Goal: Transaction & Acquisition: Purchase product/service

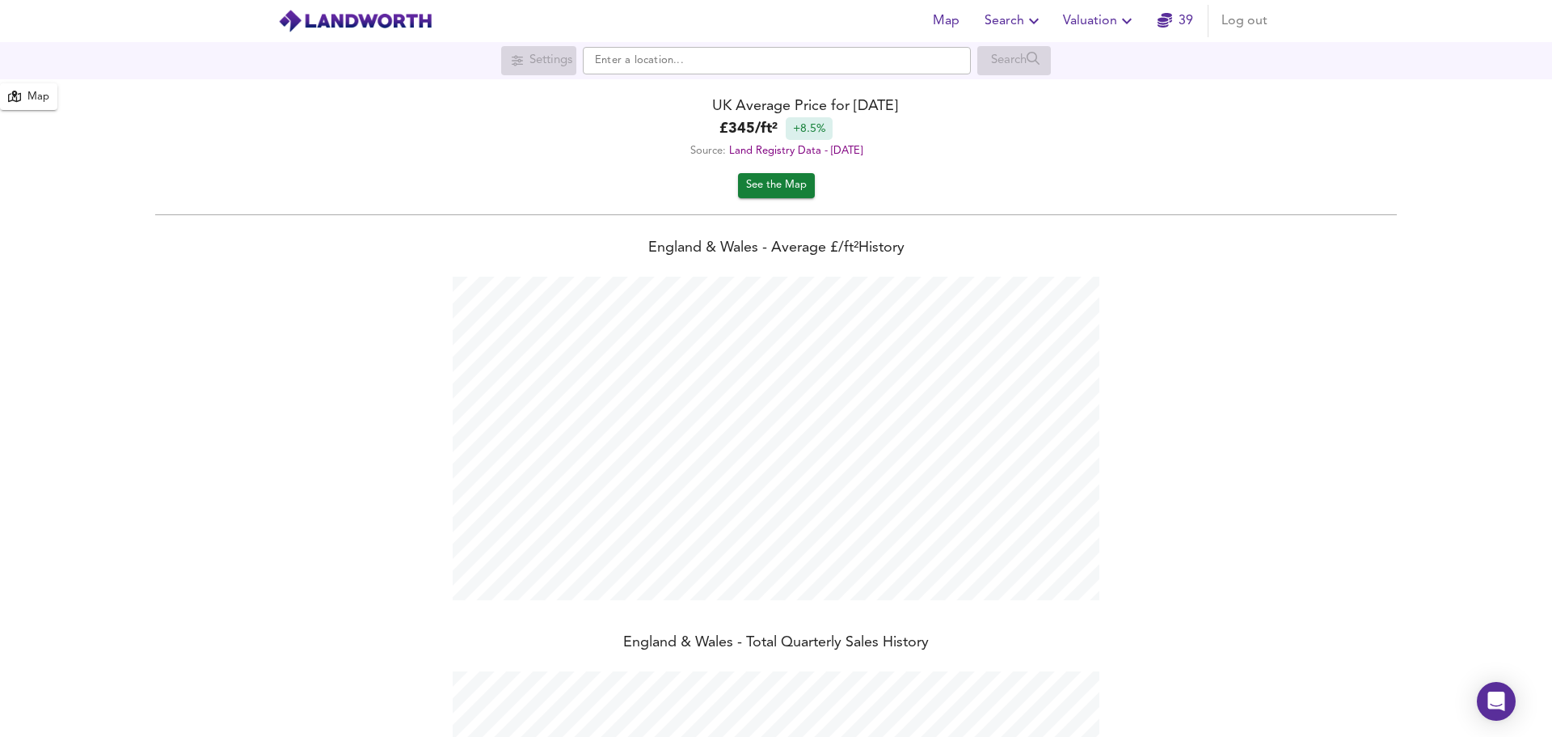
scroll to position [737, 1552]
click at [628, 60] on input "text" at bounding box center [777, 60] width 388 height 27
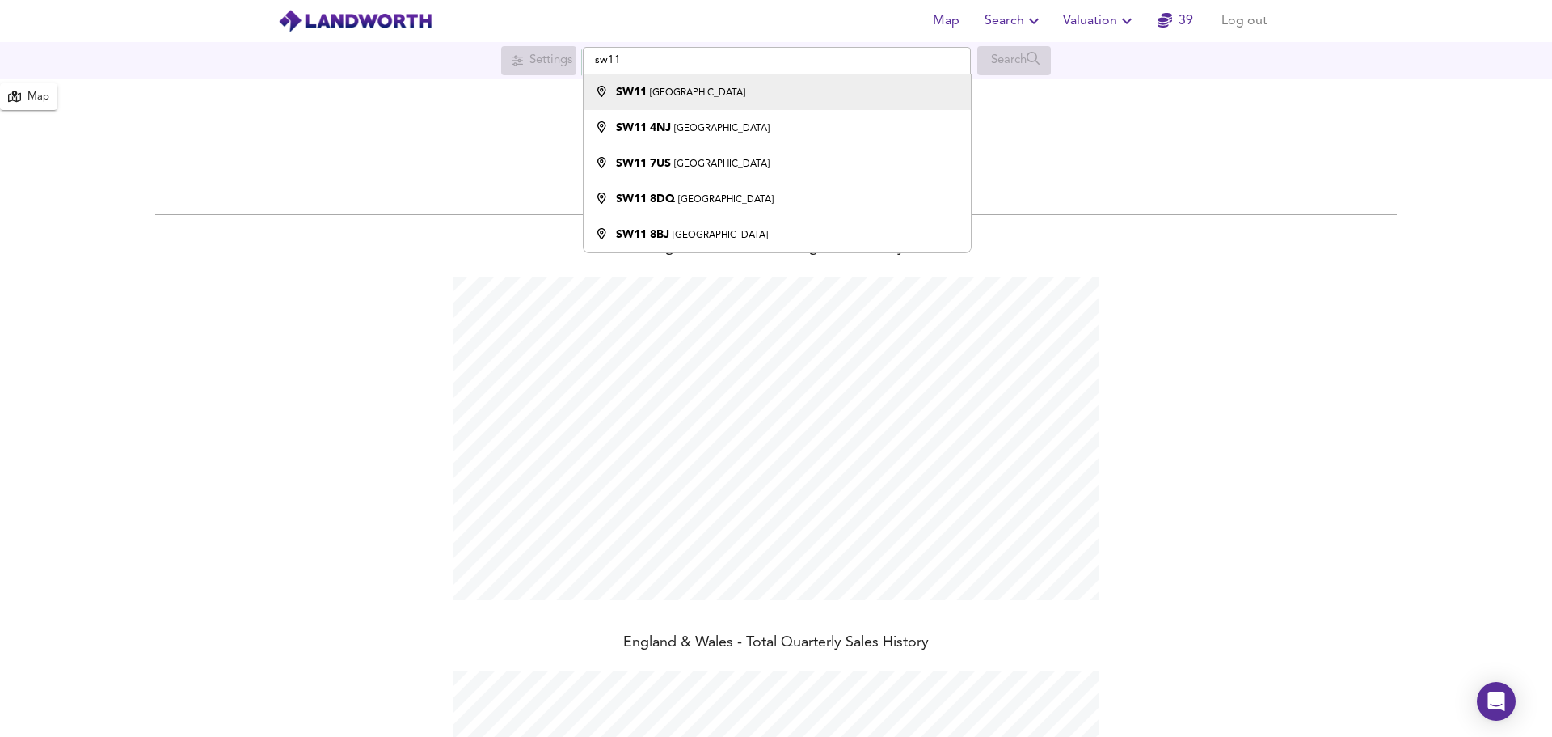
click at [646, 89] on strong "SW11" at bounding box center [631, 92] width 31 height 11
type input "London SW11"
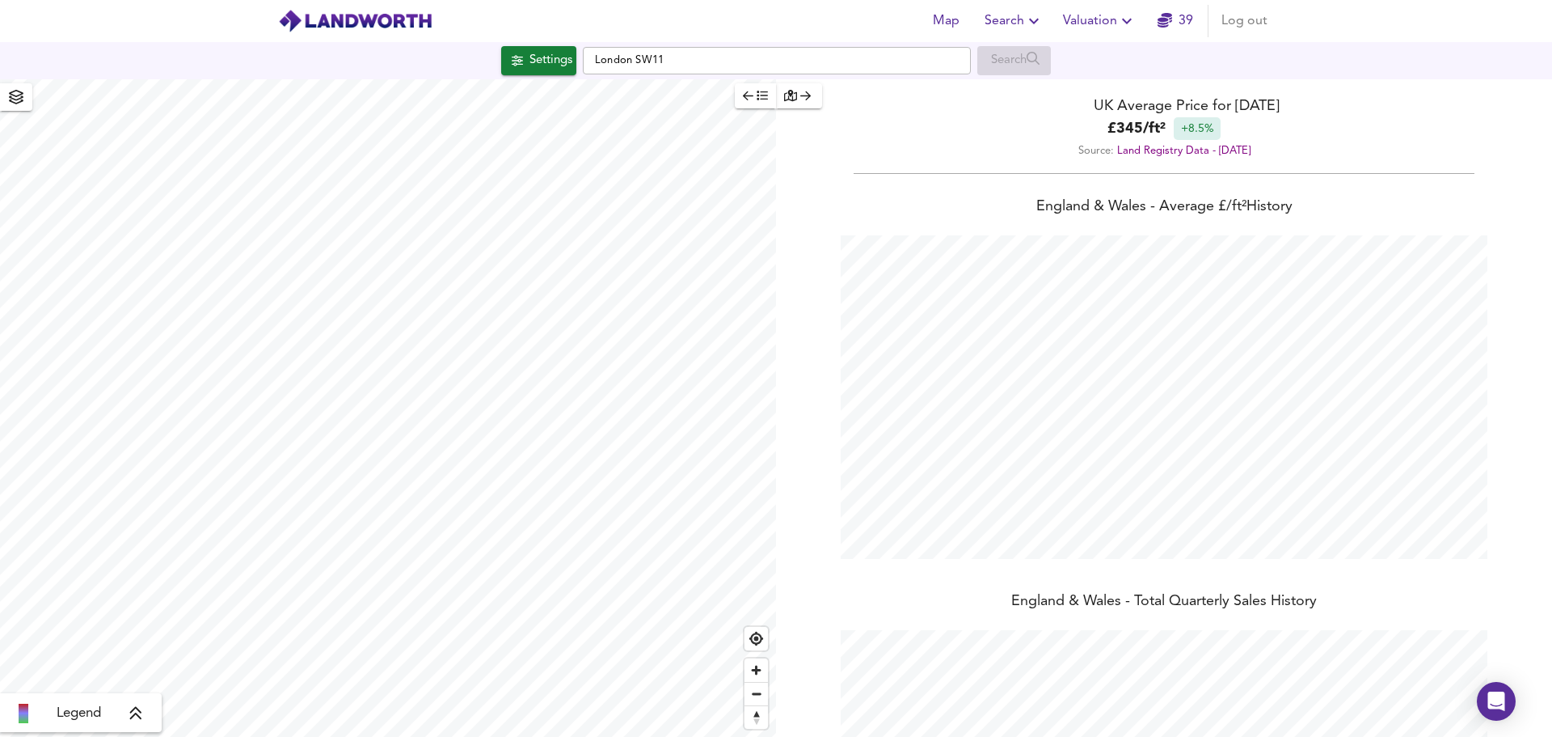
checkbox input "false"
checkbox input "true"
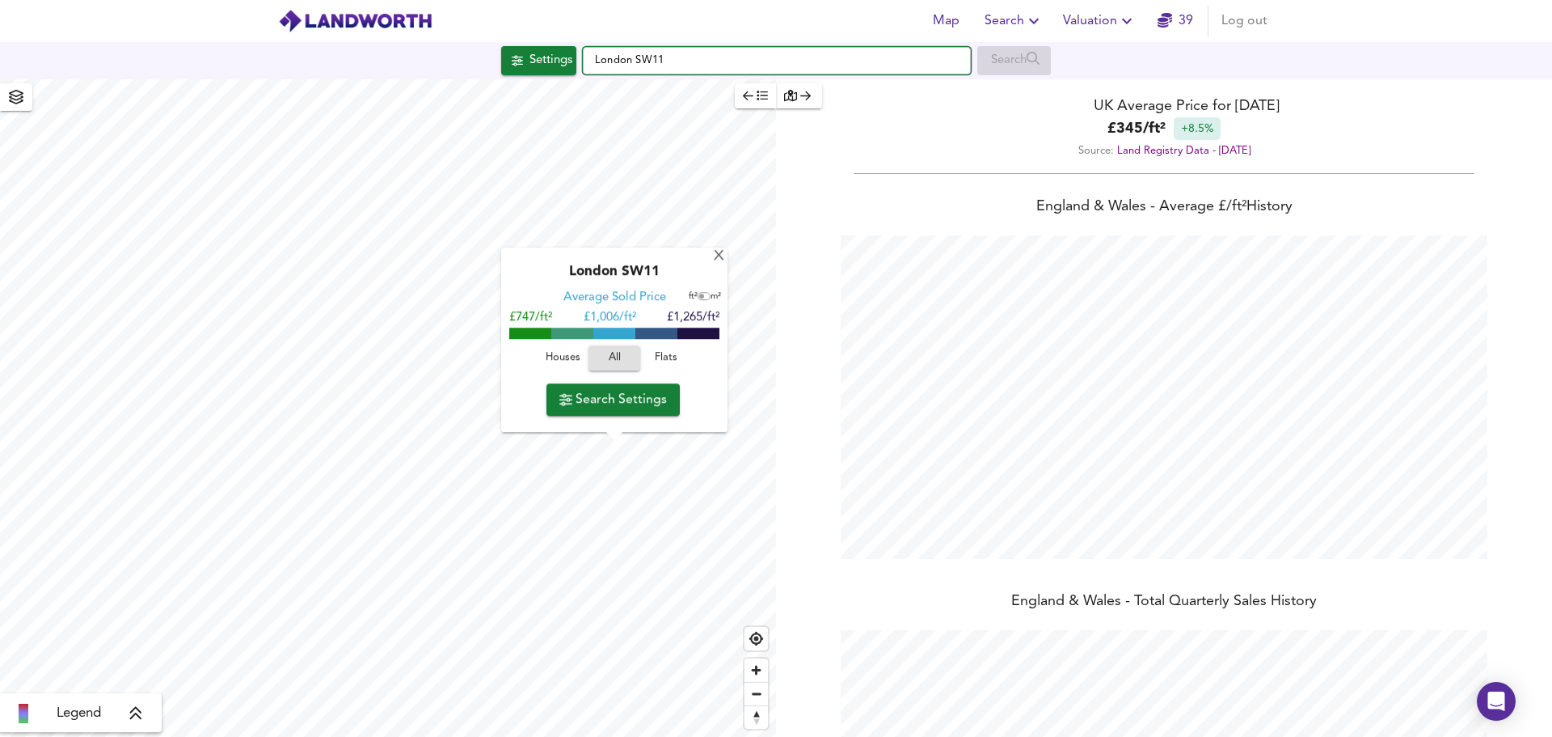
click at [652, 59] on input "London SW11" at bounding box center [777, 60] width 388 height 27
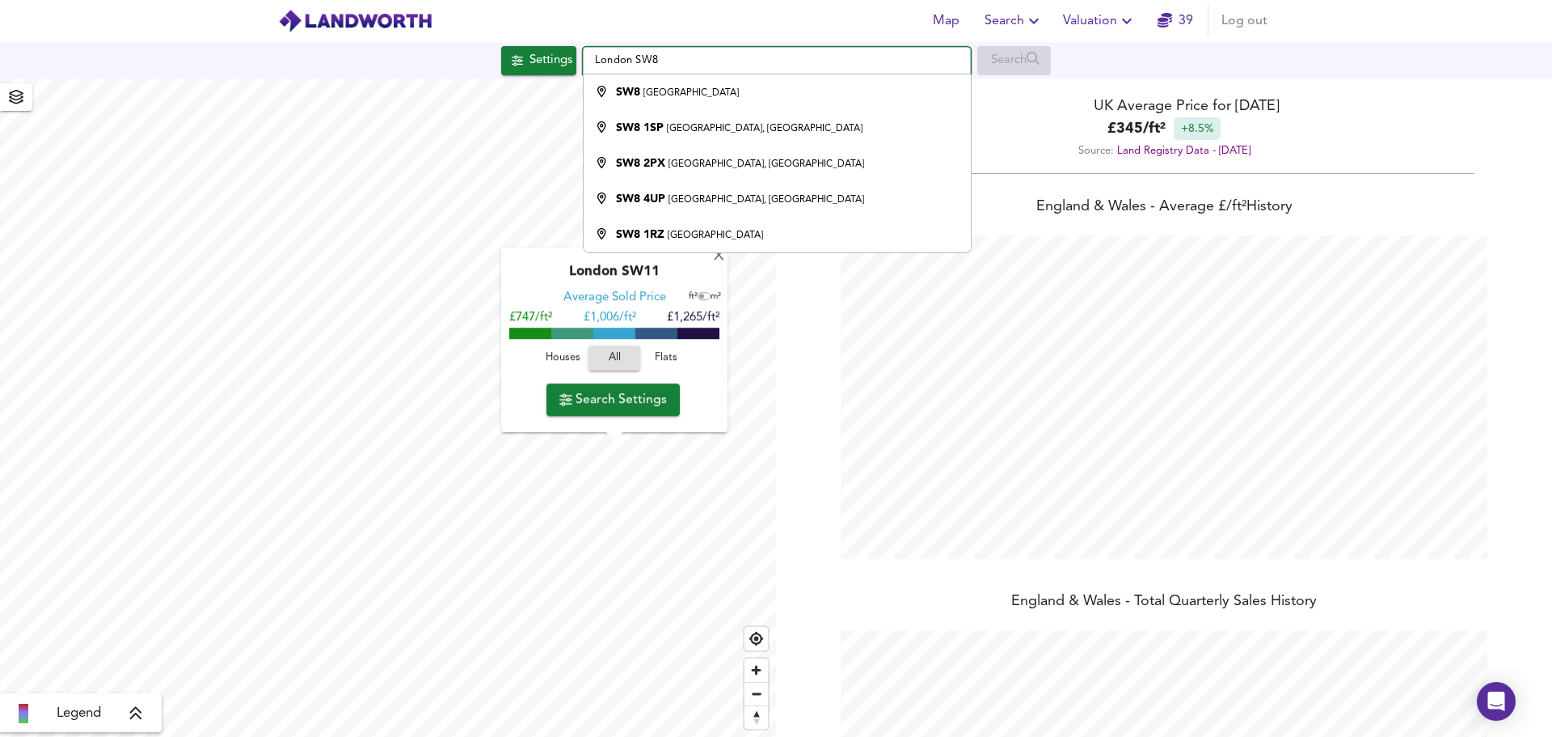
type input "London SW8"
click at [704, 100] on div "SW8 [GEOGRAPHIC_DATA]" at bounding box center [773, 92] width 371 height 16
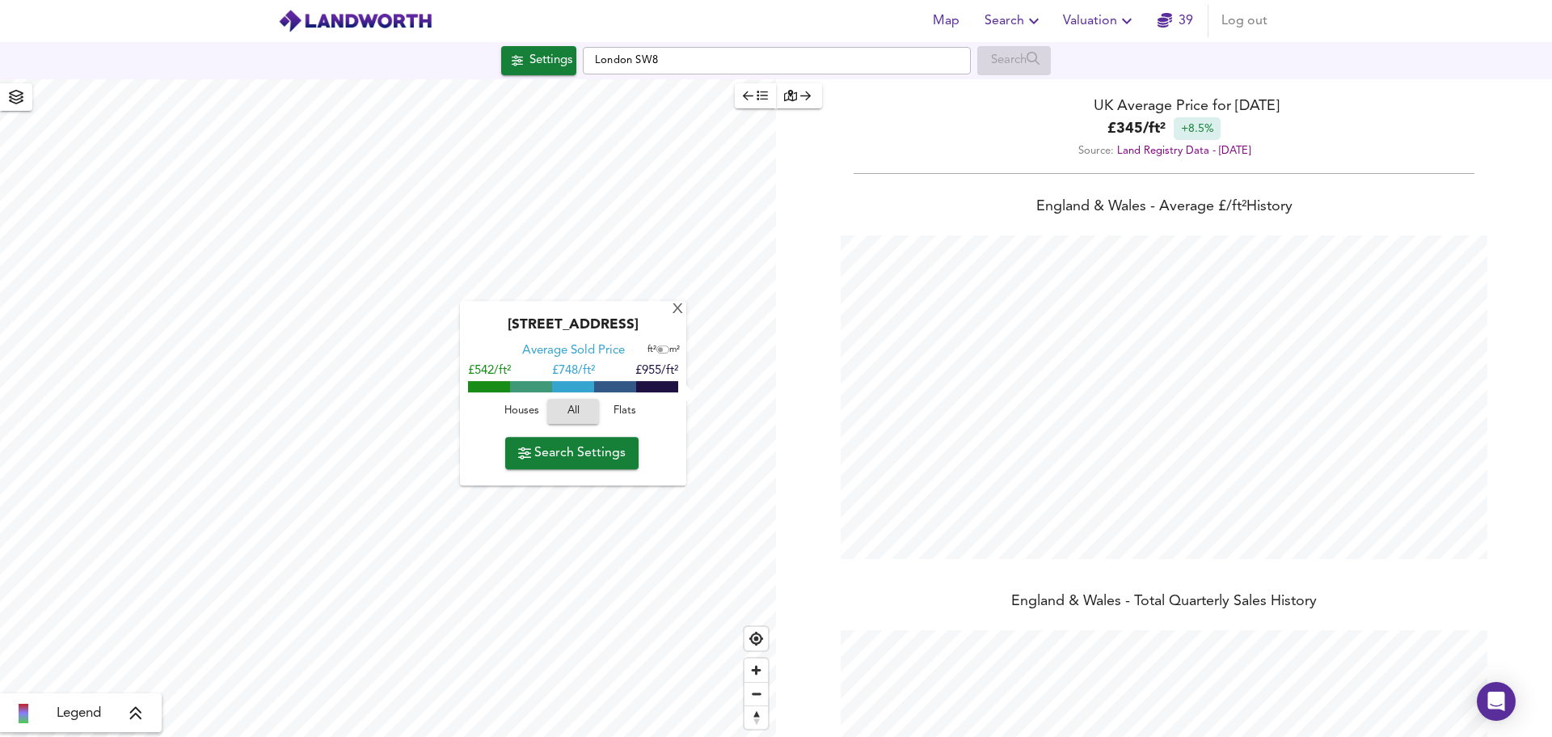
click at [570, 394] on div "[GEOGRAPHIC_DATA] Average Sold Price ft² m² £542/ft² £ 748/ft² £955/ft² Houses …" at bounding box center [388, 407] width 776 height 657
click at [648, 60] on input "London SW8" at bounding box center [777, 60] width 388 height 27
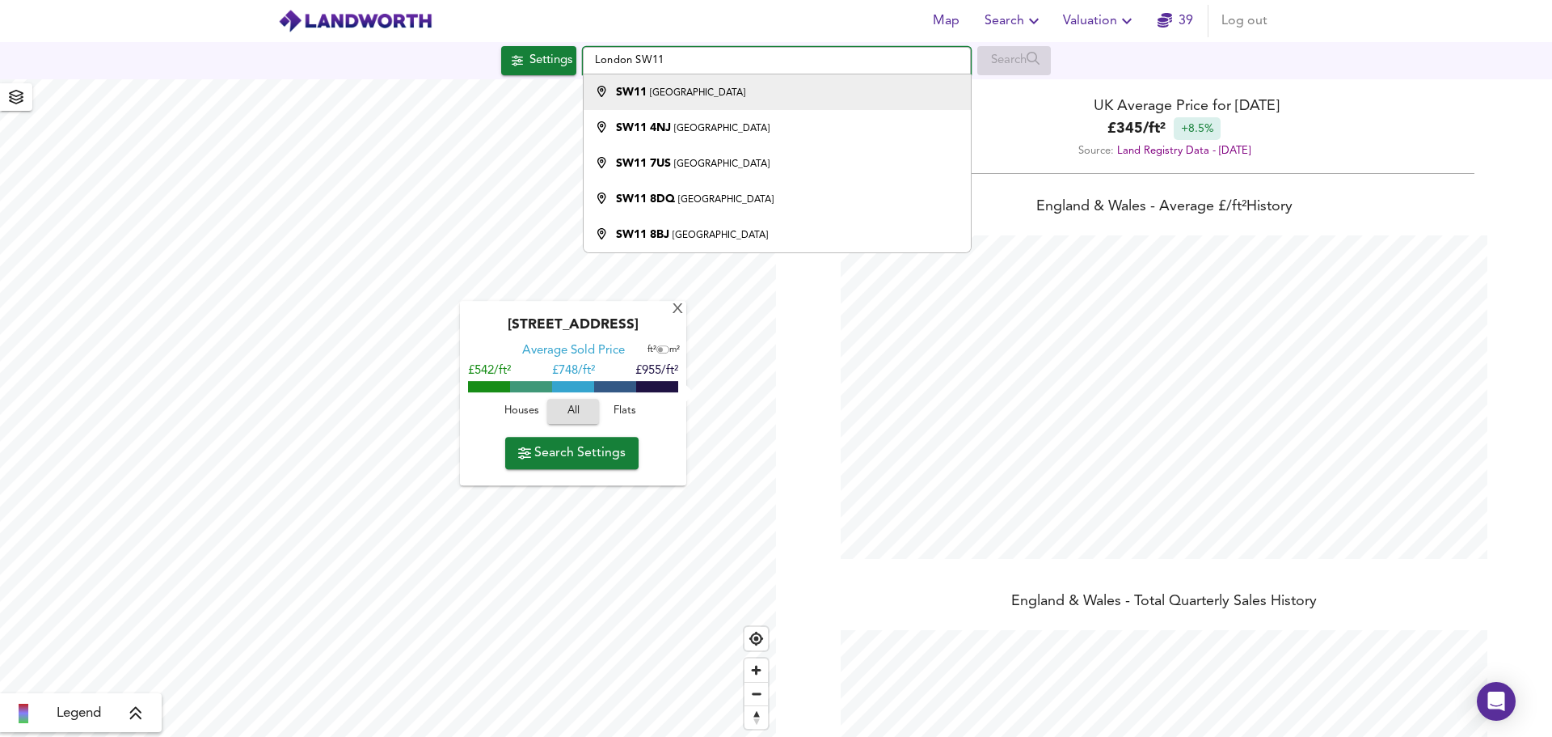
type input "London SW11"
click at [697, 92] on div "SW11 [GEOGRAPHIC_DATA]" at bounding box center [773, 92] width 371 height 16
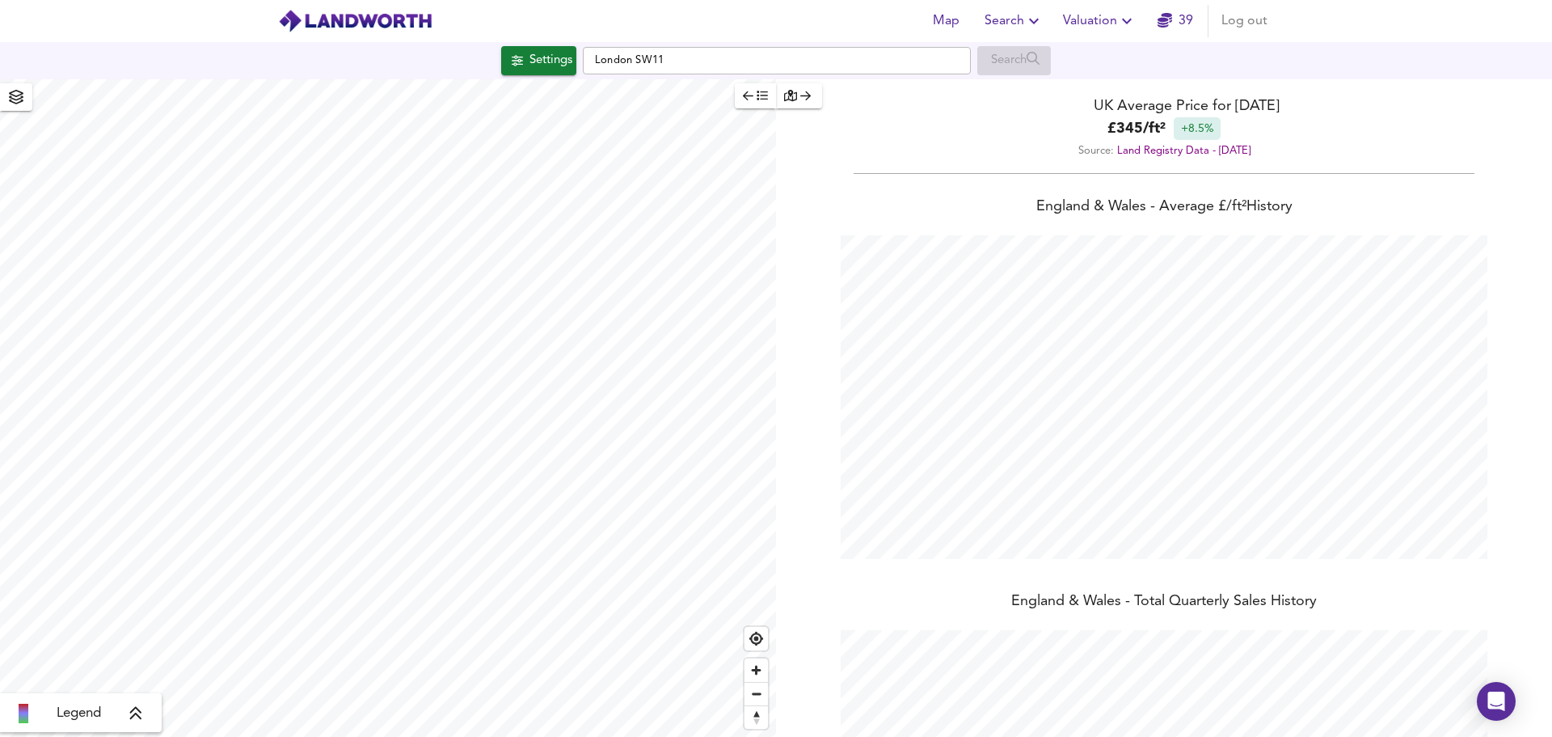
type input "1582"
click at [565, 61] on div "Settings" at bounding box center [551, 60] width 43 height 21
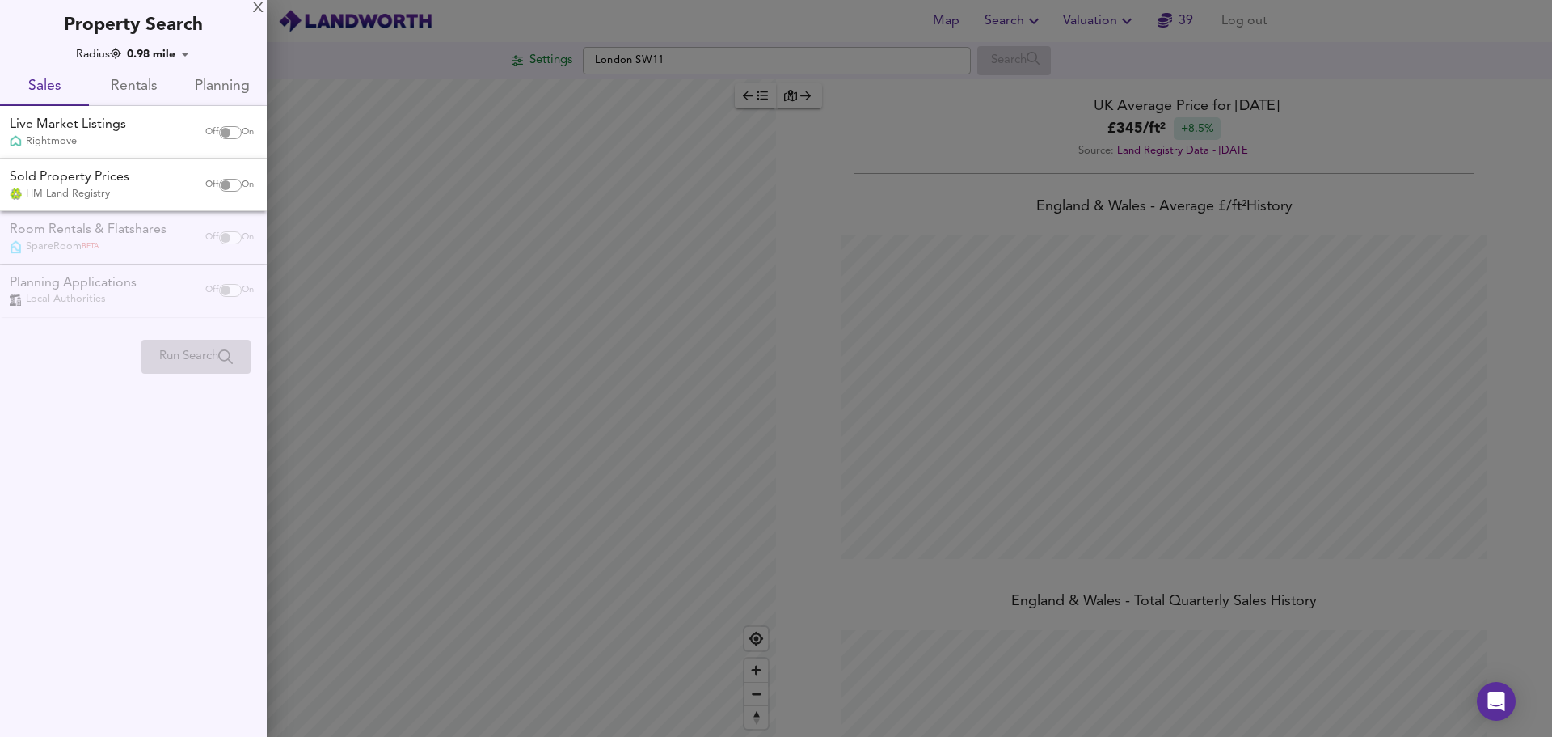
click at [86, 129] on div "Live Market Listings" at bounding box center [68, 125] width 116 height 19
checkbox input "true"
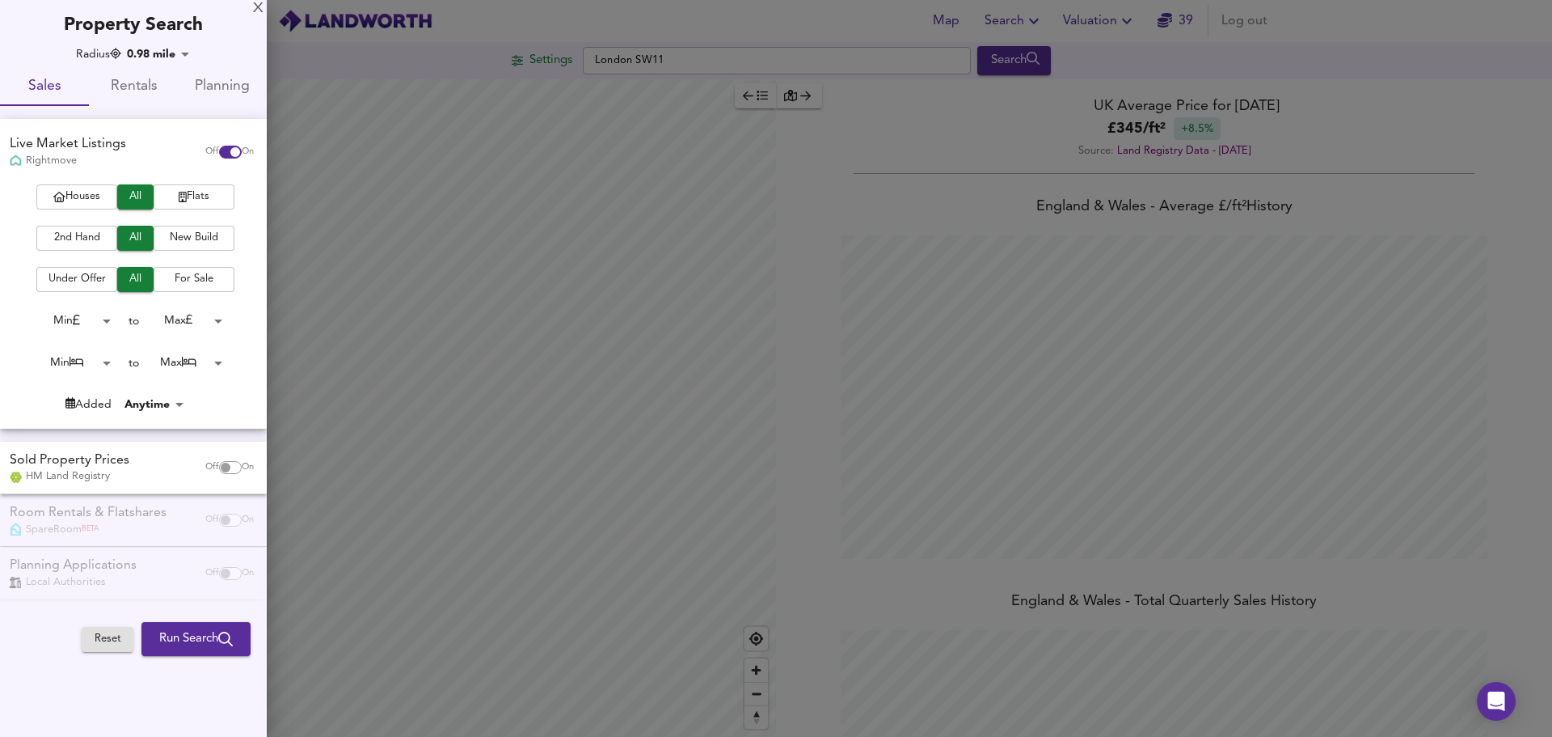
click at [80, 195] on span "Houses" at bounding box center [76, 197] width 65 height 19
click at [159, 631] on span "Run Search" at bounding box center [196, 638] width 74 height 21
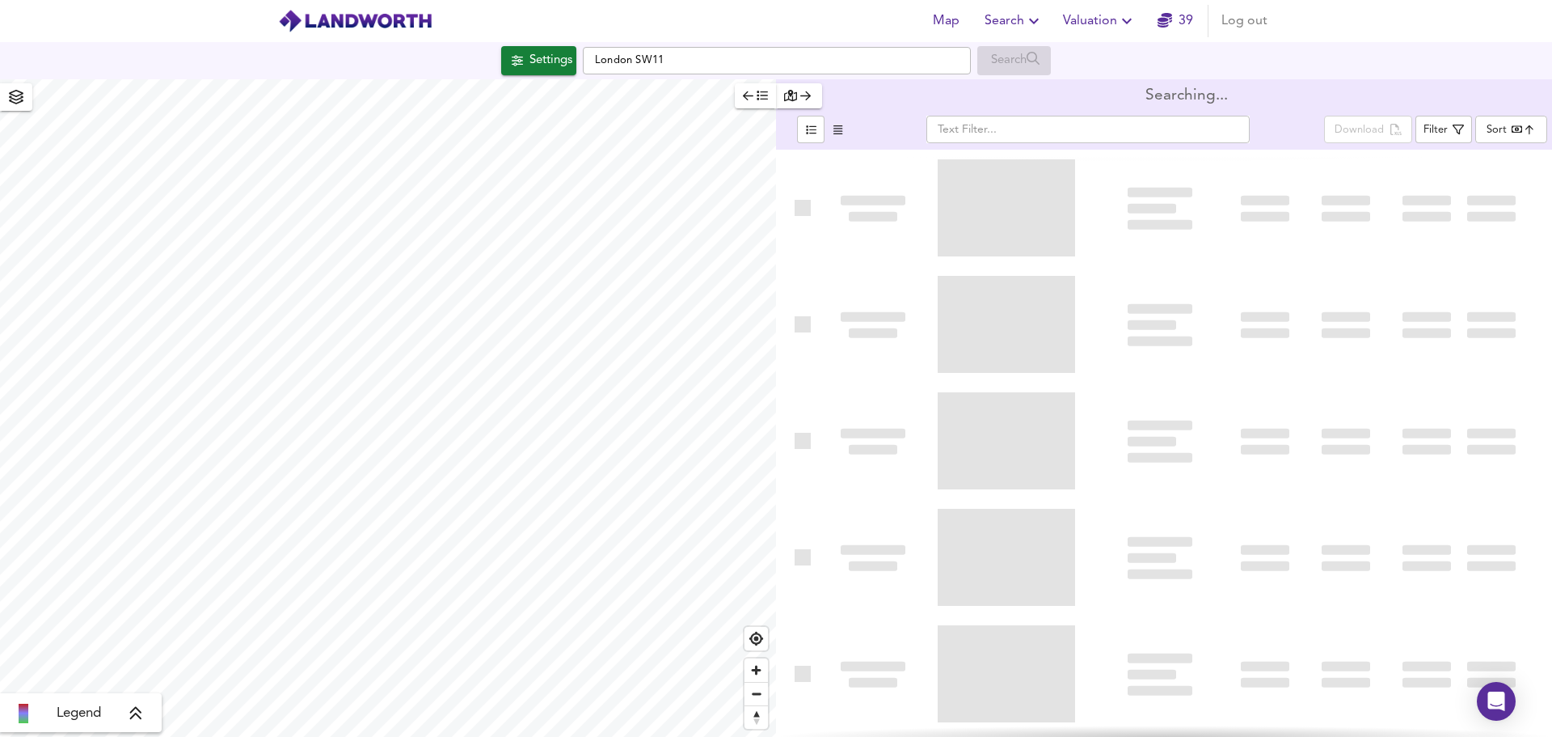
type input "bestdeal"
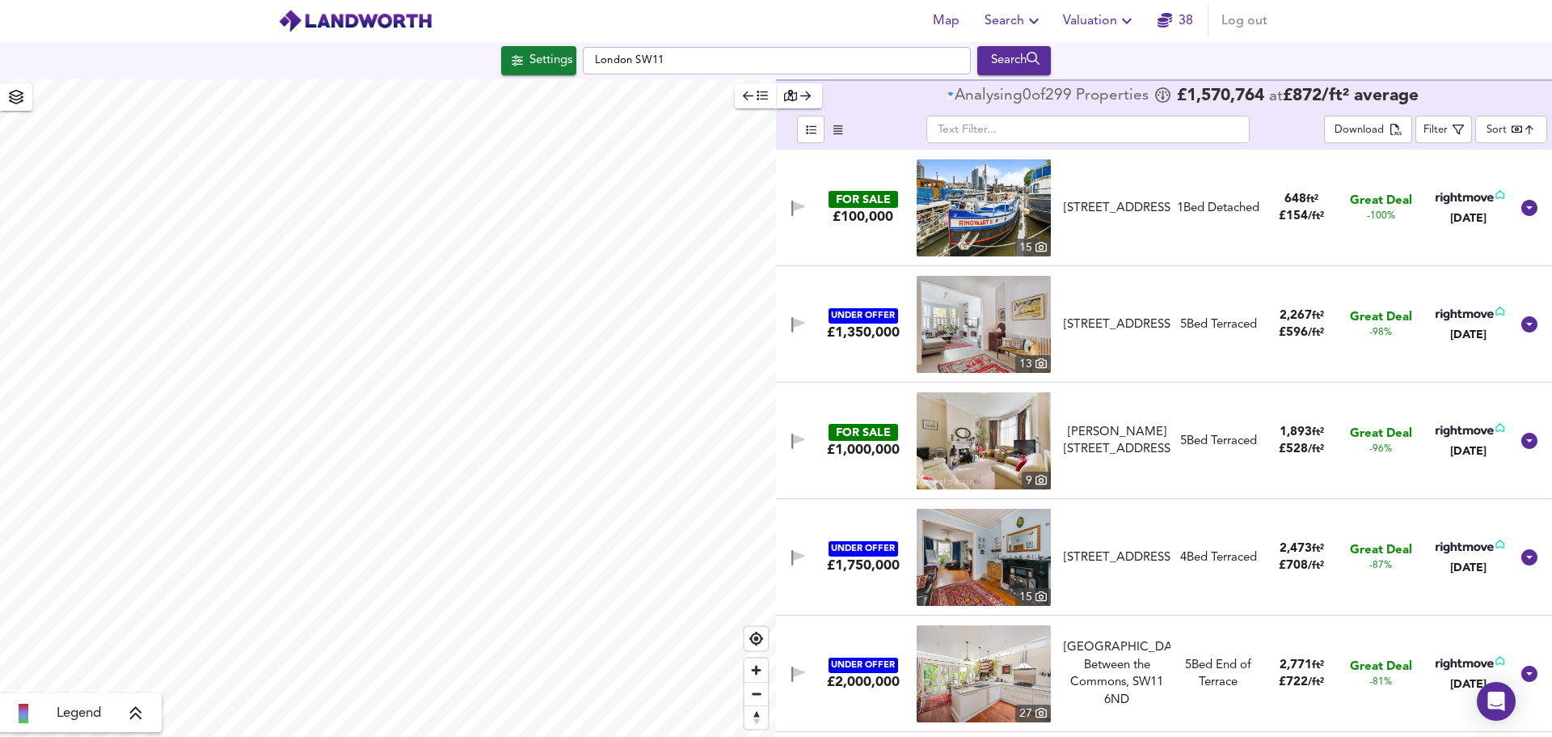
click at [1479, 131] on body "Map Search Valuation 38 Log out Settings [GEOGRAPHIC_DATA] SW11 Search Legend A…" at bounding box center [776, 368] width 1552 height 737
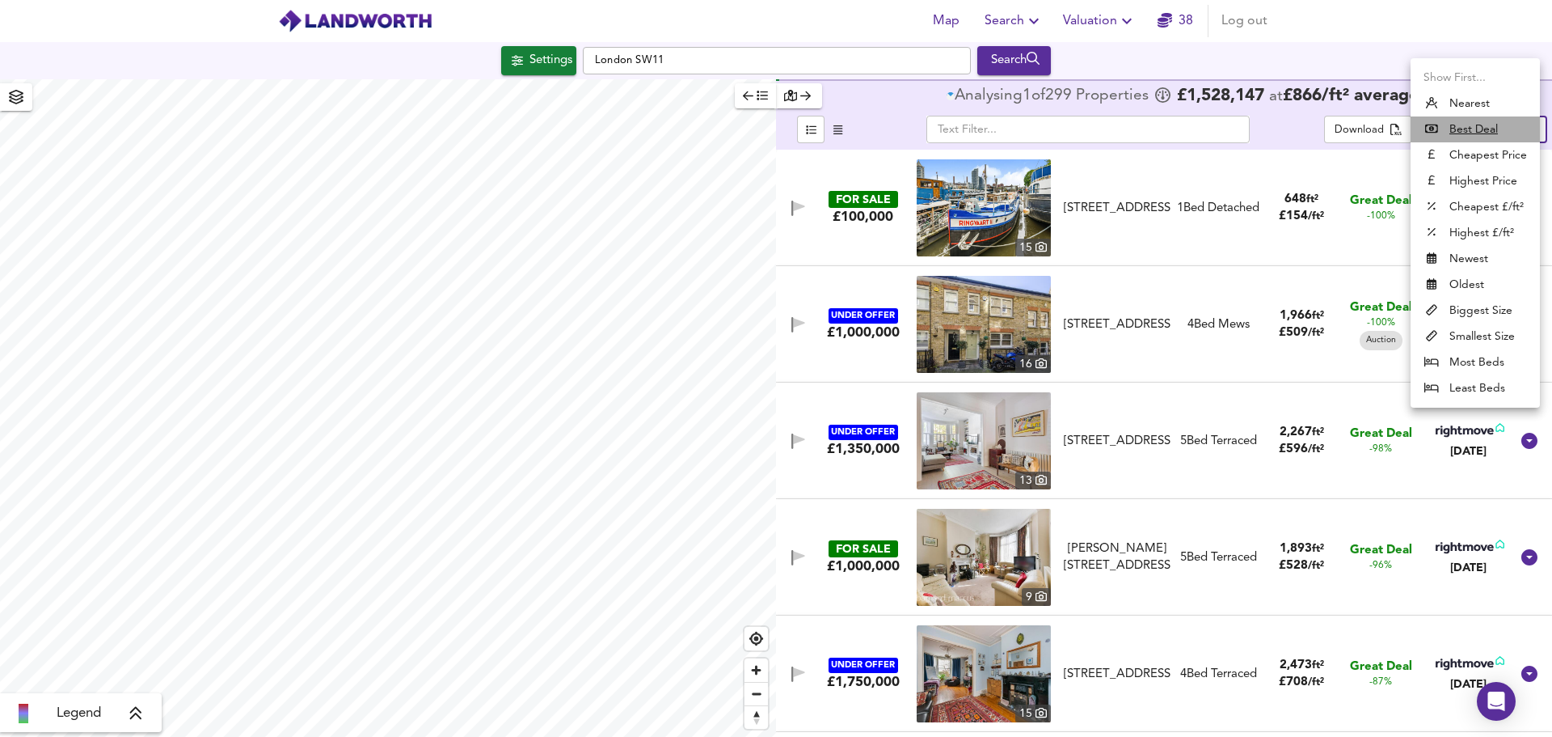
click at [1480, 130] on u "Best Deal" at bounding box center [1474, 129] width 49 height 16
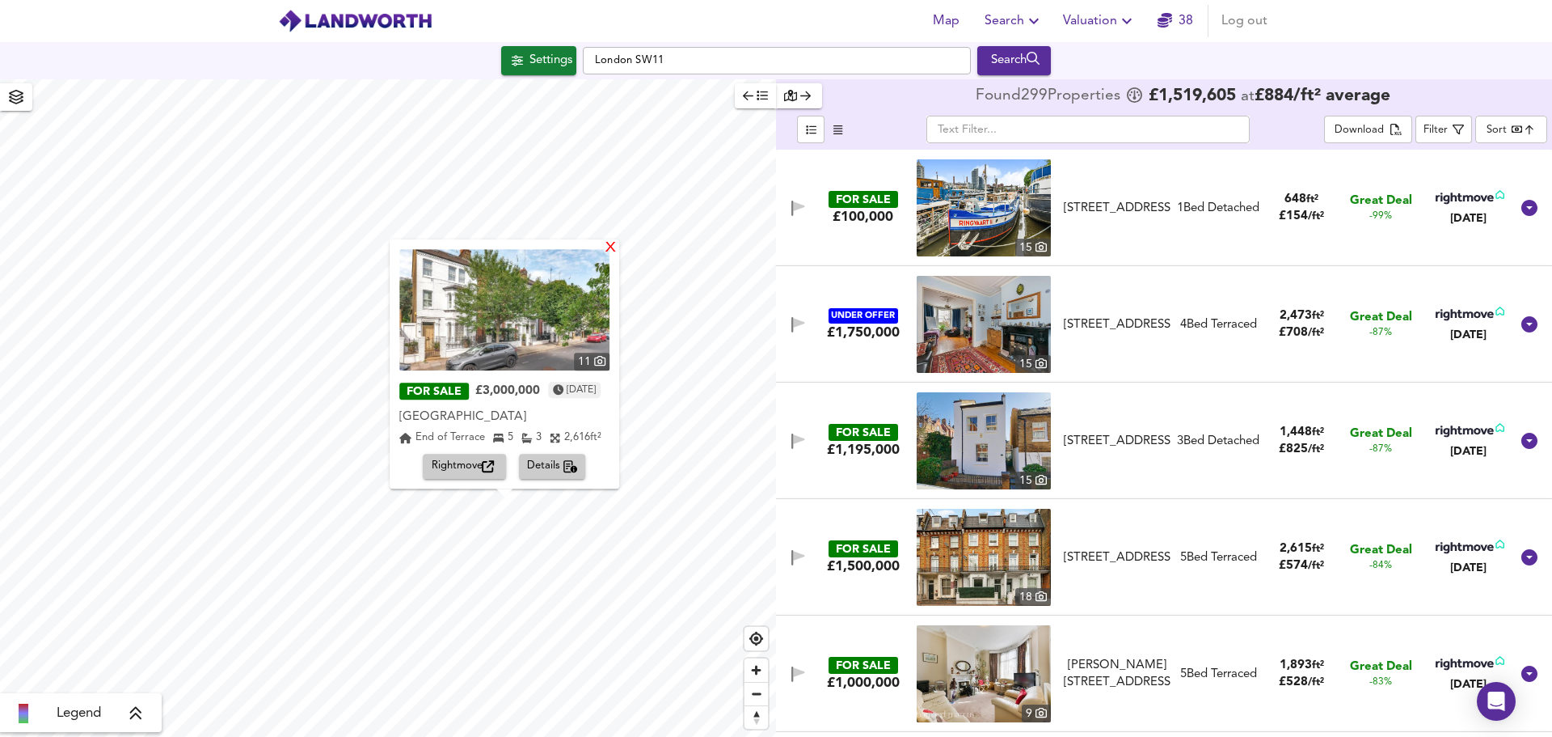
click at [618, 250] on div "X" at bounding box center [611, 248] width 14 height 15
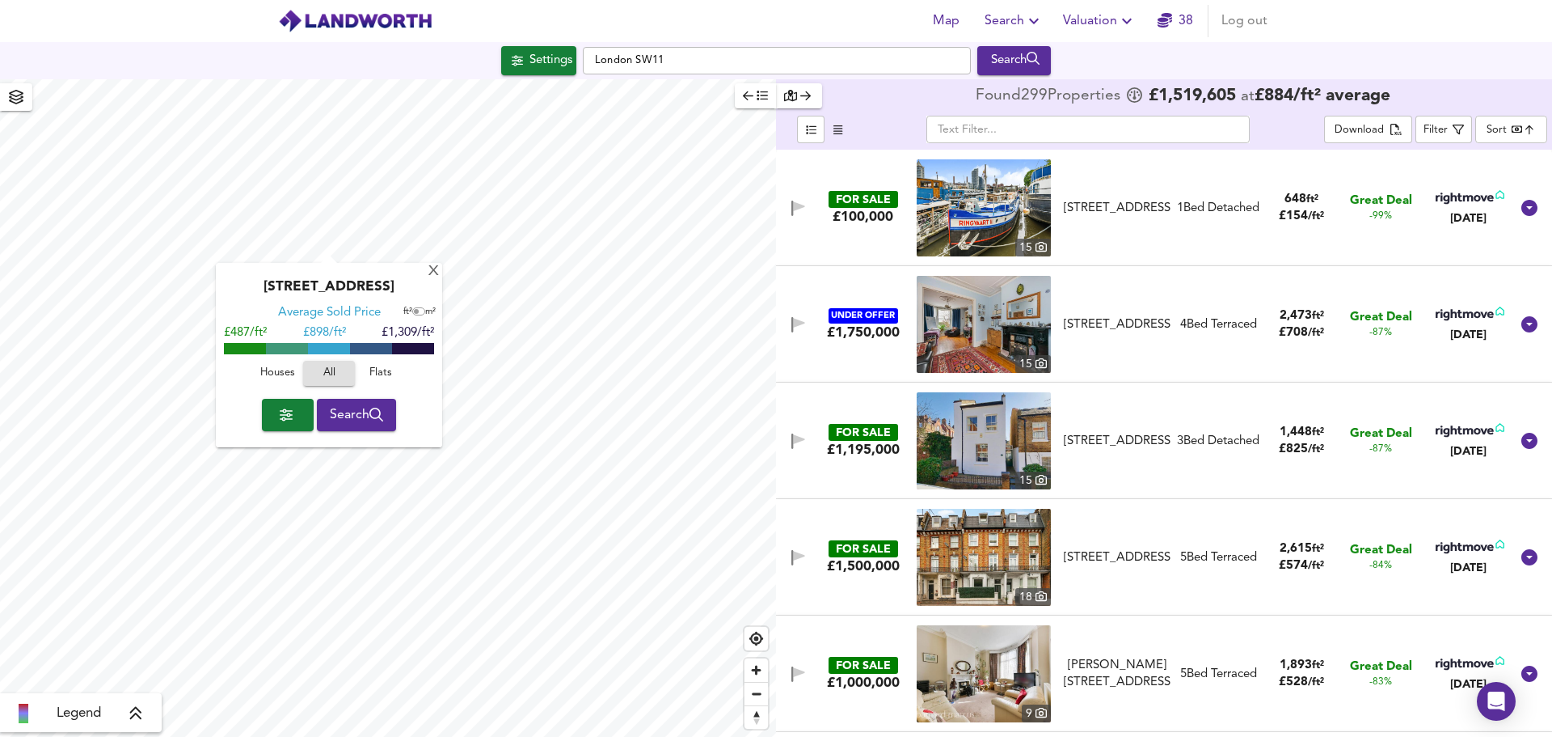
click at [327, 403] on div "[GEOGRAPHIC_DATA] Average Sold Price ft² m² £487/ft² £ 898/ft² £1,309/ft² House…" at bounding box center [388, 407] width 776 height 657
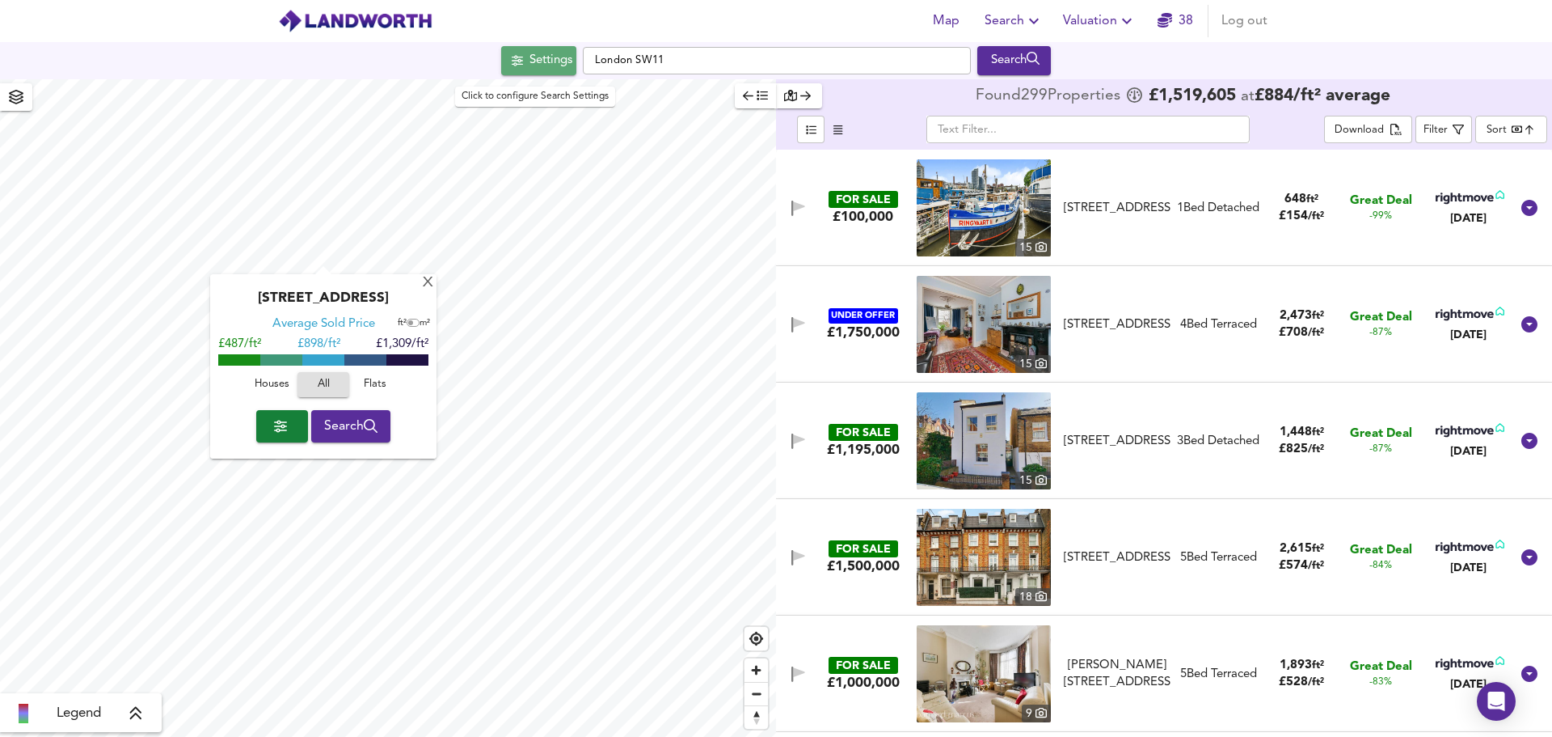
click at [557, 71] on div "Settings" at bounding box center [551, 60] width 43 height 21
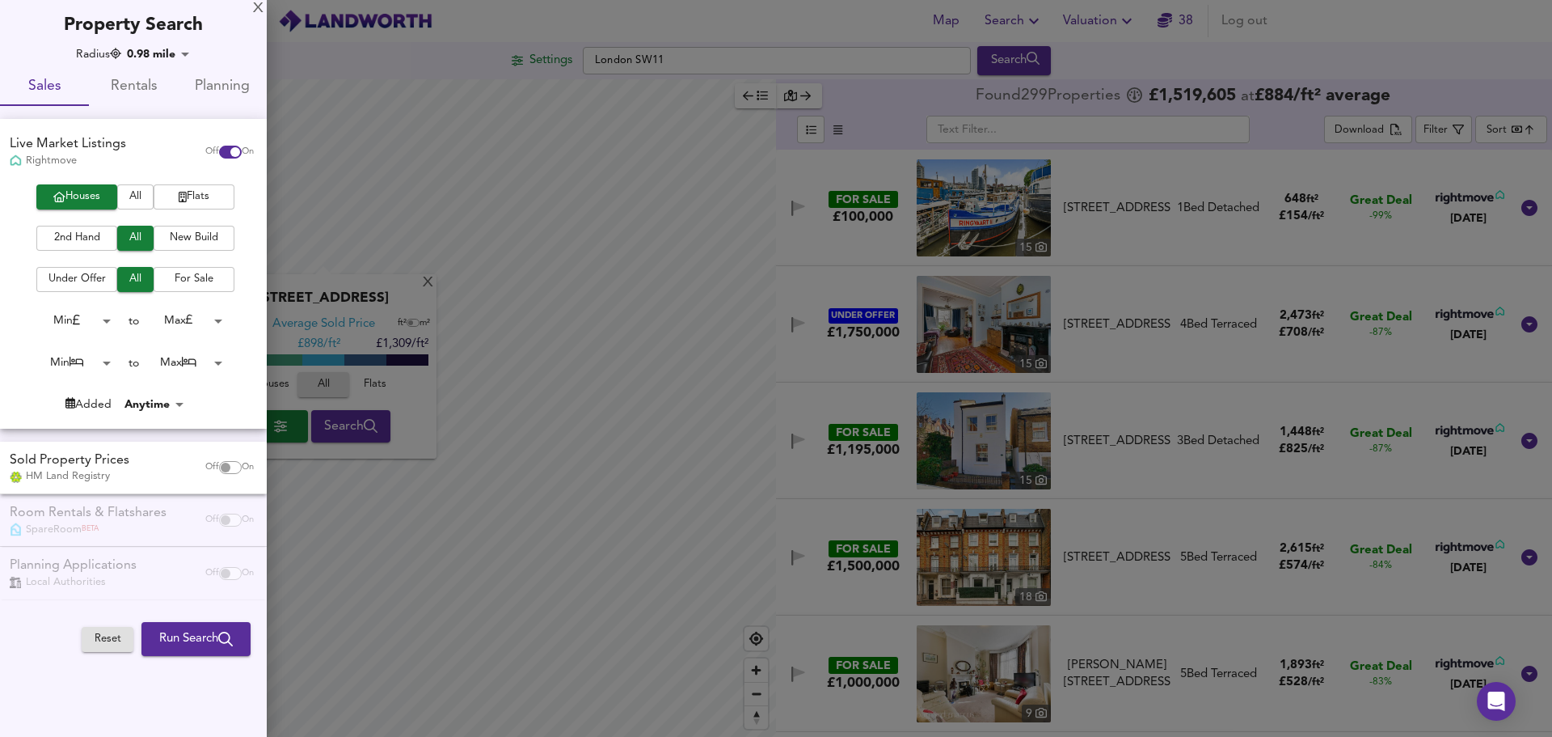
click at [1088, 99] on div at bounding box center [776, 368] width 1552 height 737
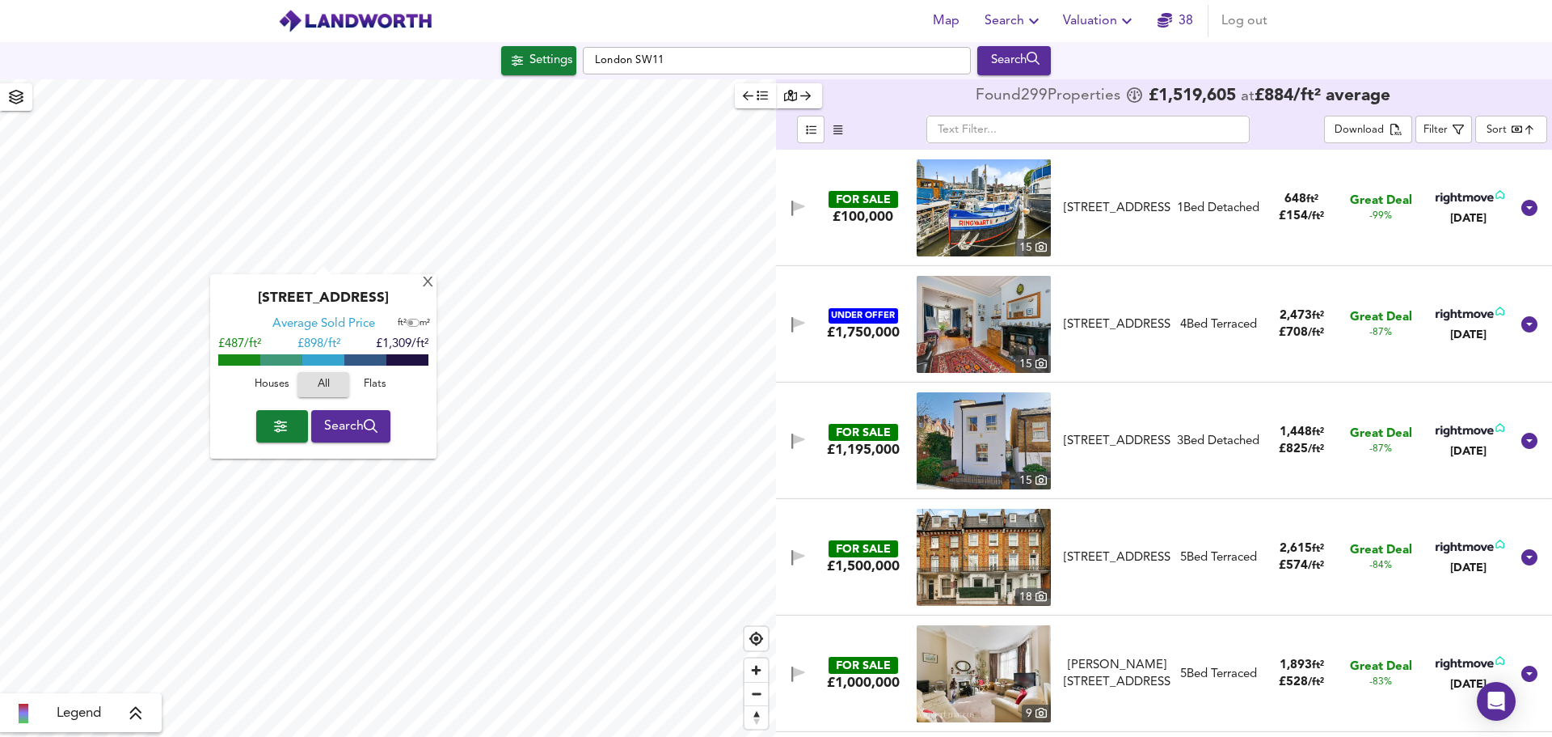
click at [843, 126] on span "button" at bounding box center [838, 129] width 19 height 19
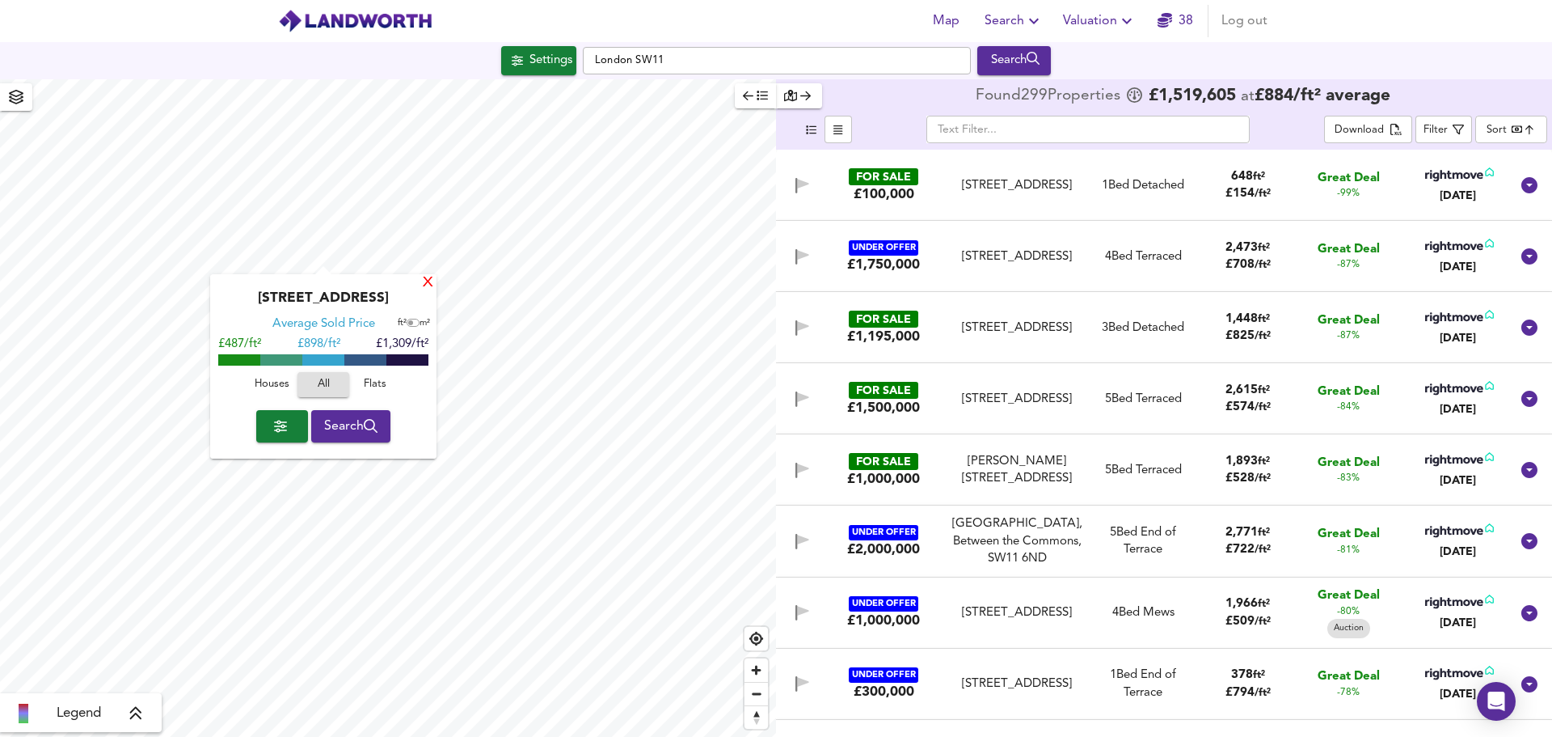
click at [429, 284] on div "X" at bounding box center [428, 283] width 14 height 15
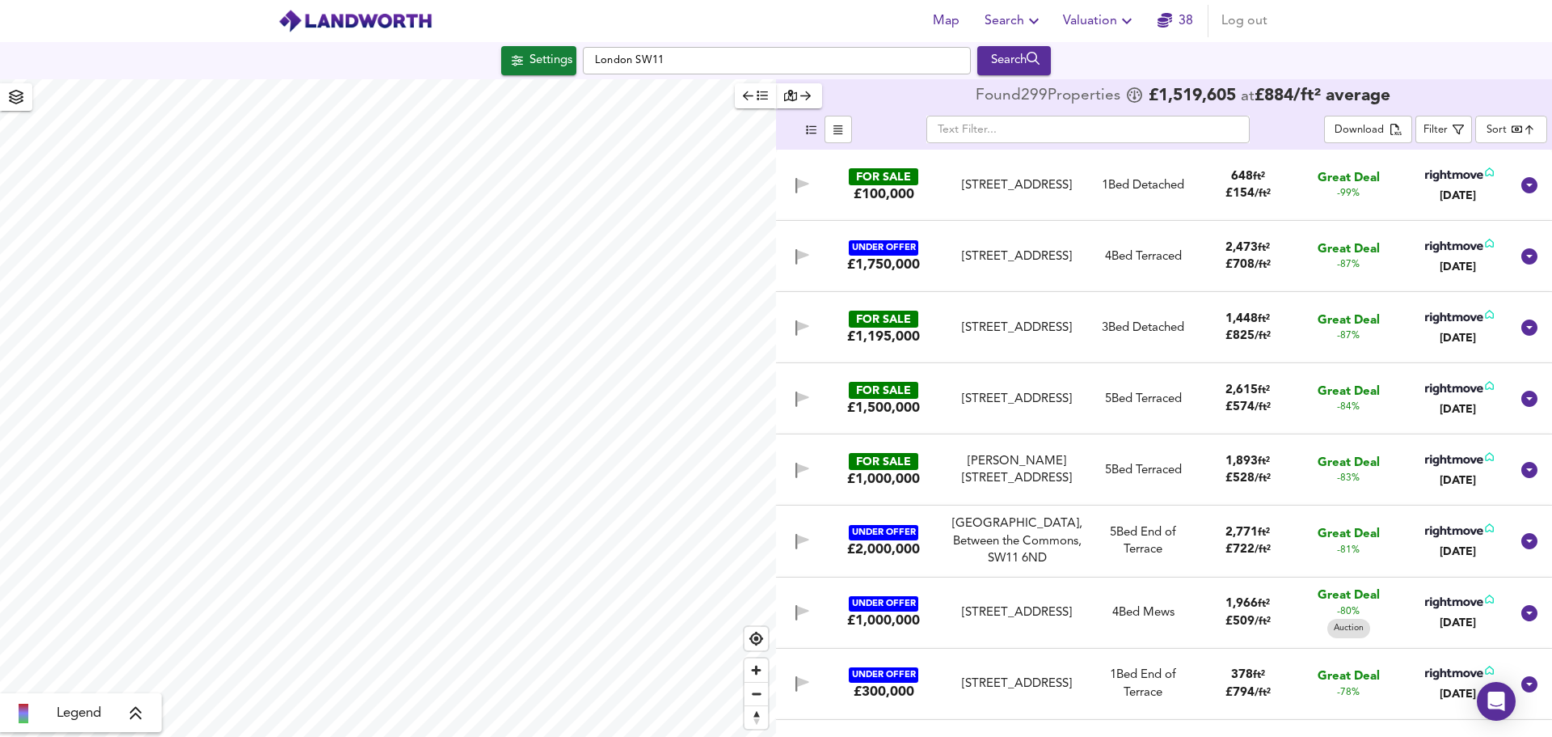
click at [891, 177] on div "FOR SALE" at bounding box center [884, 176] width 70 height 17
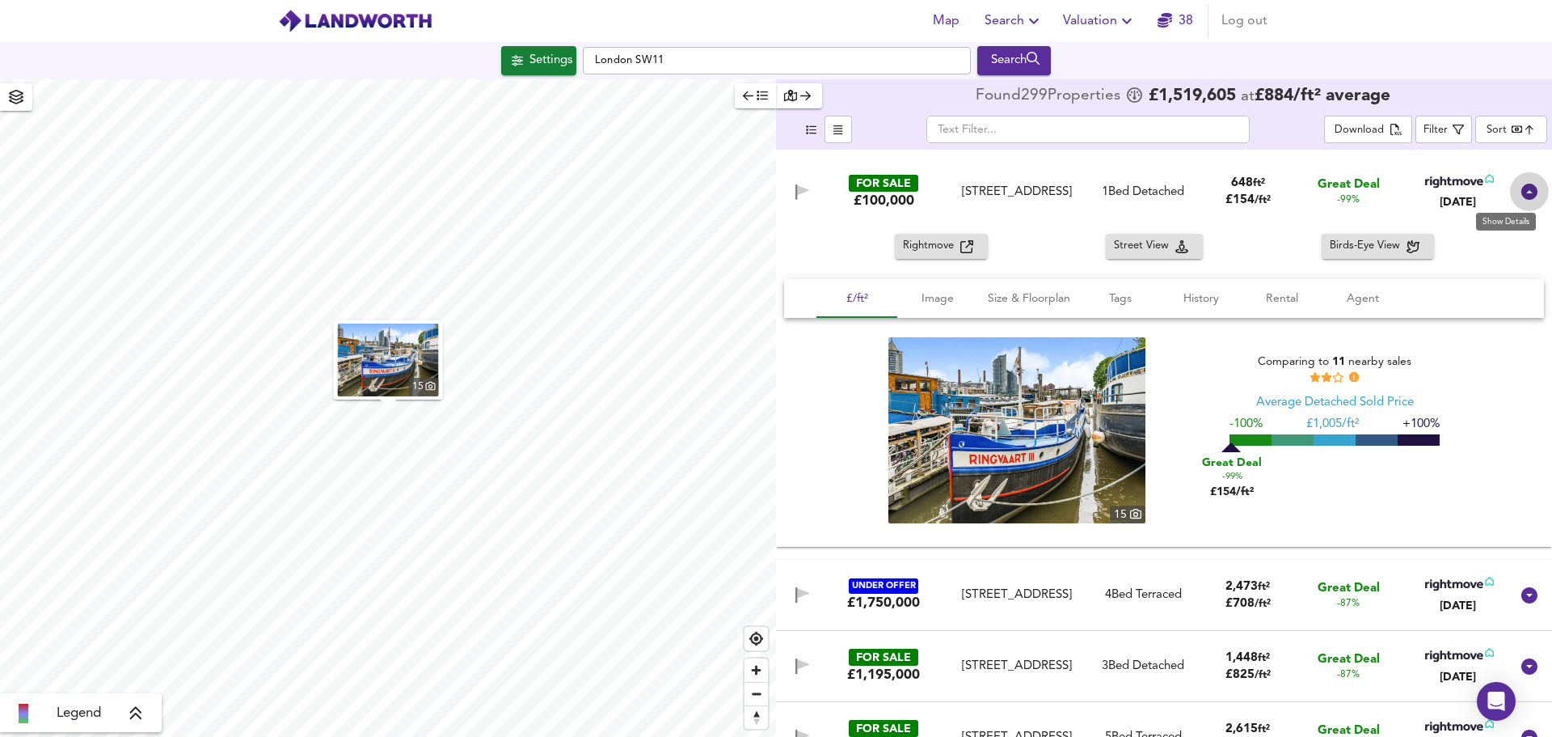
click at [1522, 188] on icon at bounding box center [1530, 192] width 16 height 16
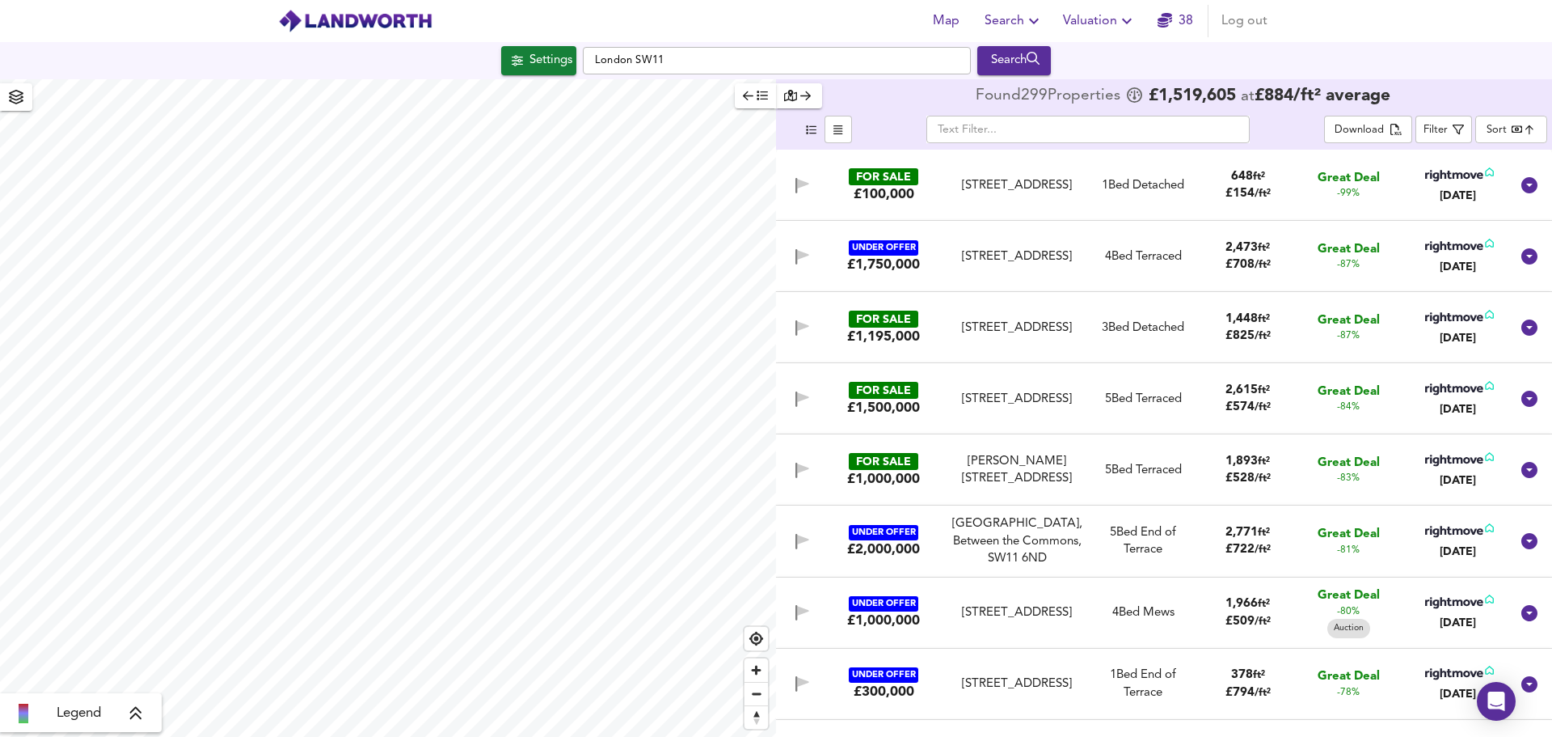
click at [883, 323] on div "FOR SALE" at bounding box center [884, 318] width 70 height 17
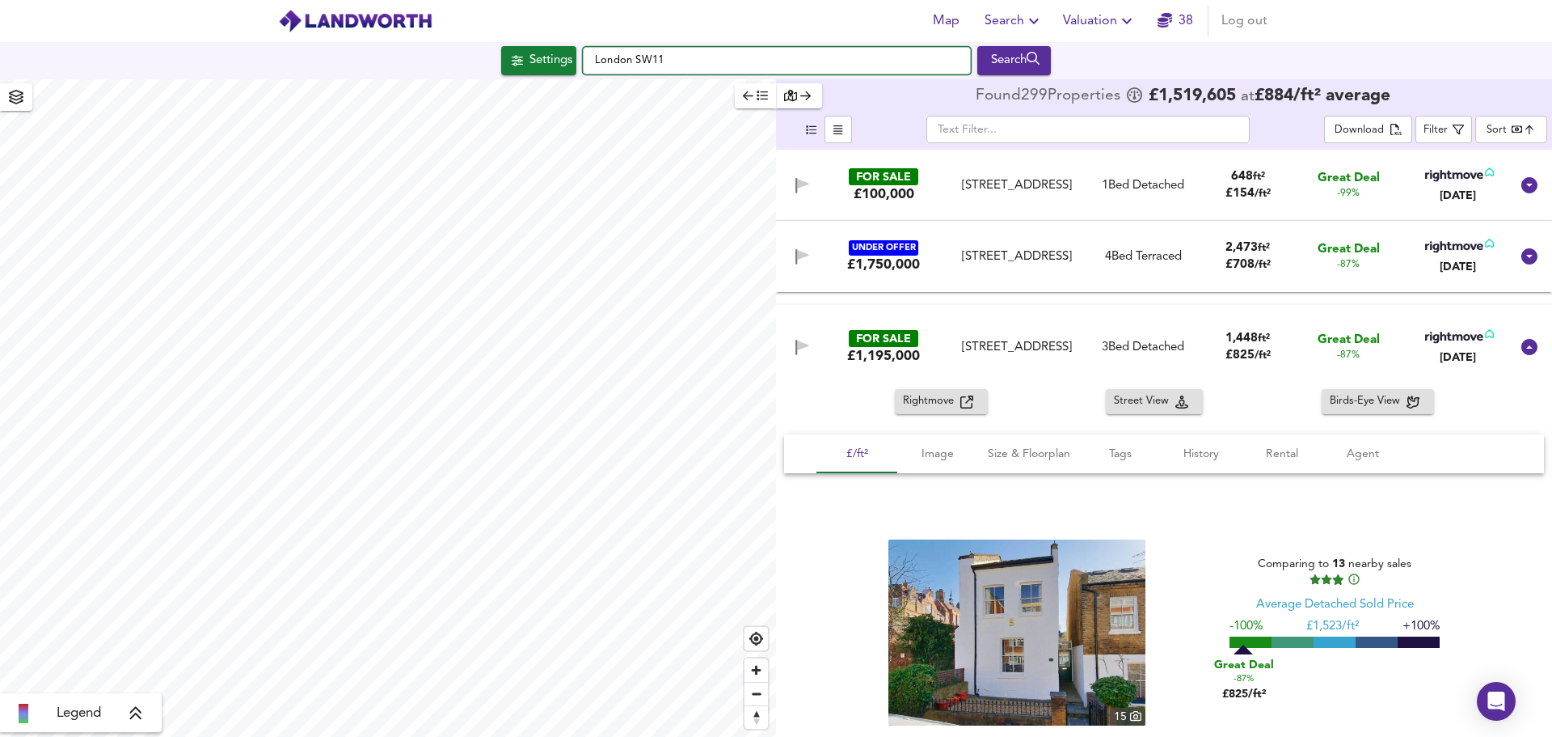
click at [596, 58] on input "London SW11" at bounding box center [777, 60] width 388 height 27
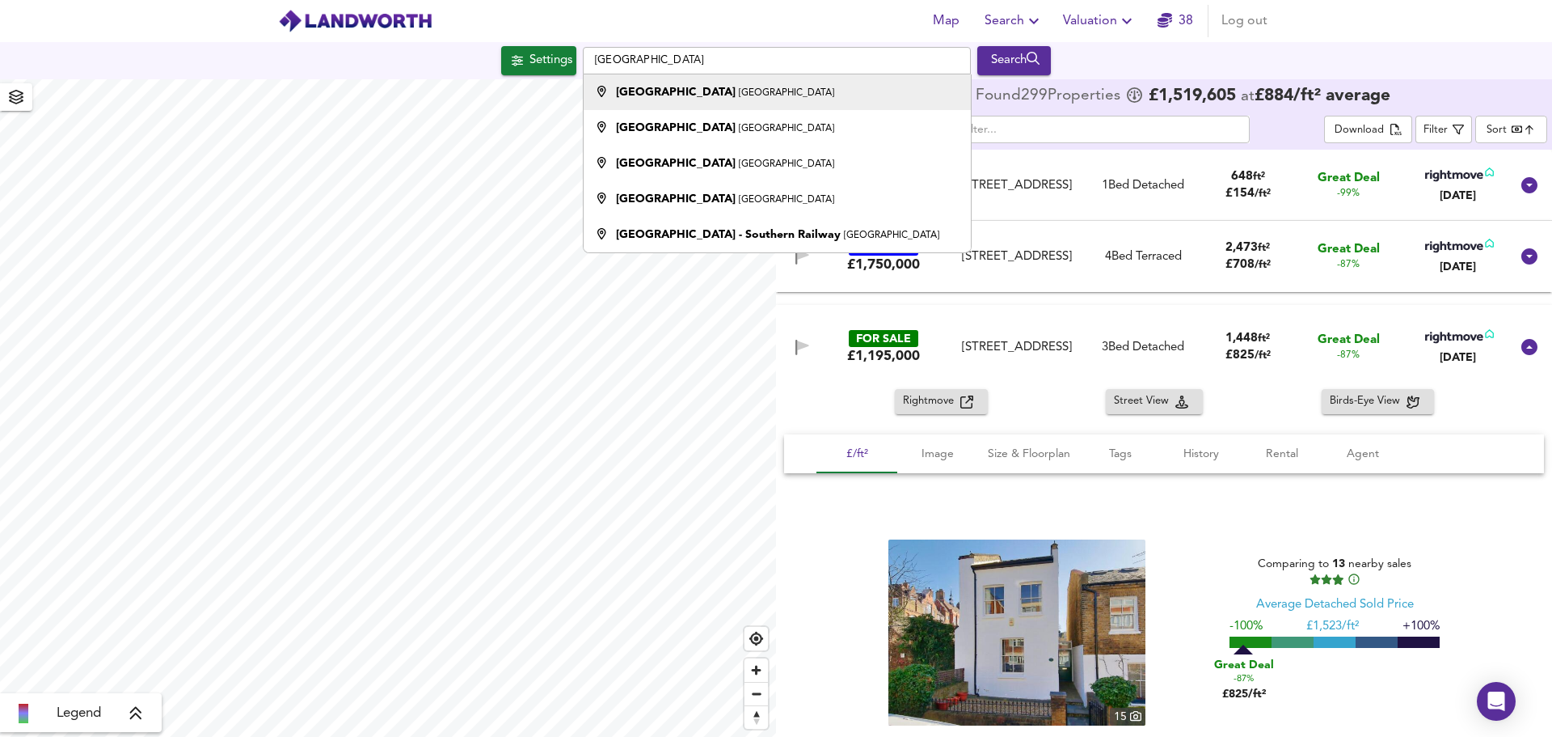
click at [739, 92] on small "[GEOGRAPHIC_DATA]" at bounding box center [786, 93] width 95 height 10
type input "[GEOGRAPHIC_DATA], [GEOGRAPHIC_DATA]"
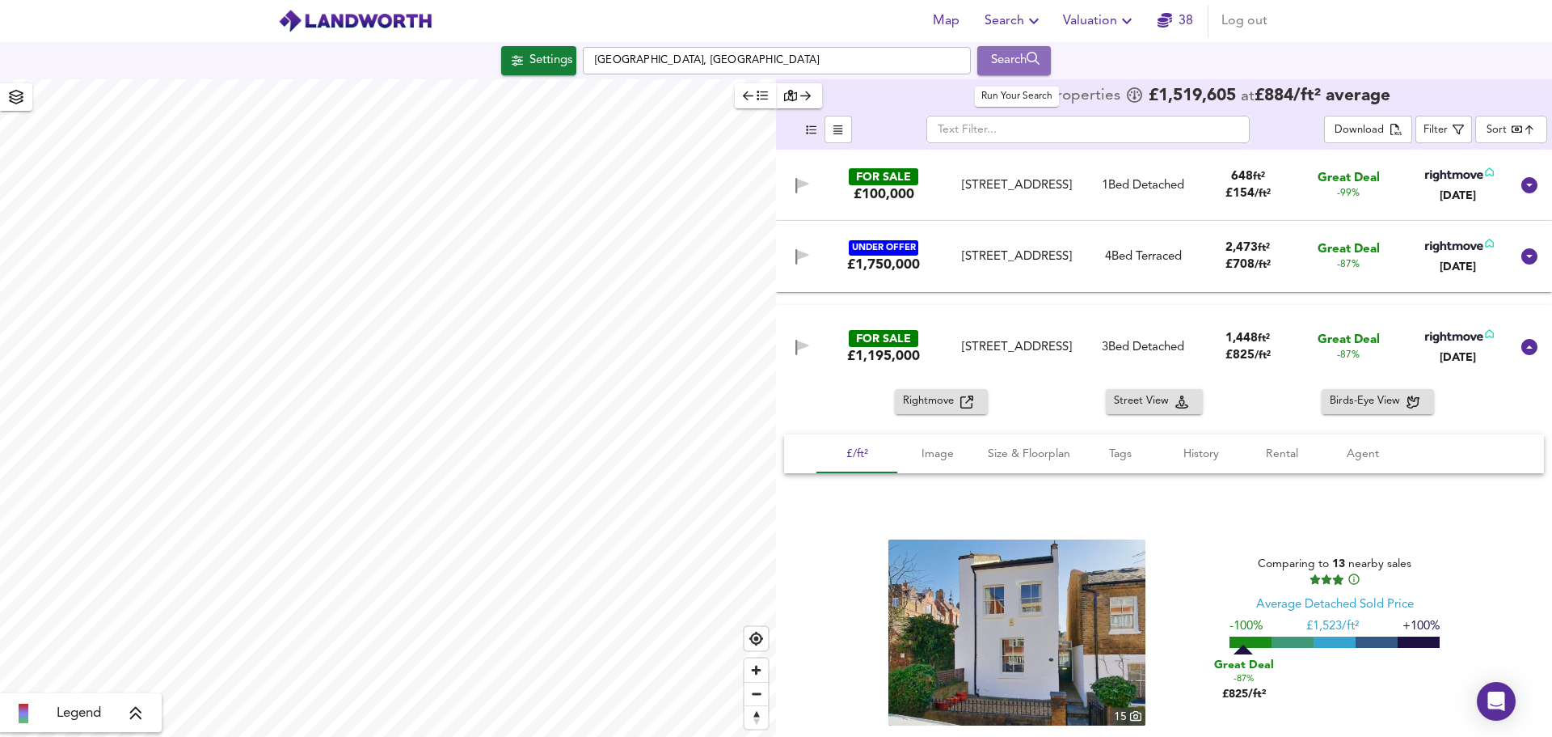
click at [999, 69] on div "Search" at bounding box center [1014, 60] width 65 height 21
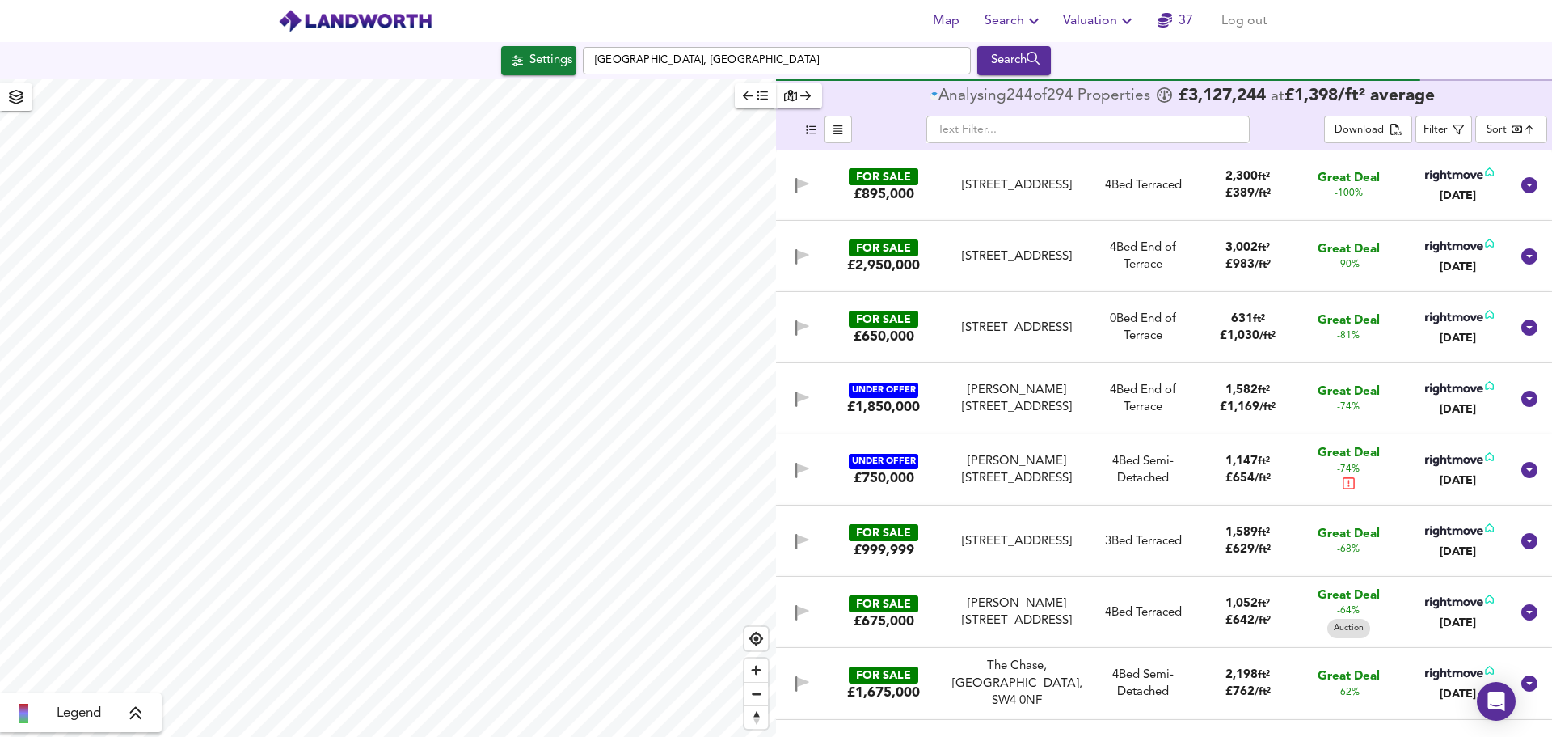
click at [815, 129] on span "button" at bounding box center [810, 129] width 19 height 19
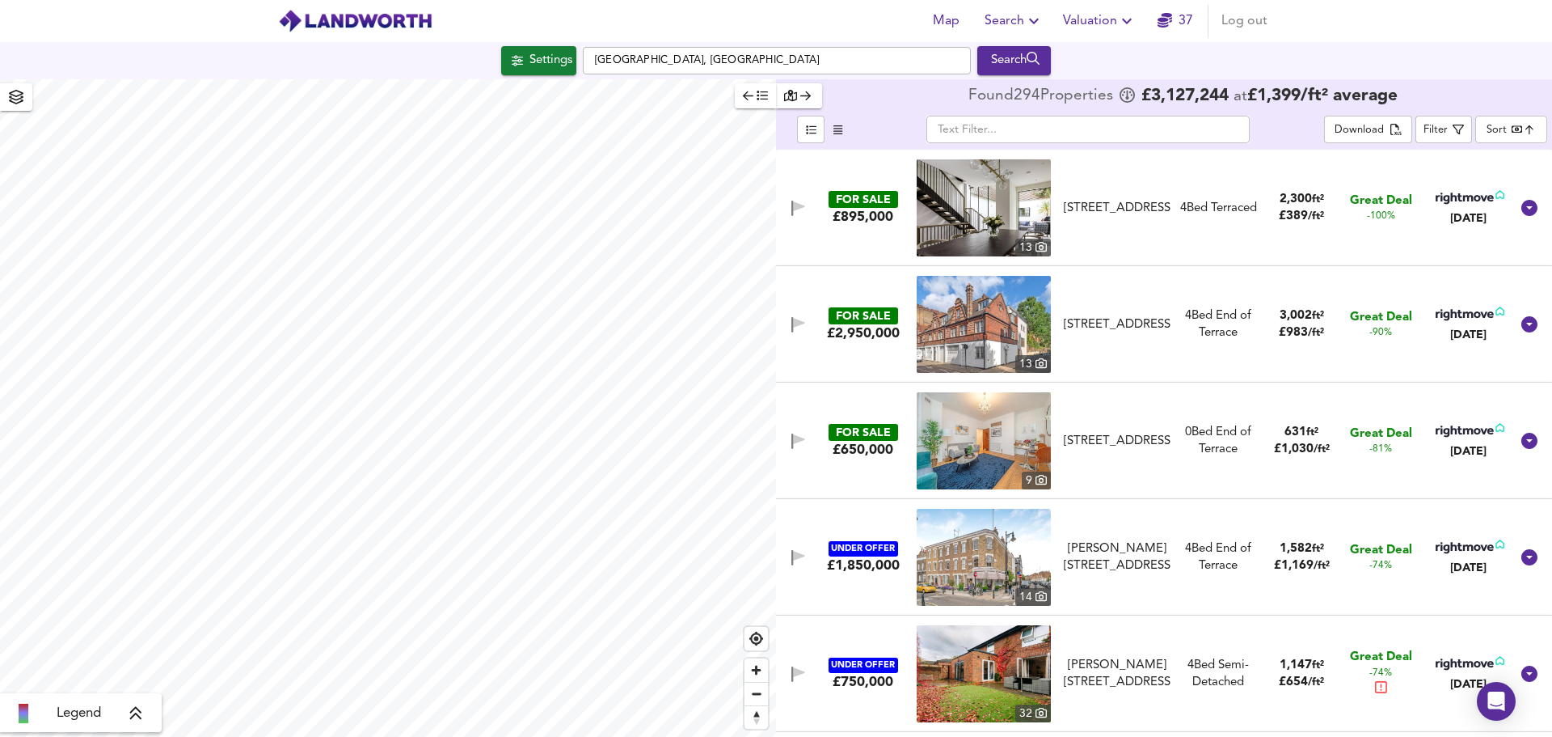
click at [860, 212] on div "£895,000" at bounding box center [863, 217] width 61 height 18
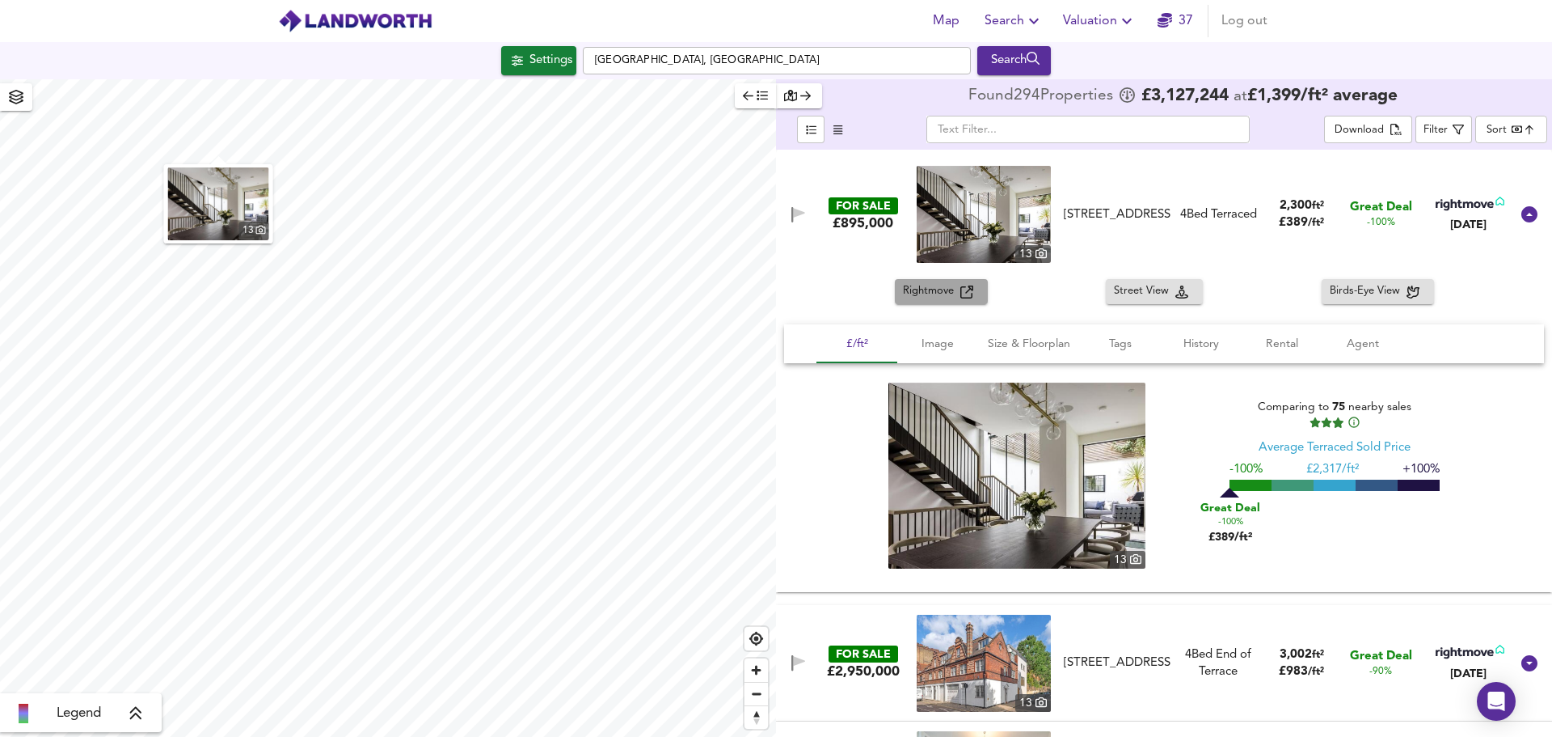
click at [912, 292] on span "Rightmove" at bounding box center [931, 291] width 57 height 19
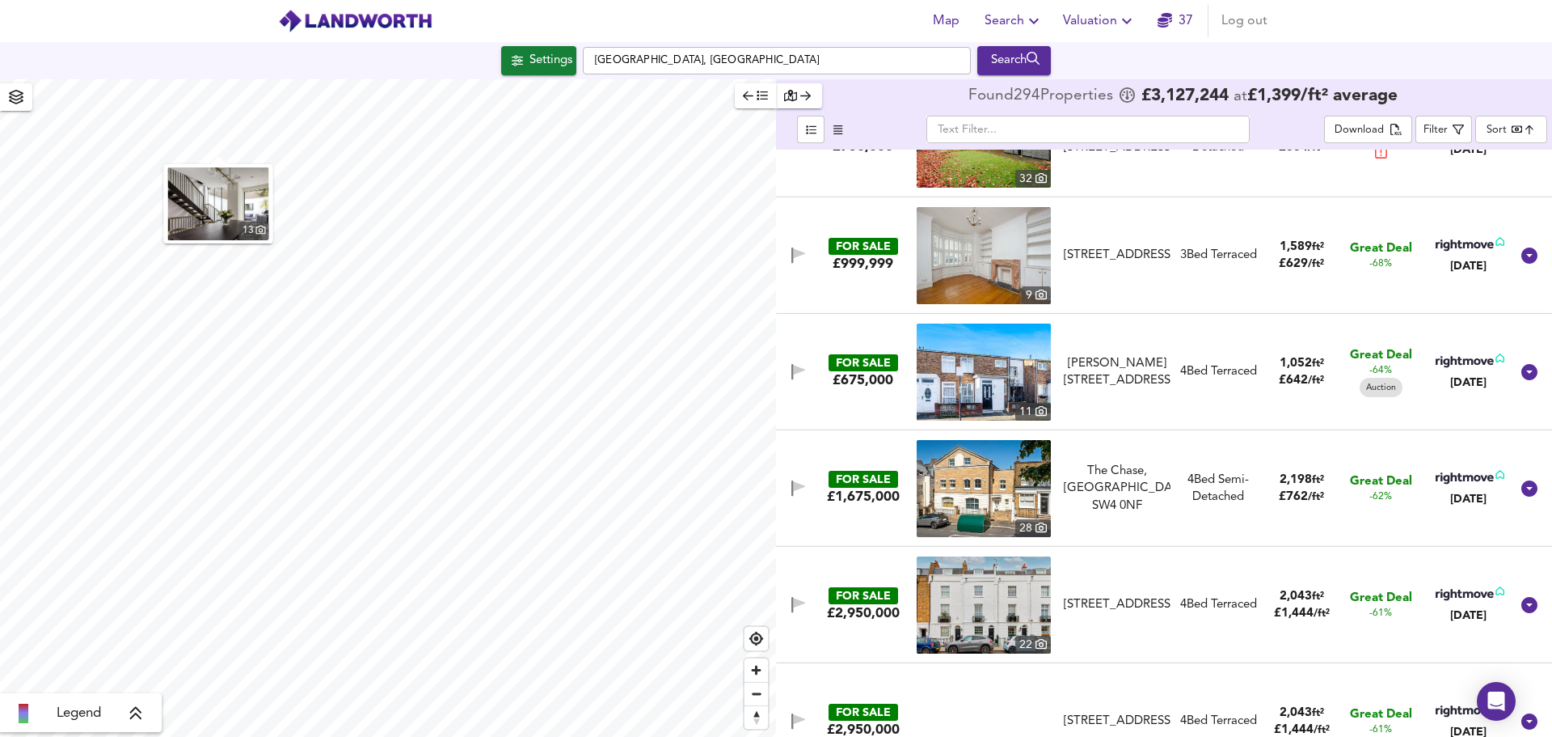
scroll to position [889, 0]
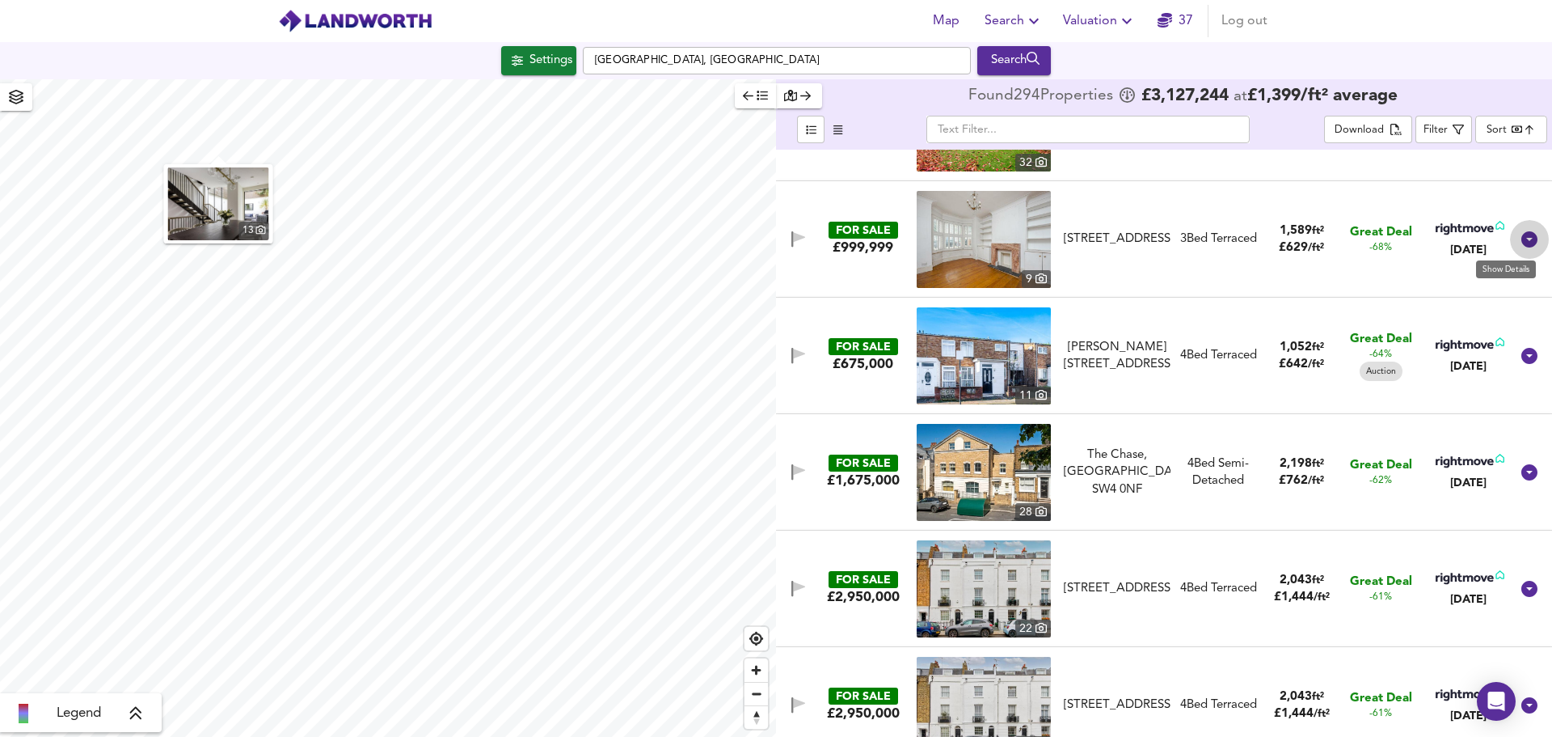
click at [1526, 238] on icon at bounding box center [1530, 239] width 16 height 16
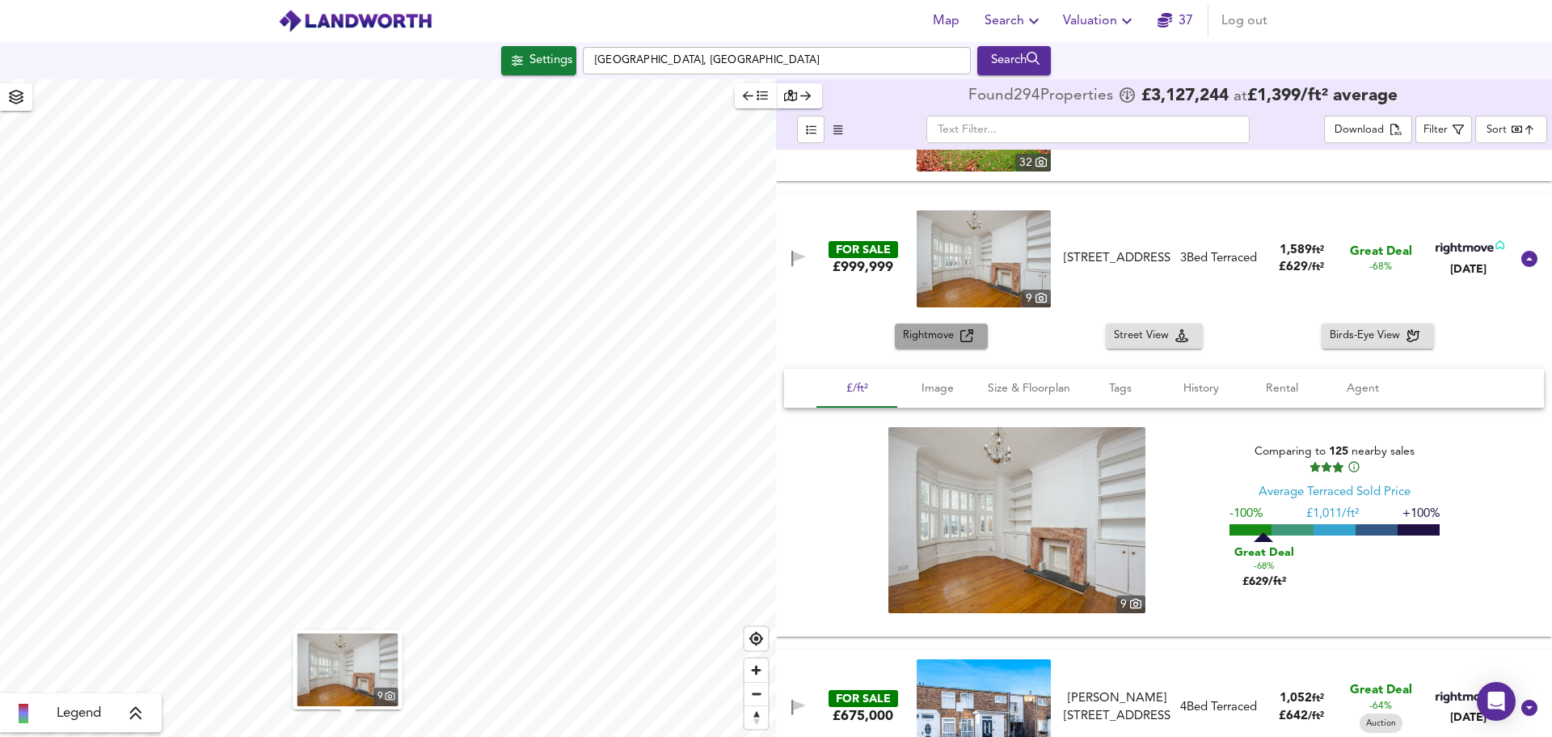
click at [939, 337] on span "Rightmove" at bounding box center [931, 336] width 57 height 19
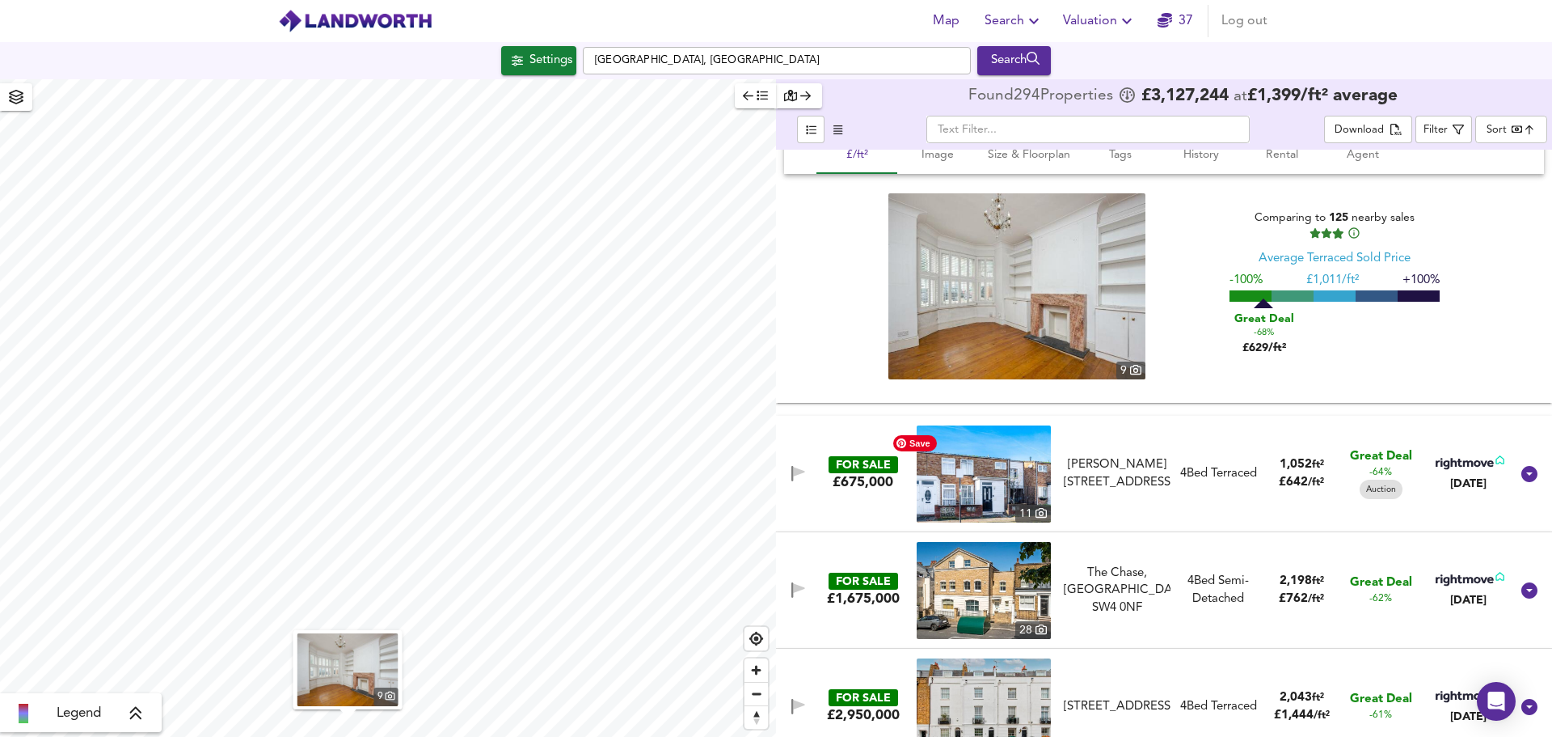
scroll to position [1213, 0]
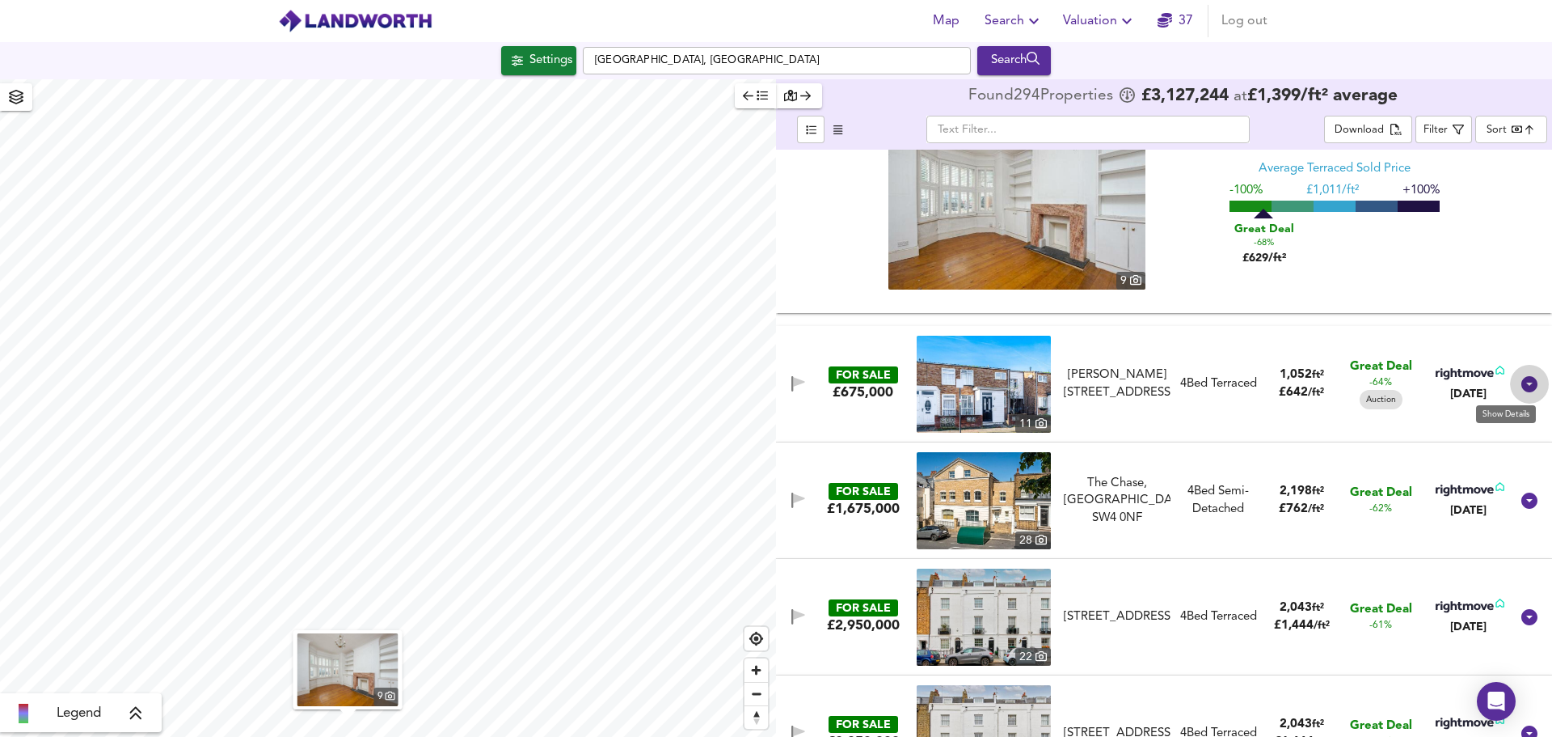
click at [1524, 382] on icon at bounding box center [1529, 383] width 19 height 19
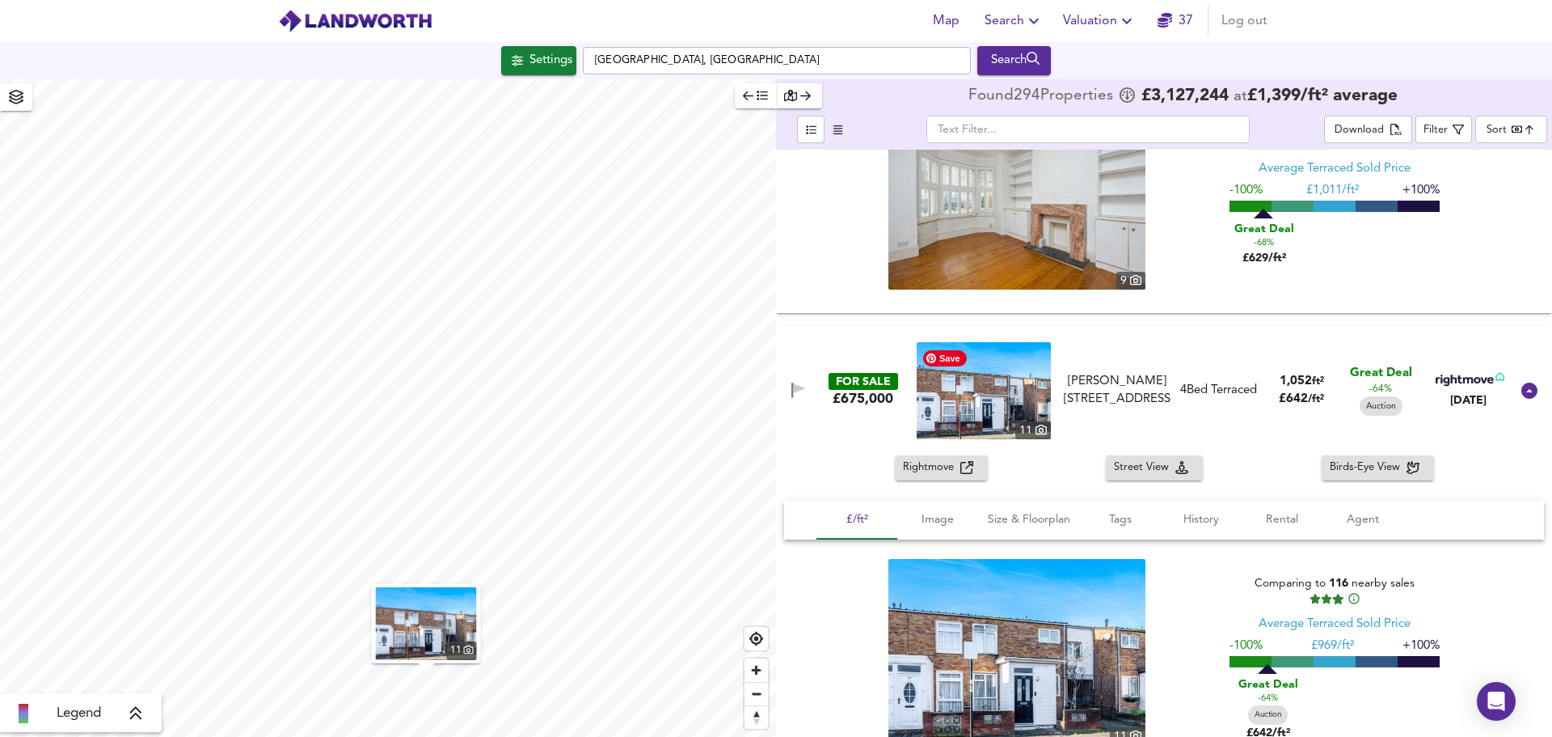
click at [971, 409] on img at bounding box center [984, 390] width 134 height 97
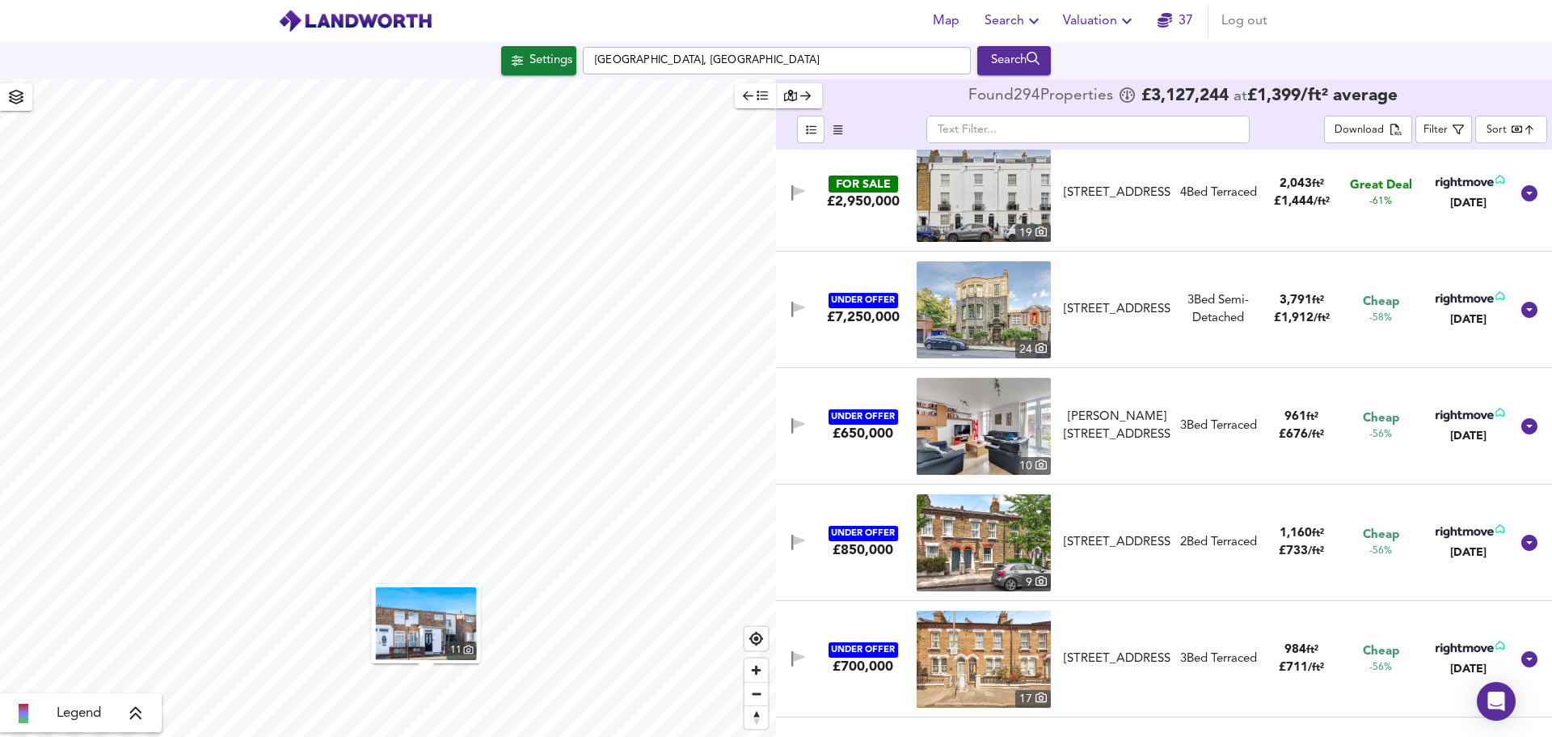
scroll to position [2102, 0]
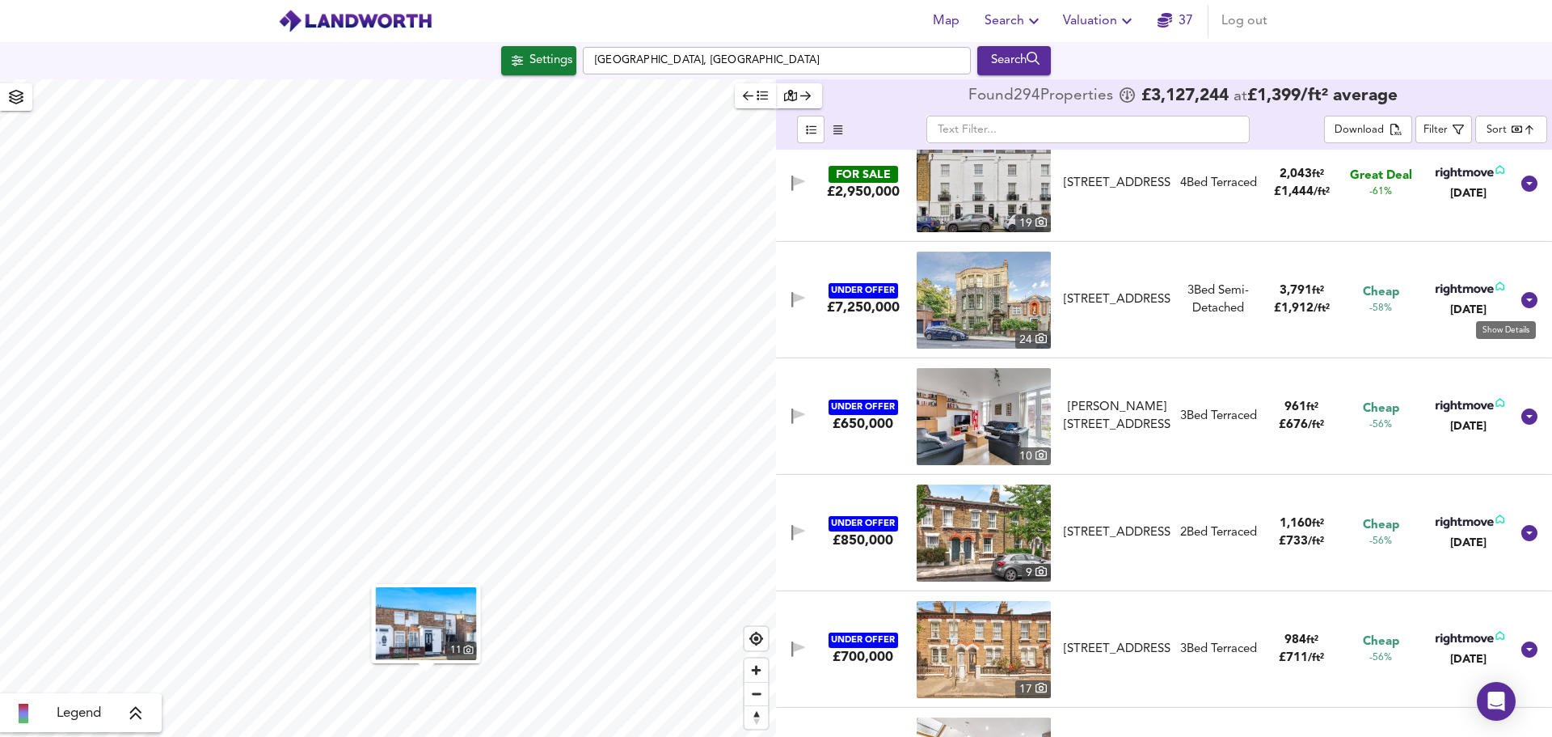
click at [1522, 295] on icon at bounding box center [1530, 300] width 16 height 16
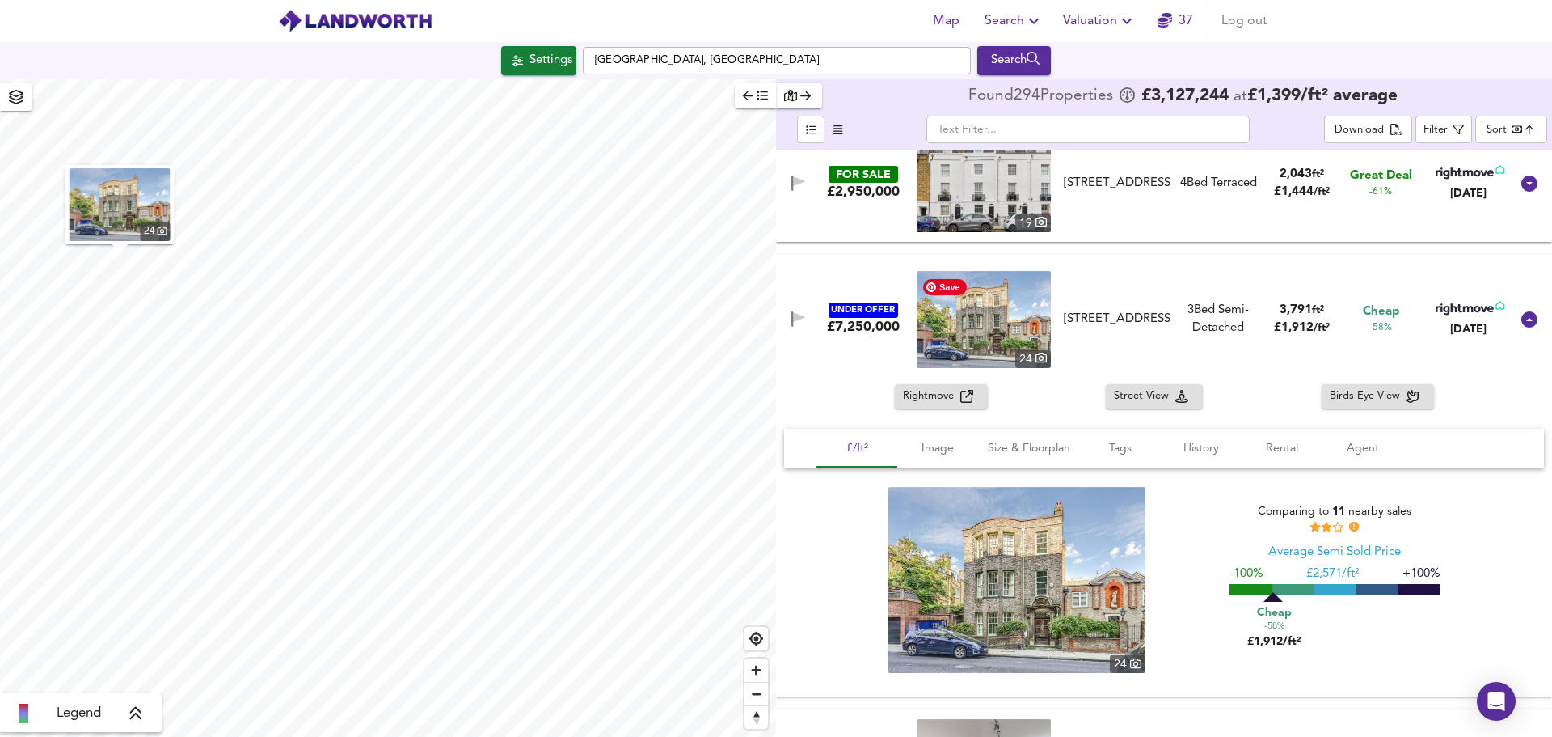
click at [982, 330] on img at bounding box center [984, 319] width 134 height 97
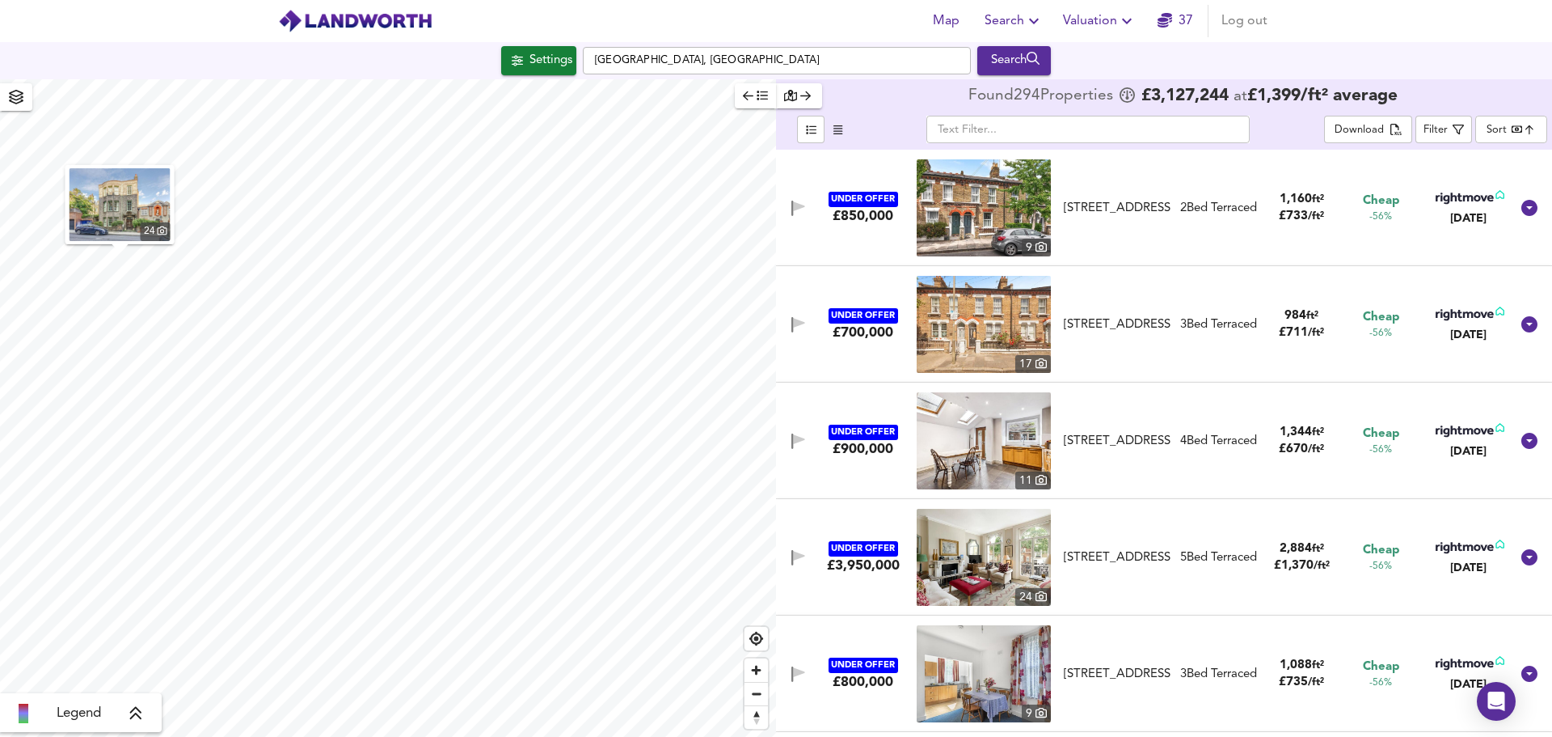
scroll to position [2749, 0]
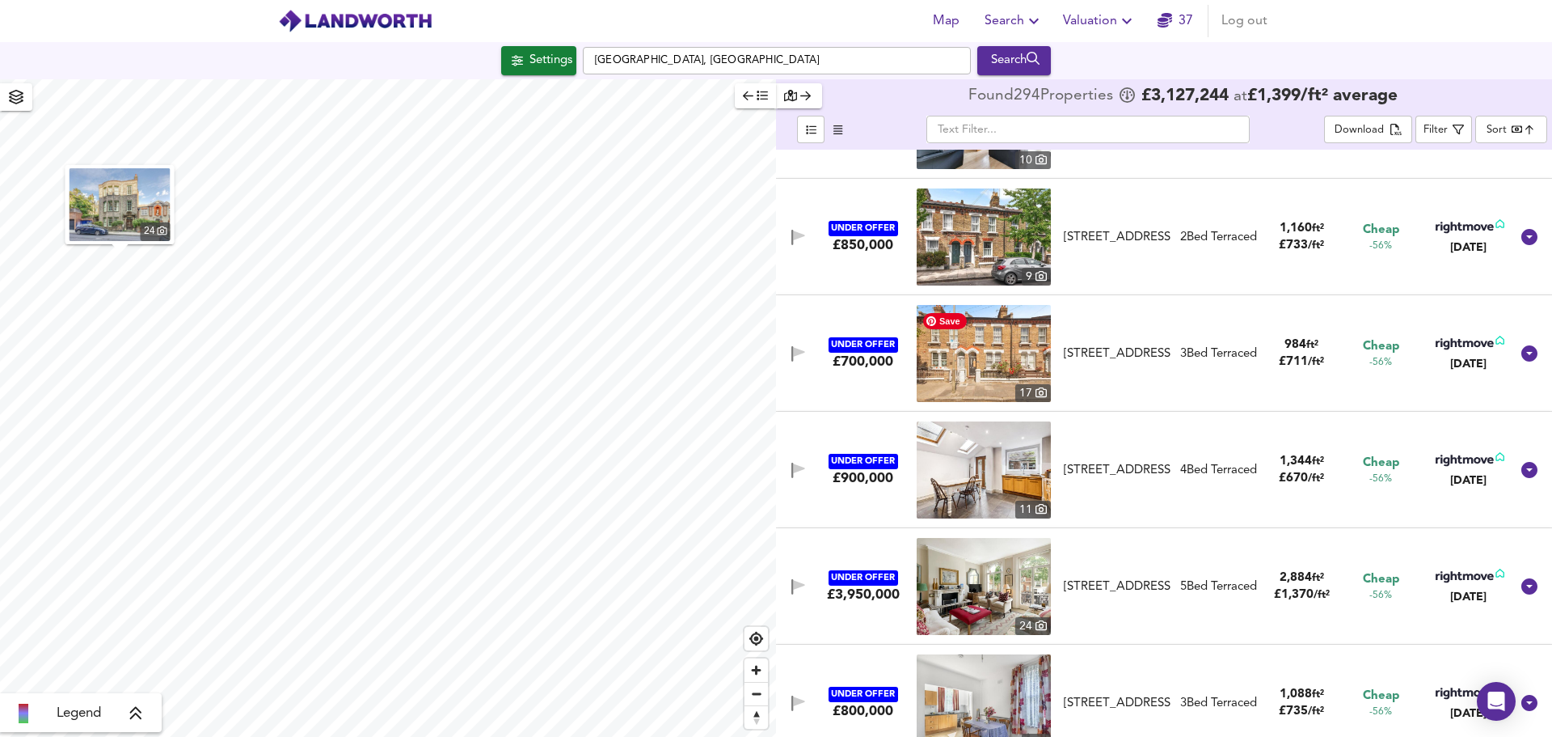
click at [1007, 338] on img at bounding box center [984, 353] width 134 height 97
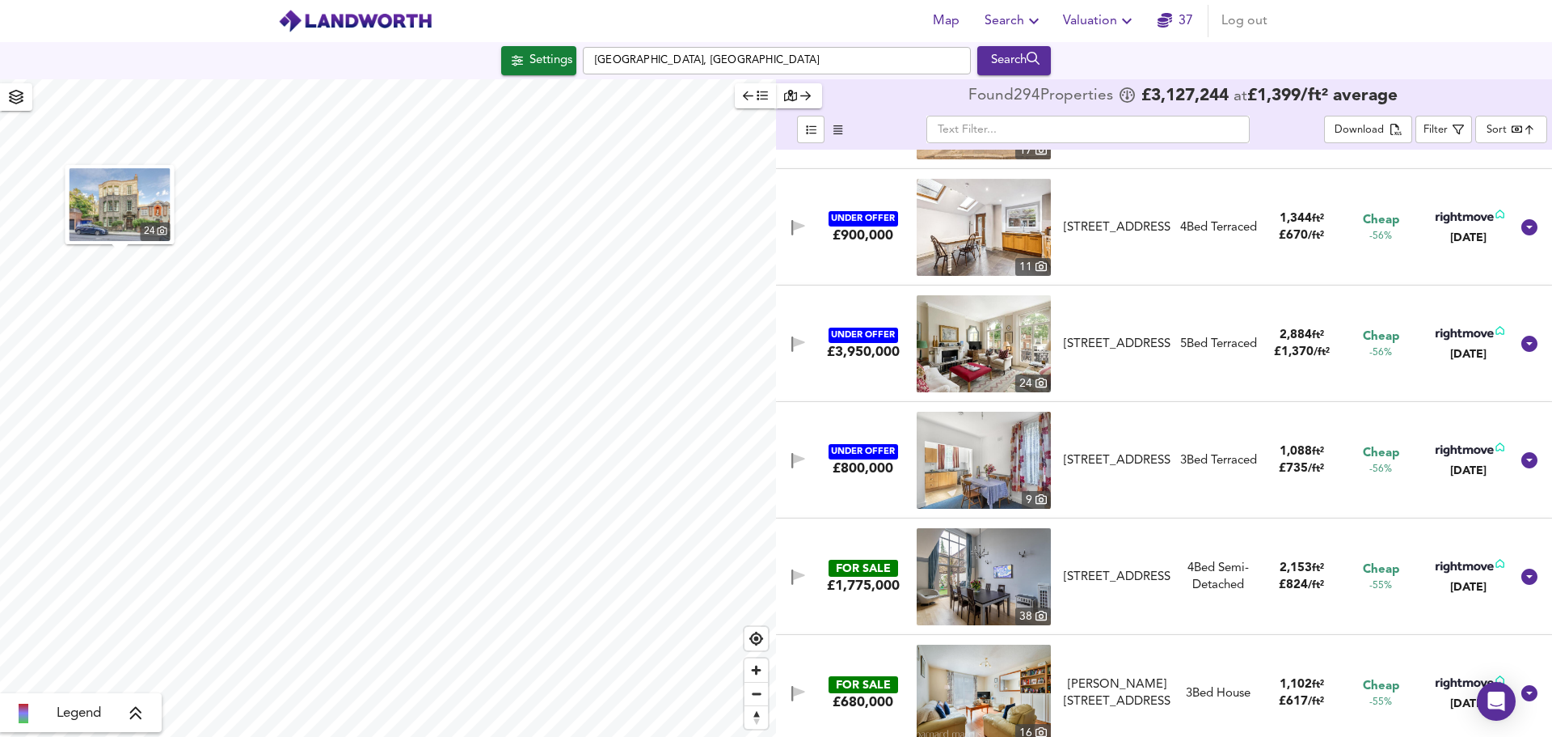
scroll to position [3234, 0]
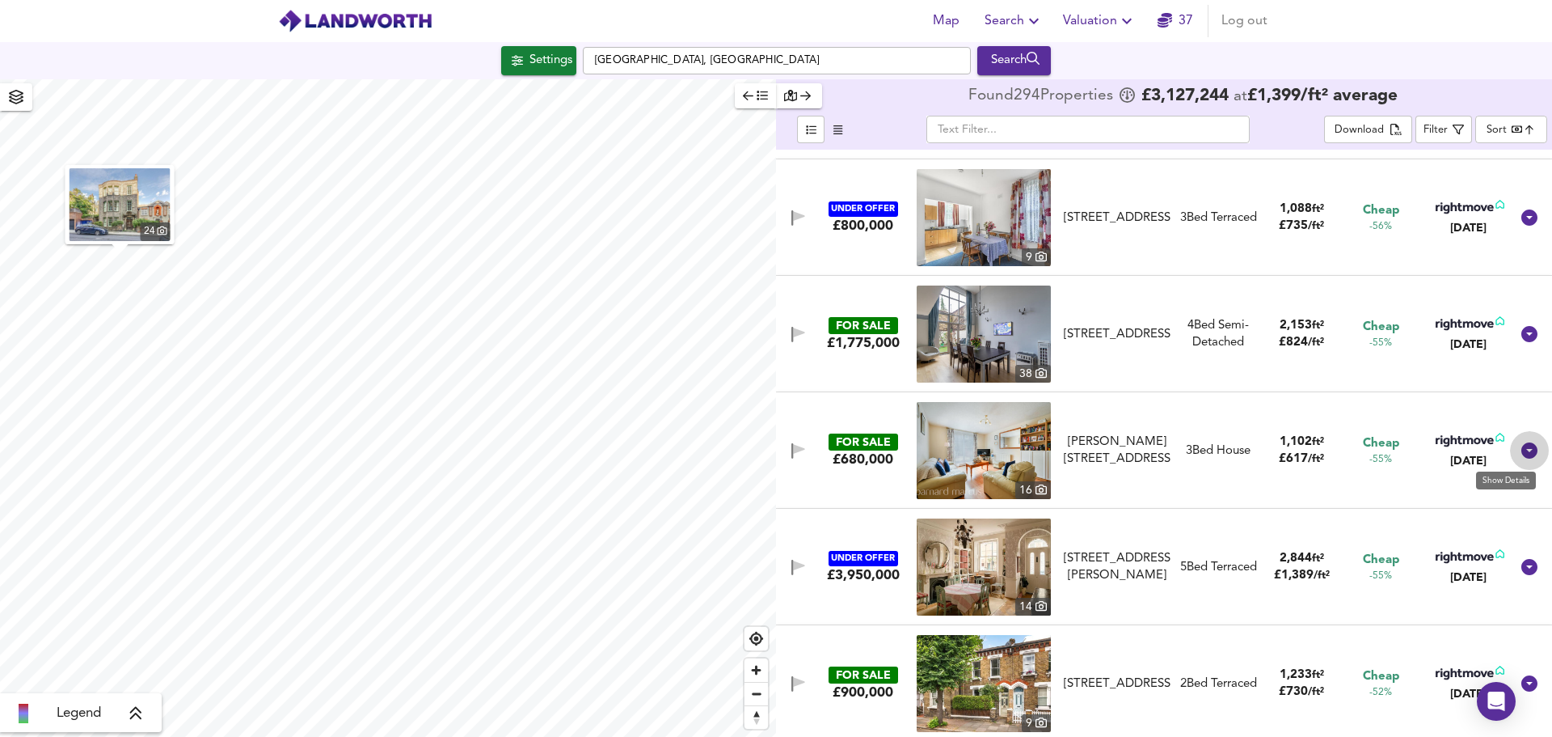
click at [1523, 447] on icon at bounding box center [1530, 450] width 16 height 16
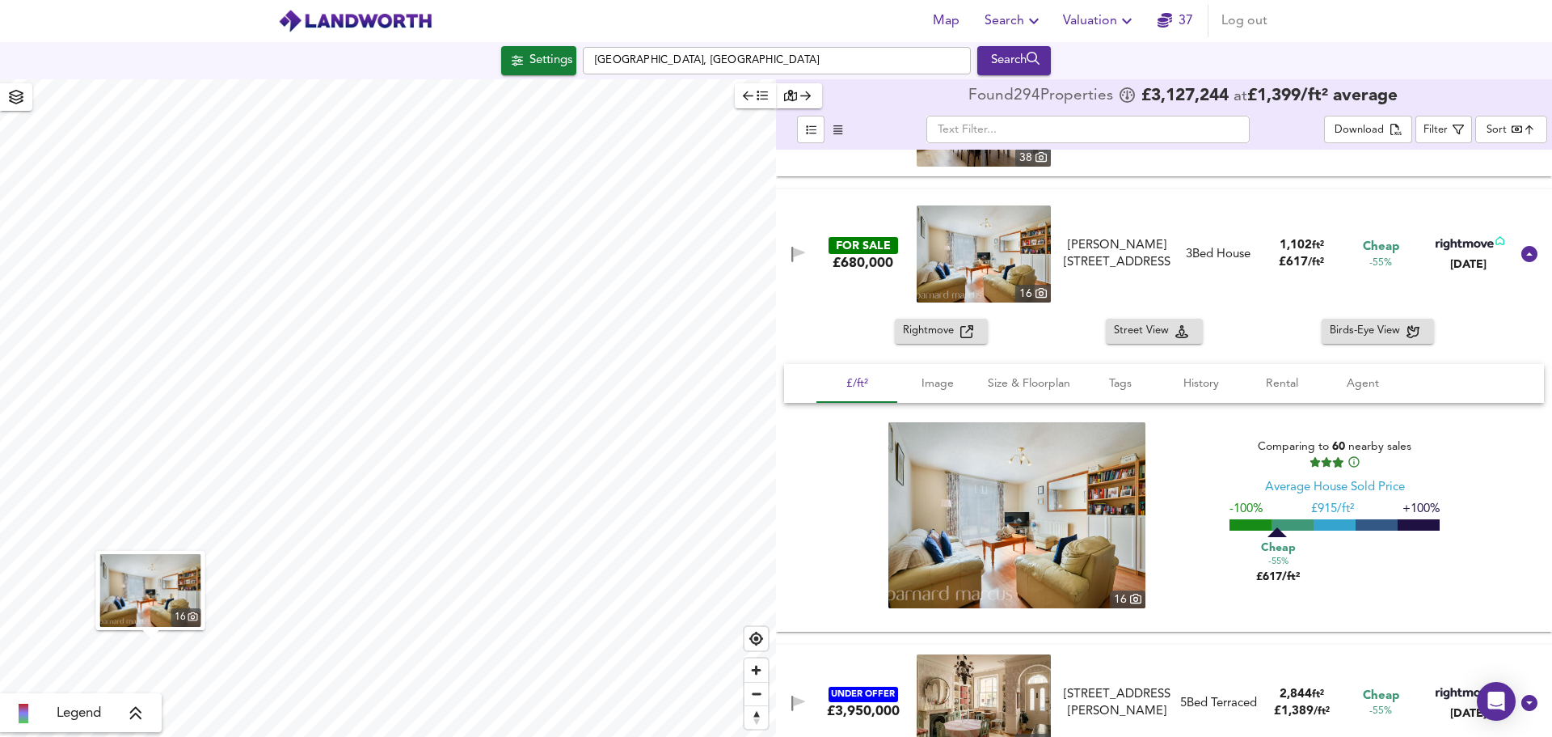
scroll to position [3477, 0]
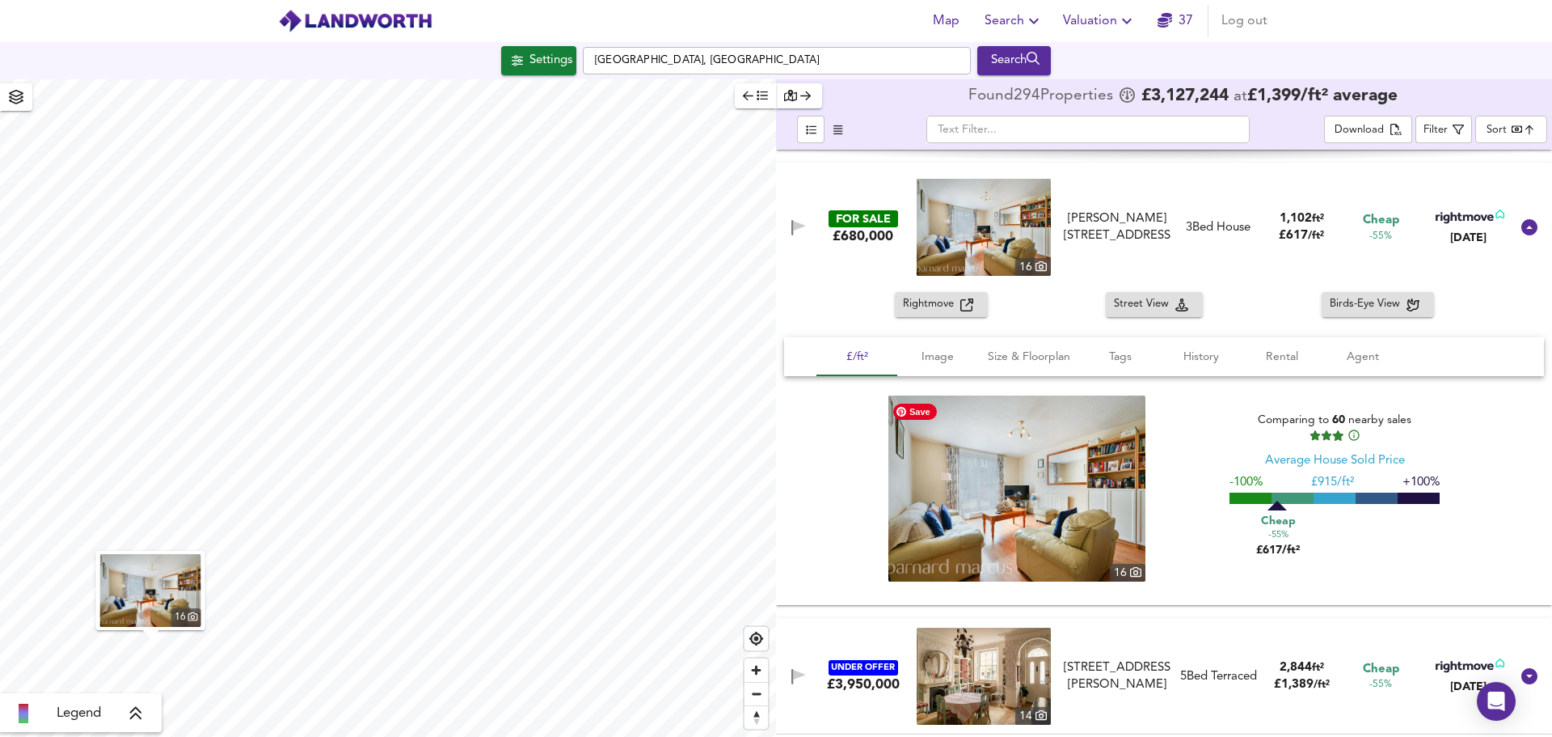
click at [1067, 488] on img at bounding box center [1017, 488] width 257 height 186
click at [1525, 229] on icon at bounding box center [1530, 227] width 16 height 16
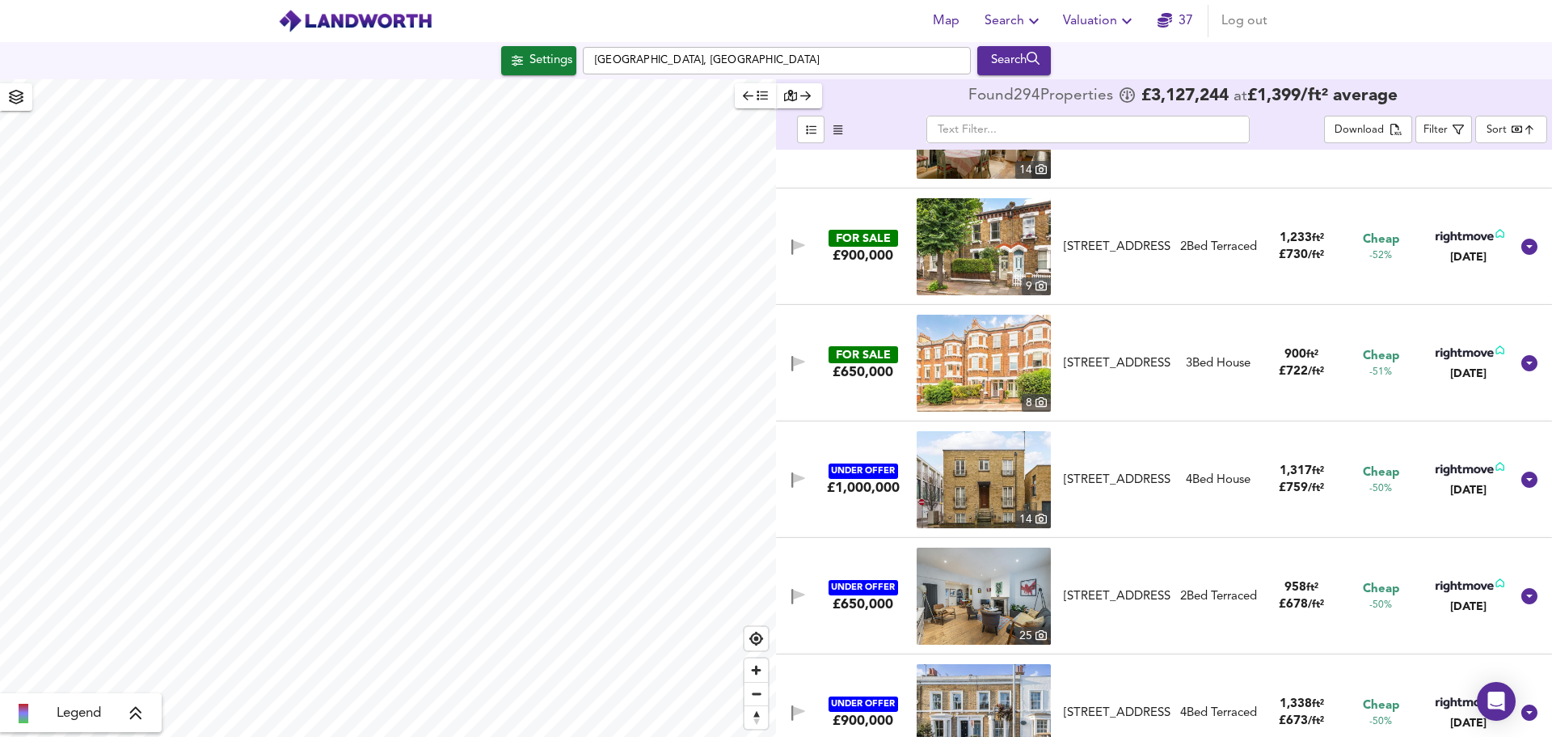
scroll to position [3719, 0]
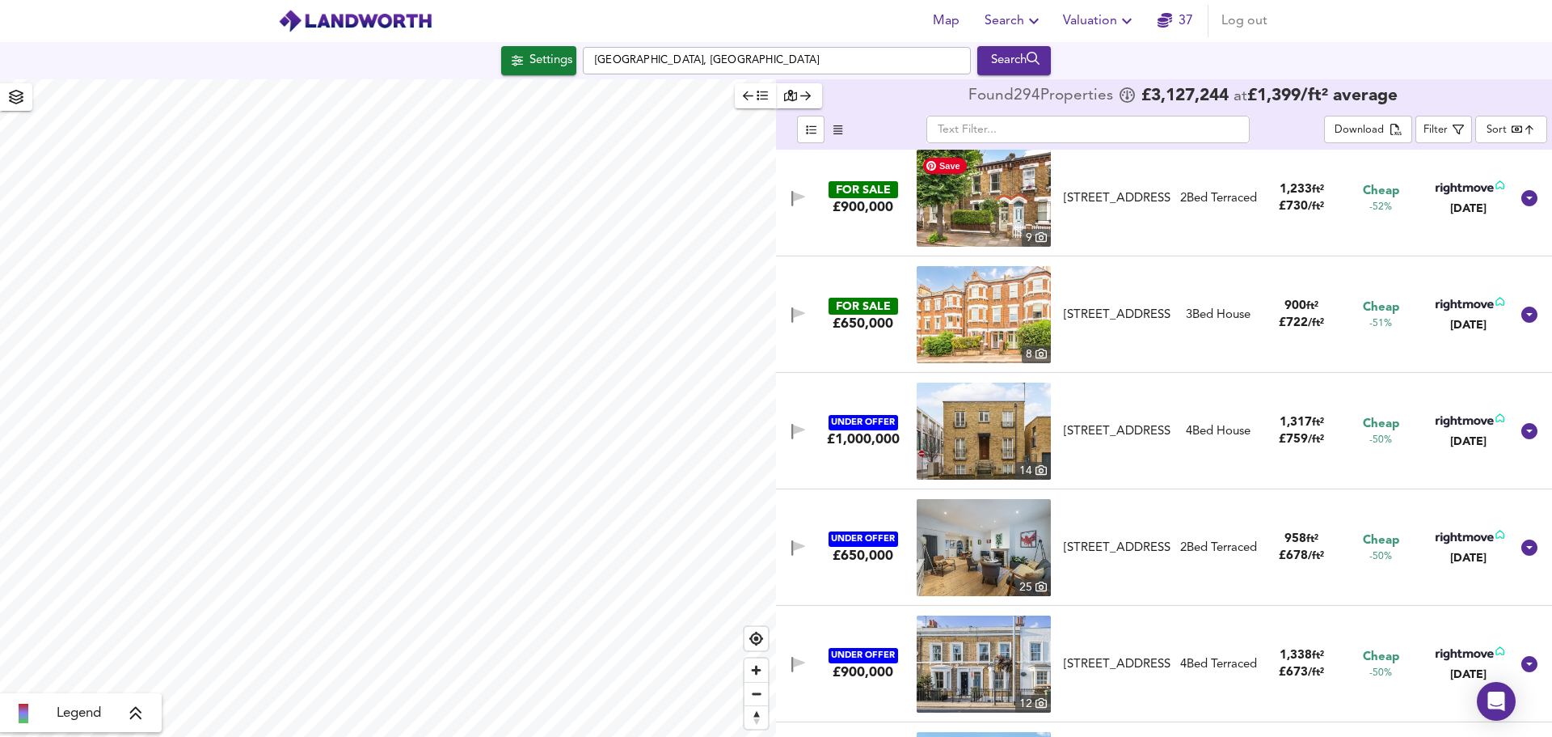
click at [979, 201] on img at bounding box center [984, 198] width 134 height 97
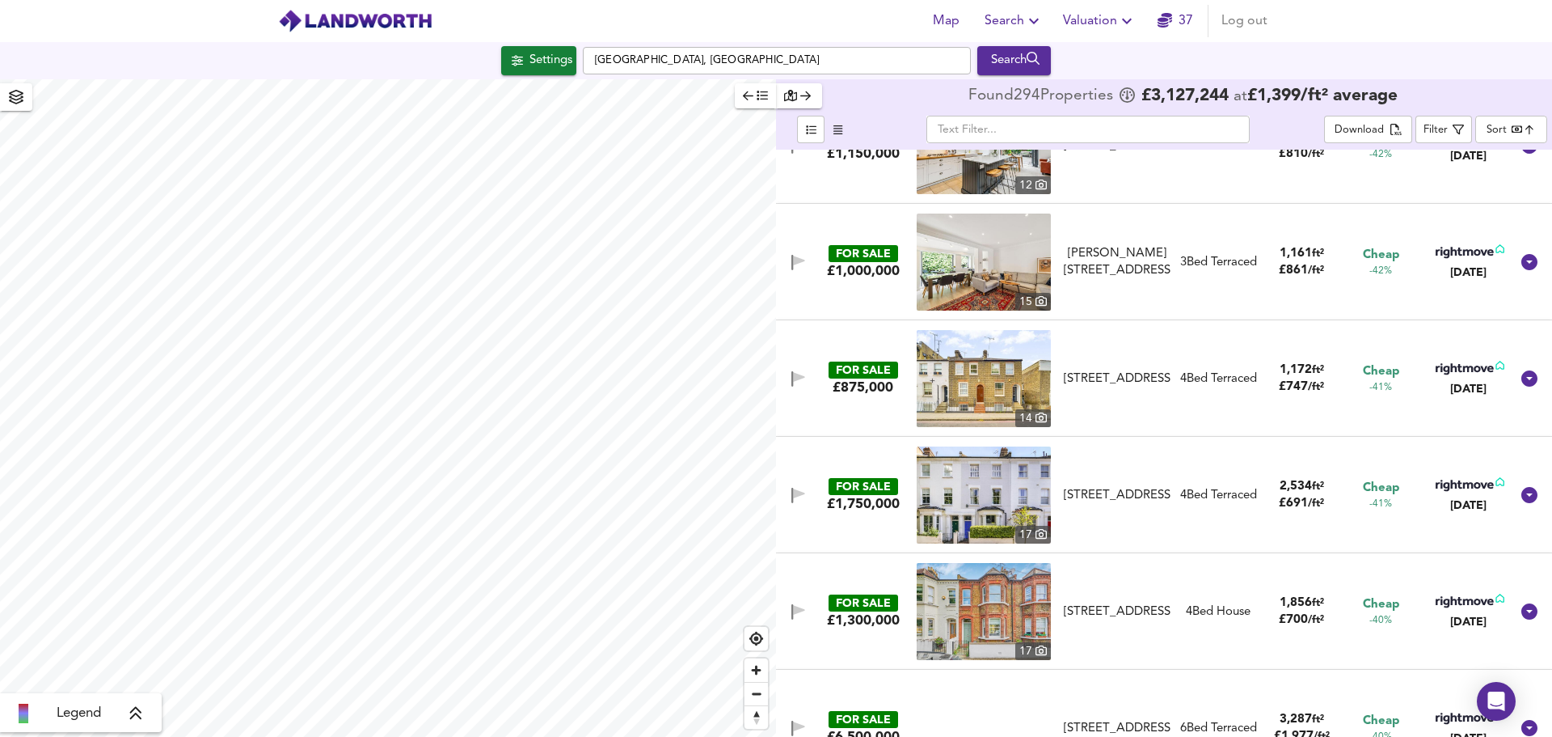
scroll to position [5822, 0]
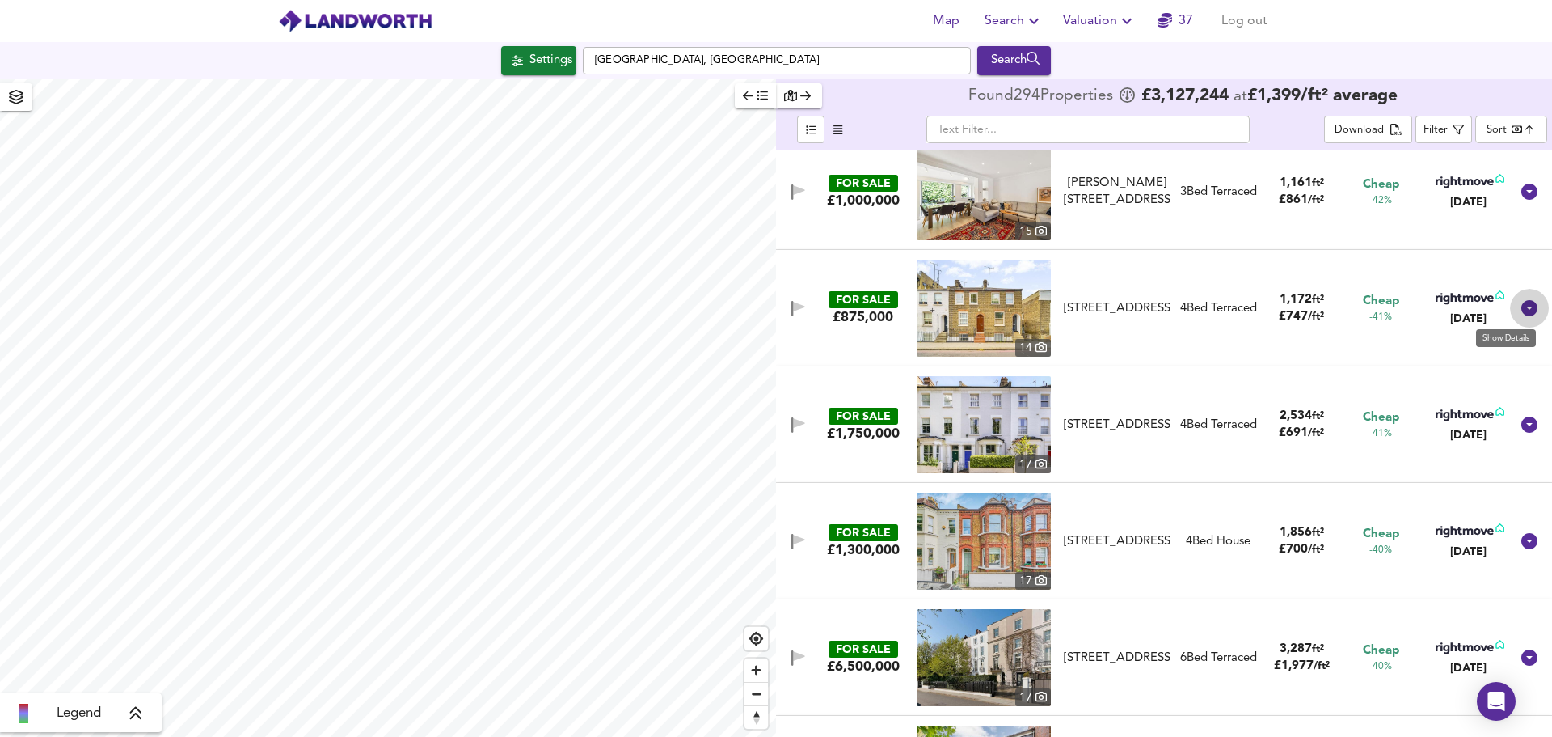
click at [1522, 306] on icon at bounding box center [1530, 308] width 16 height 16
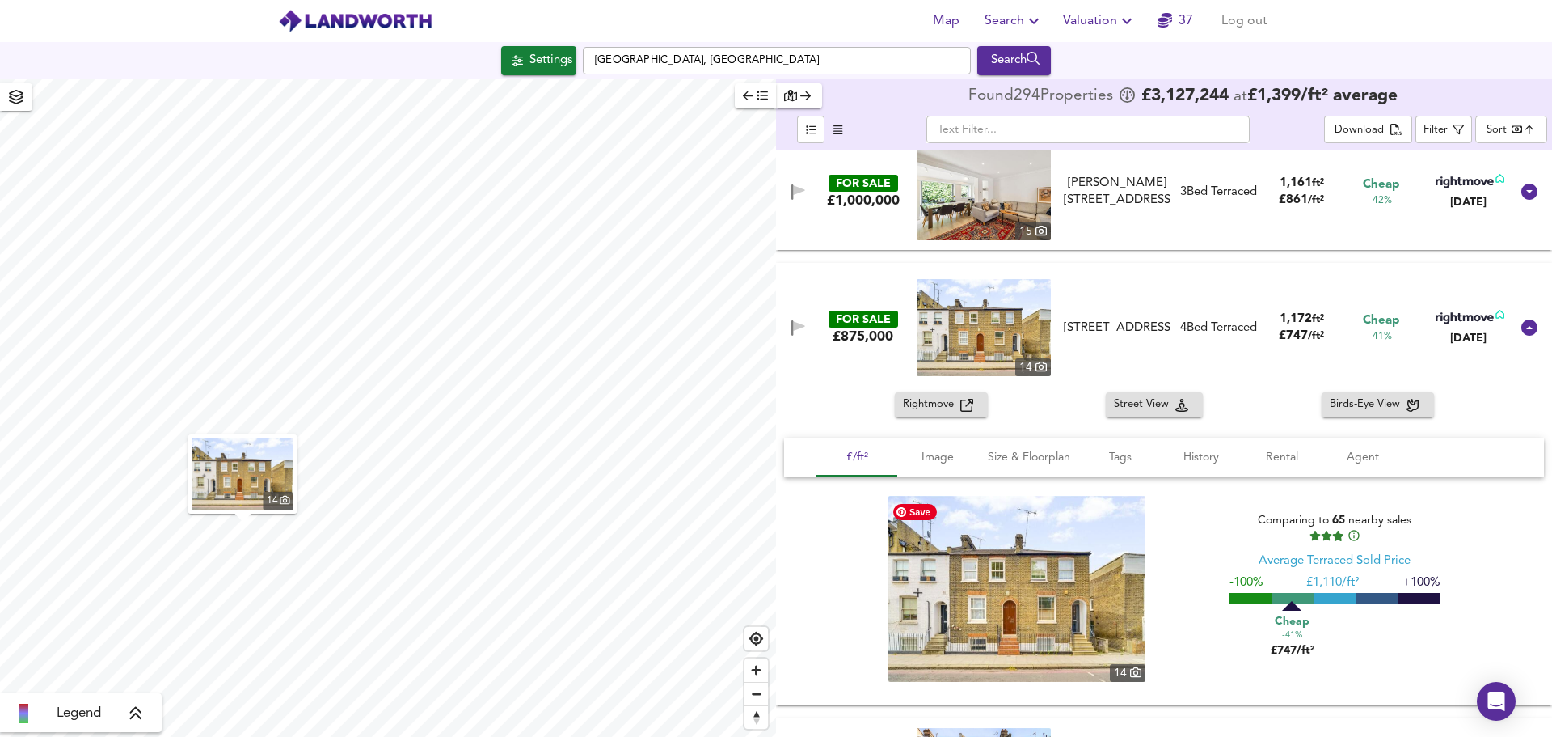
click at [1047, 581] on img at bounding box center [1017, 589] width 257 height 186
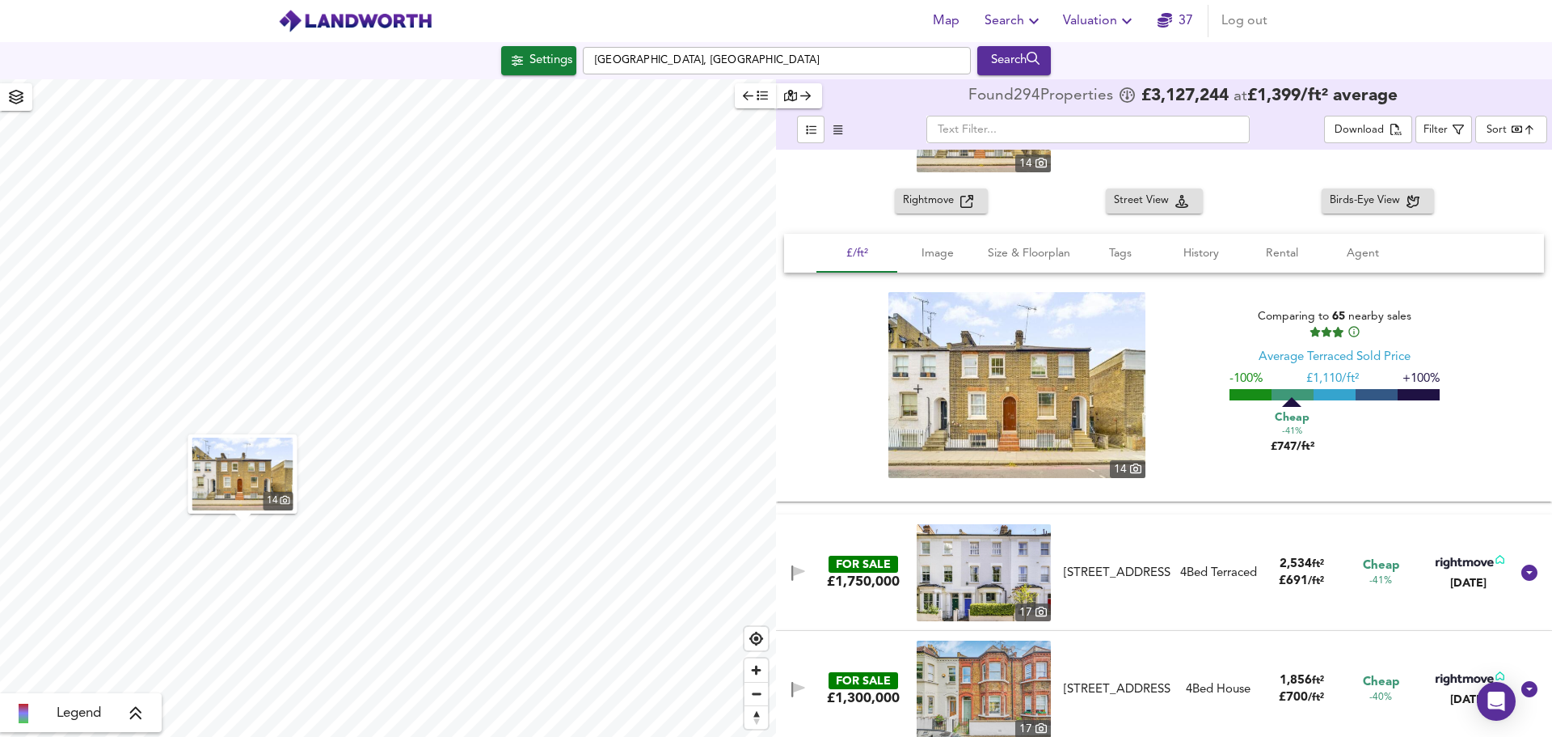
scroll to position [5903, 0]
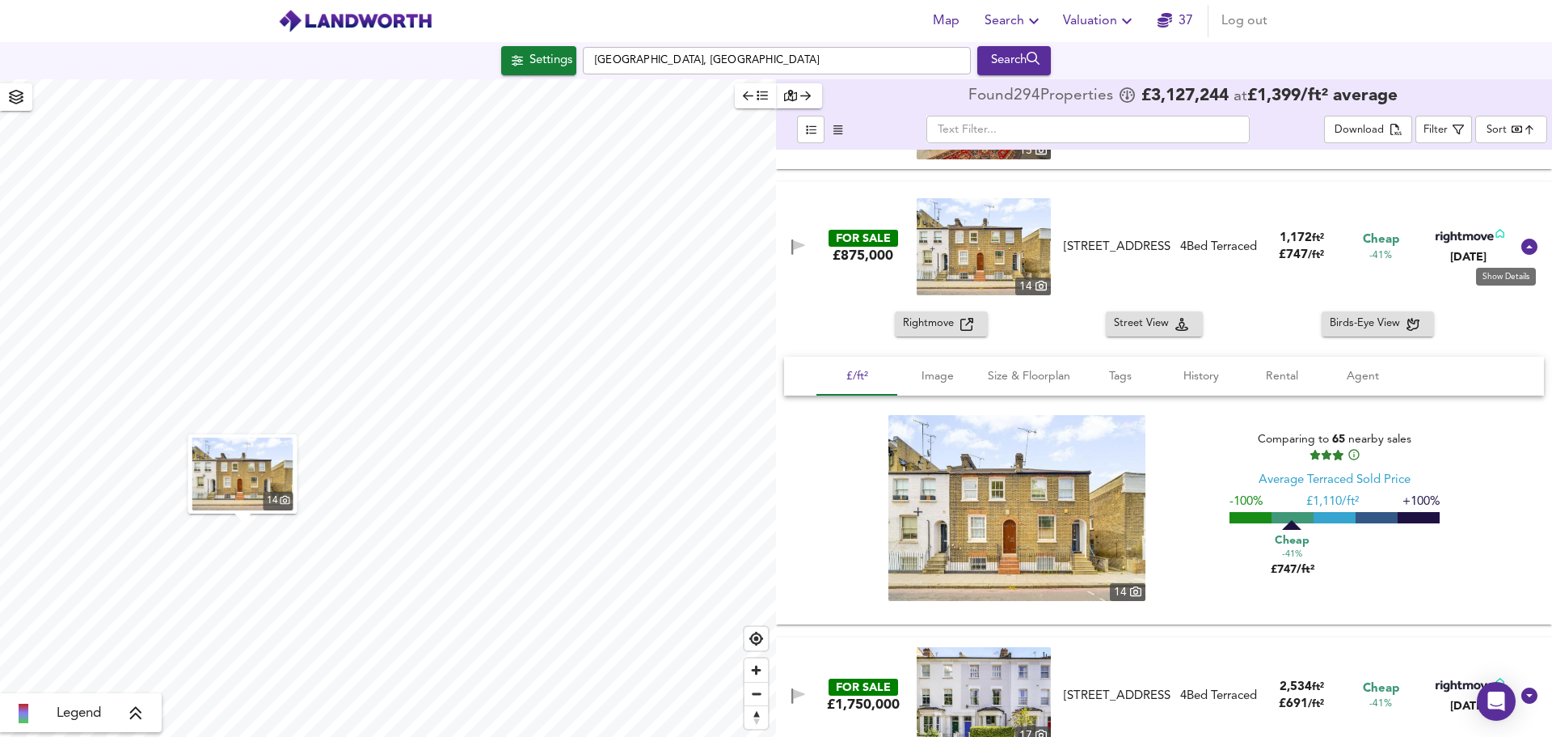
click at [1522, 247] on icon at bounding box center [1530, 247] width 16 height 16
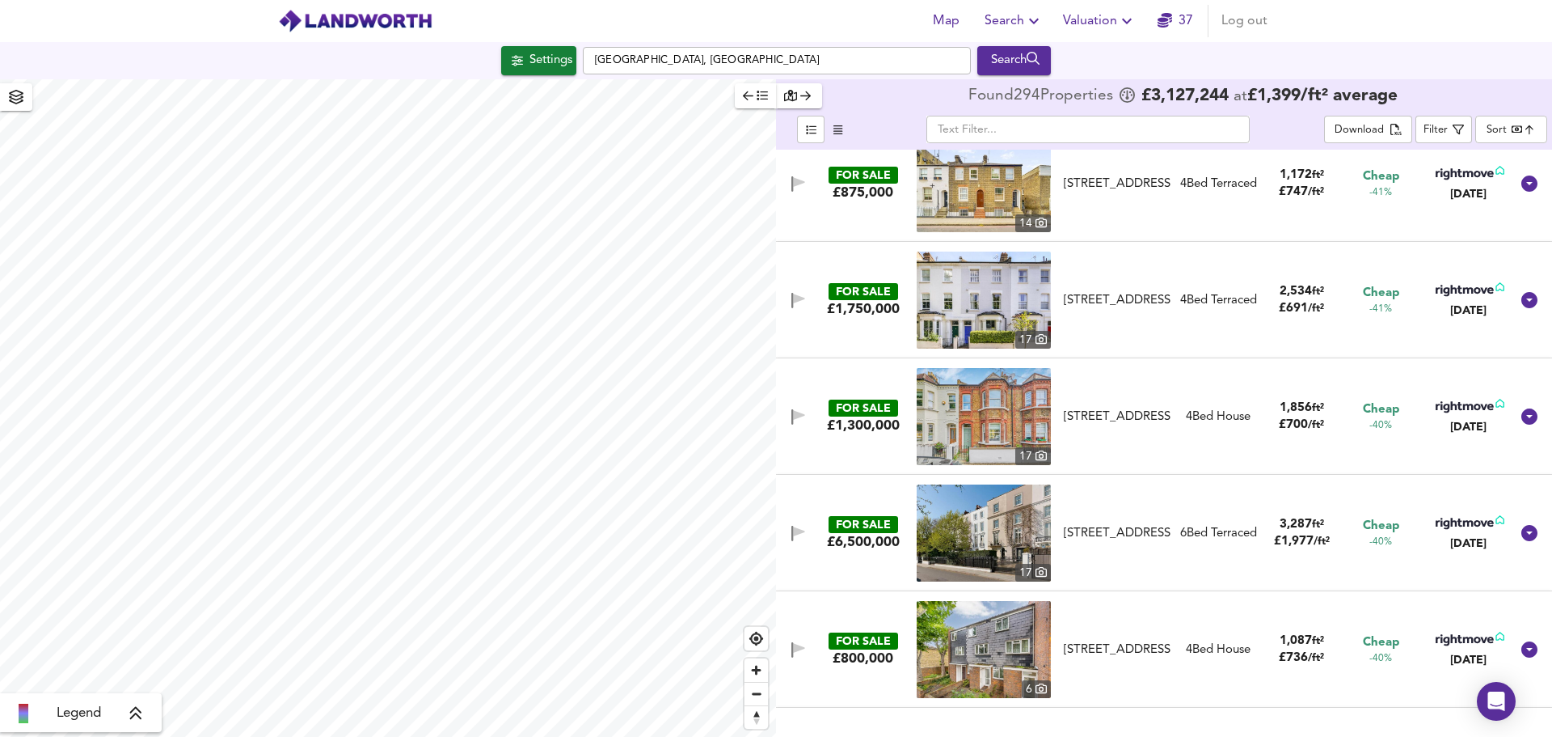
scroll to position [5983, 0]
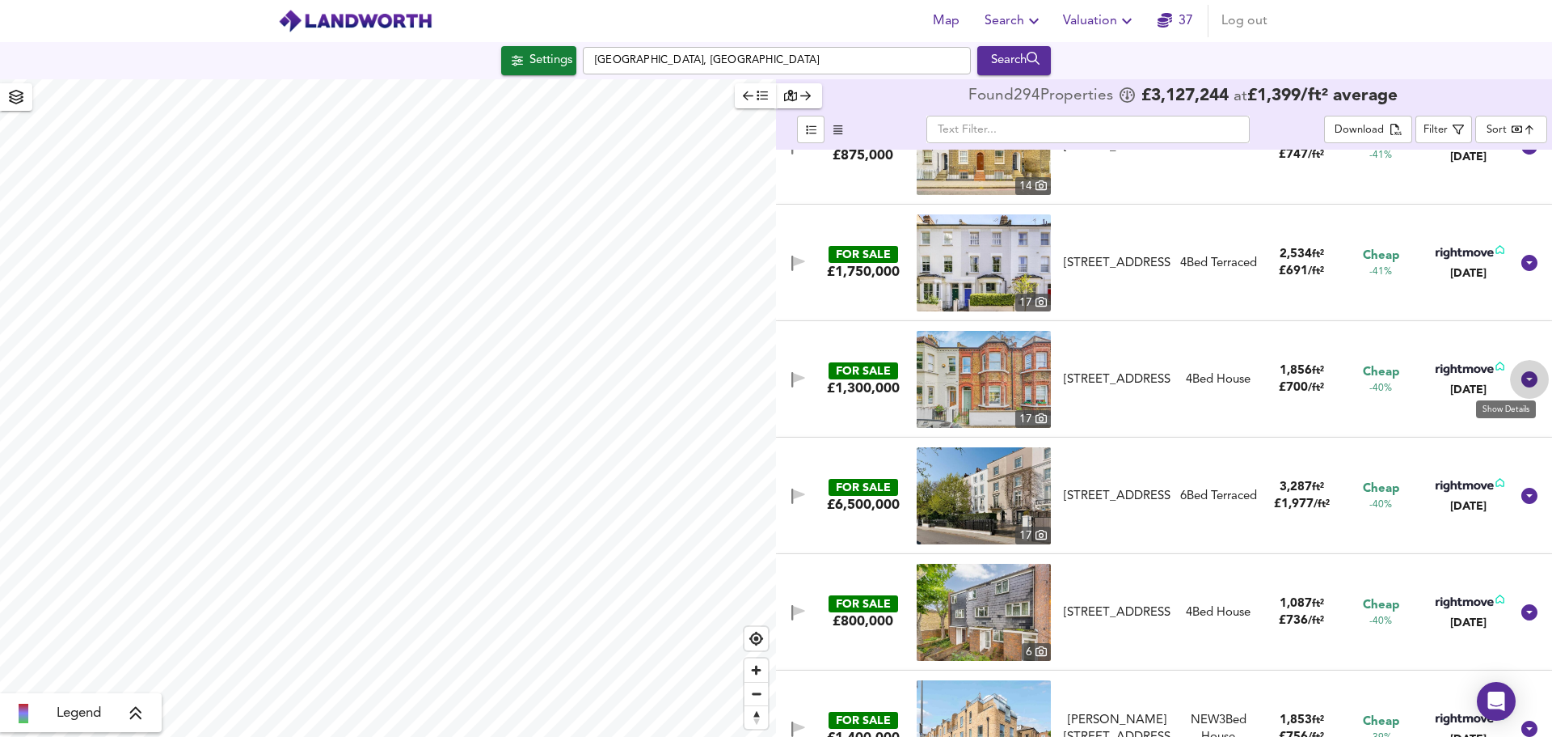
click at [1522, 378] on icon at bounding box center [1529, 379] width 19 height 19
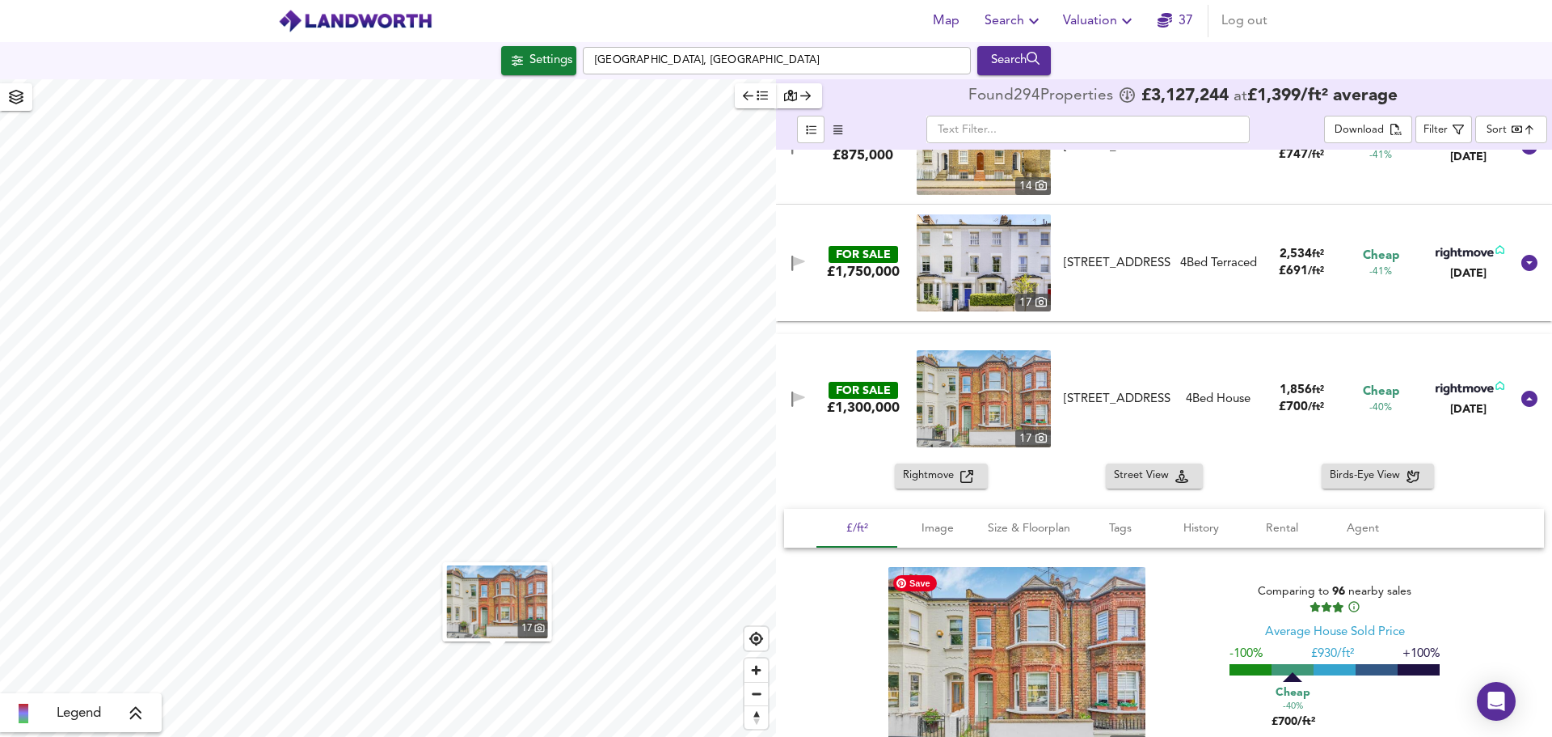
click at [1089, 636] on img at bounding box center [1017, 660] width 257 height 186
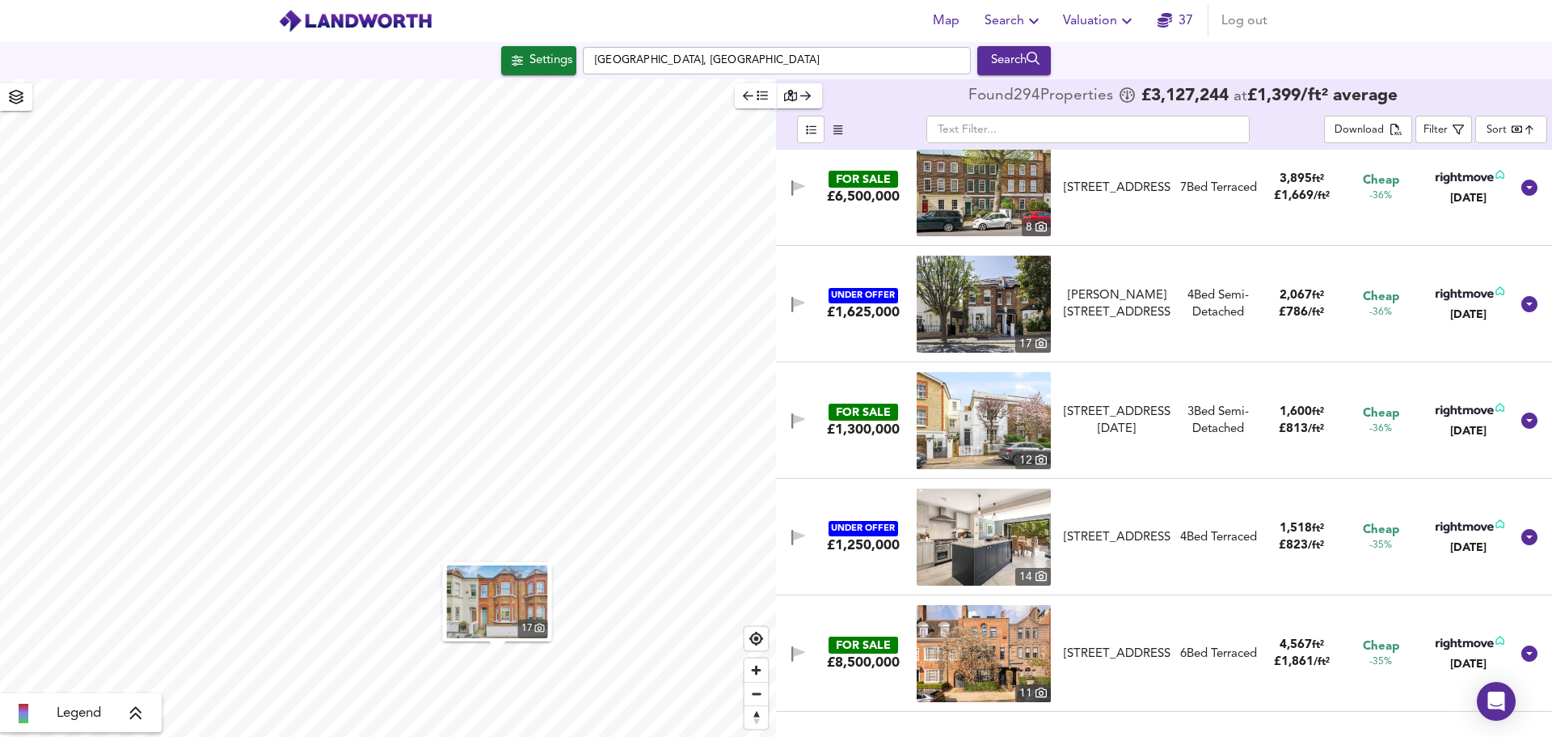
scroll to position [8005, 0]
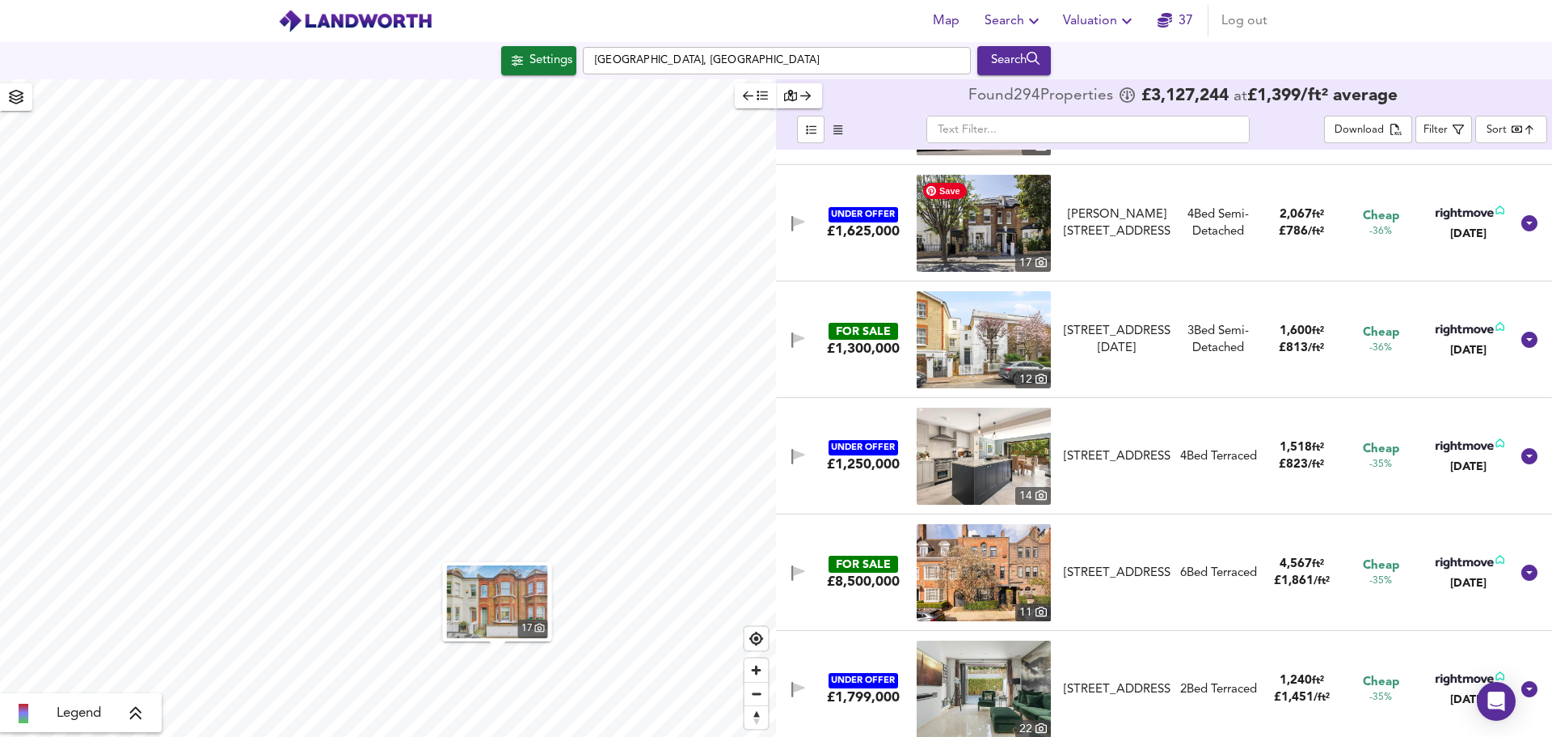
click at [984, 233] on img at bounding box center [984, 223] width 134 height 97
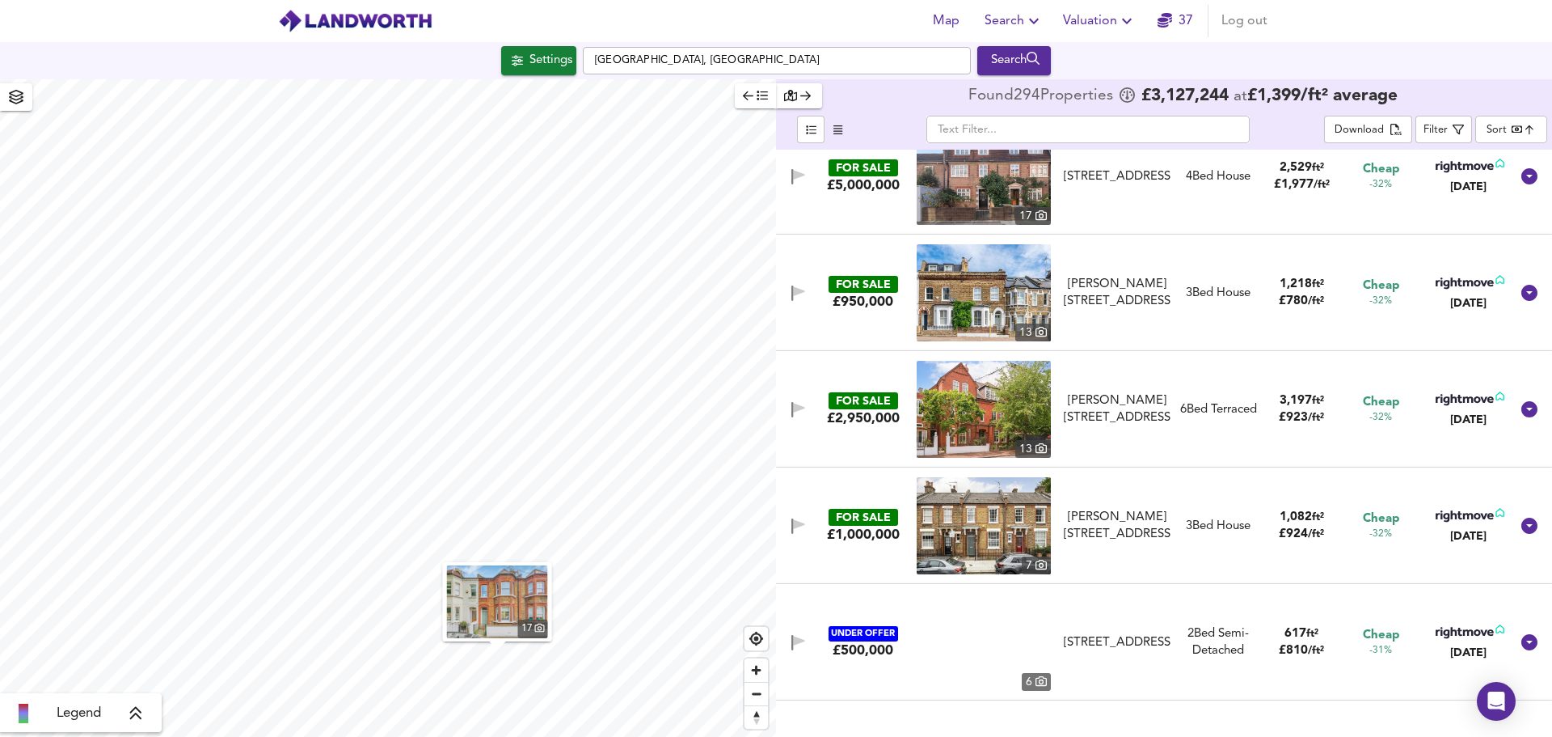
scroll to position [9218, 0]
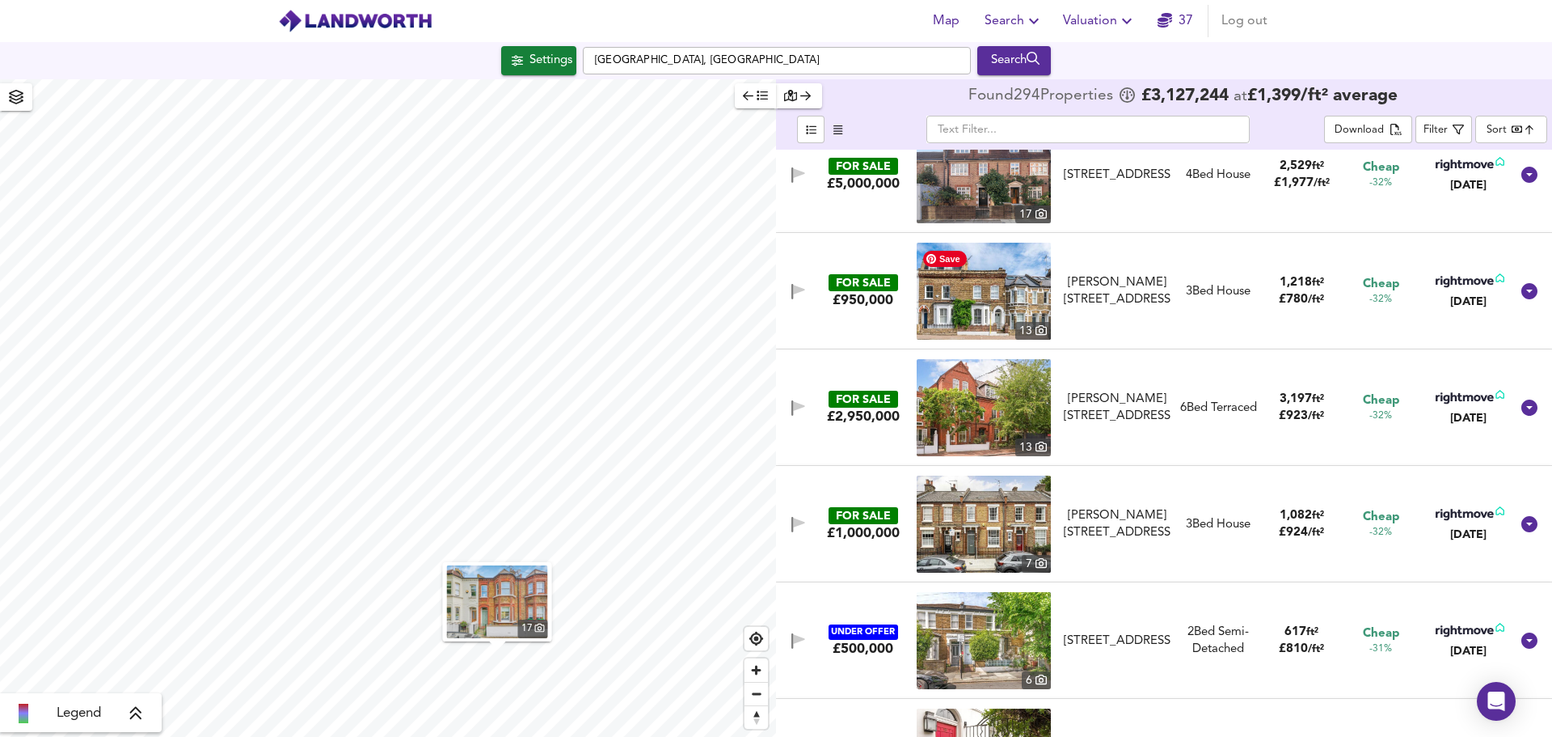
click at [978, 292] on img at bounding box center [984, 291] width 134 height 97
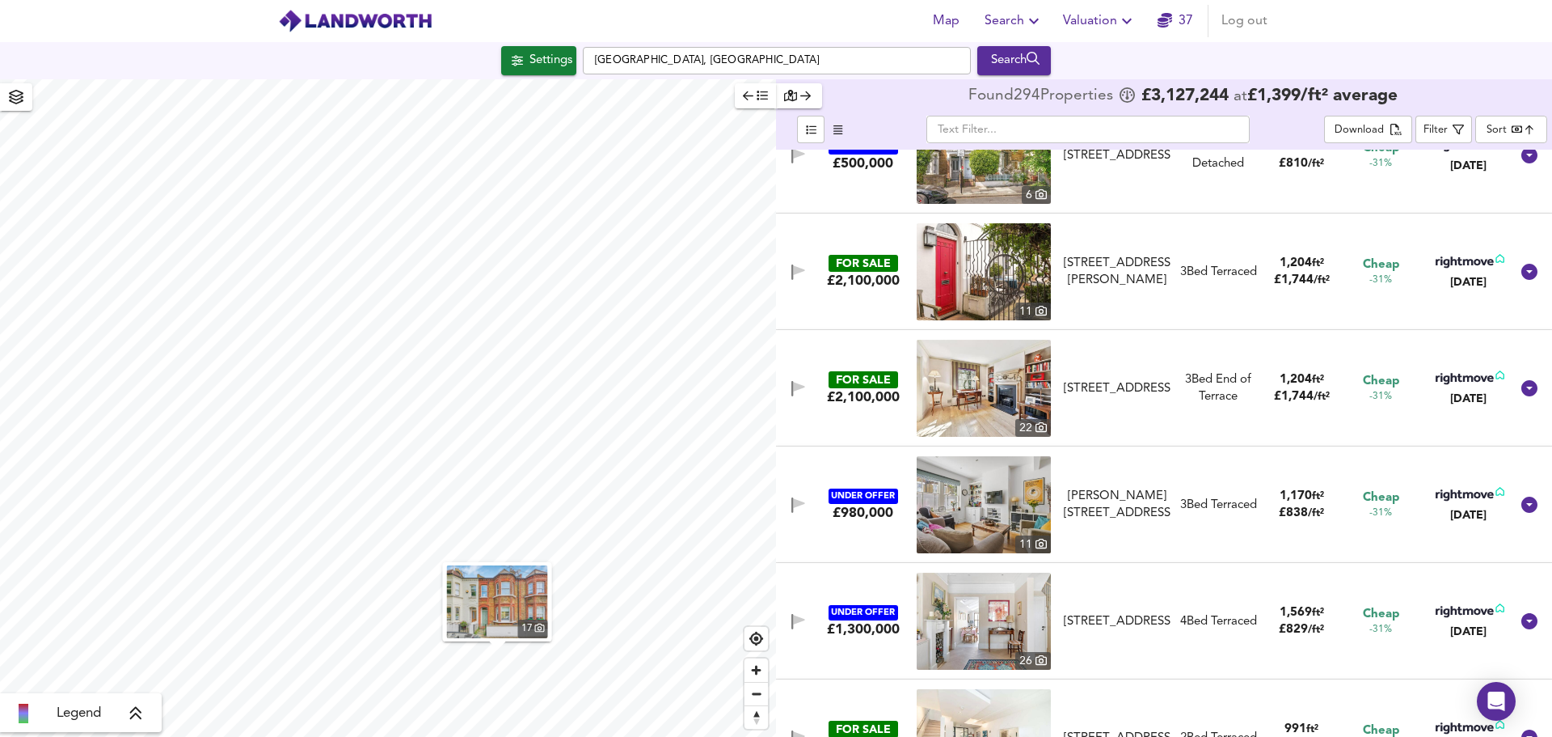
scroll to position [9622, 0]
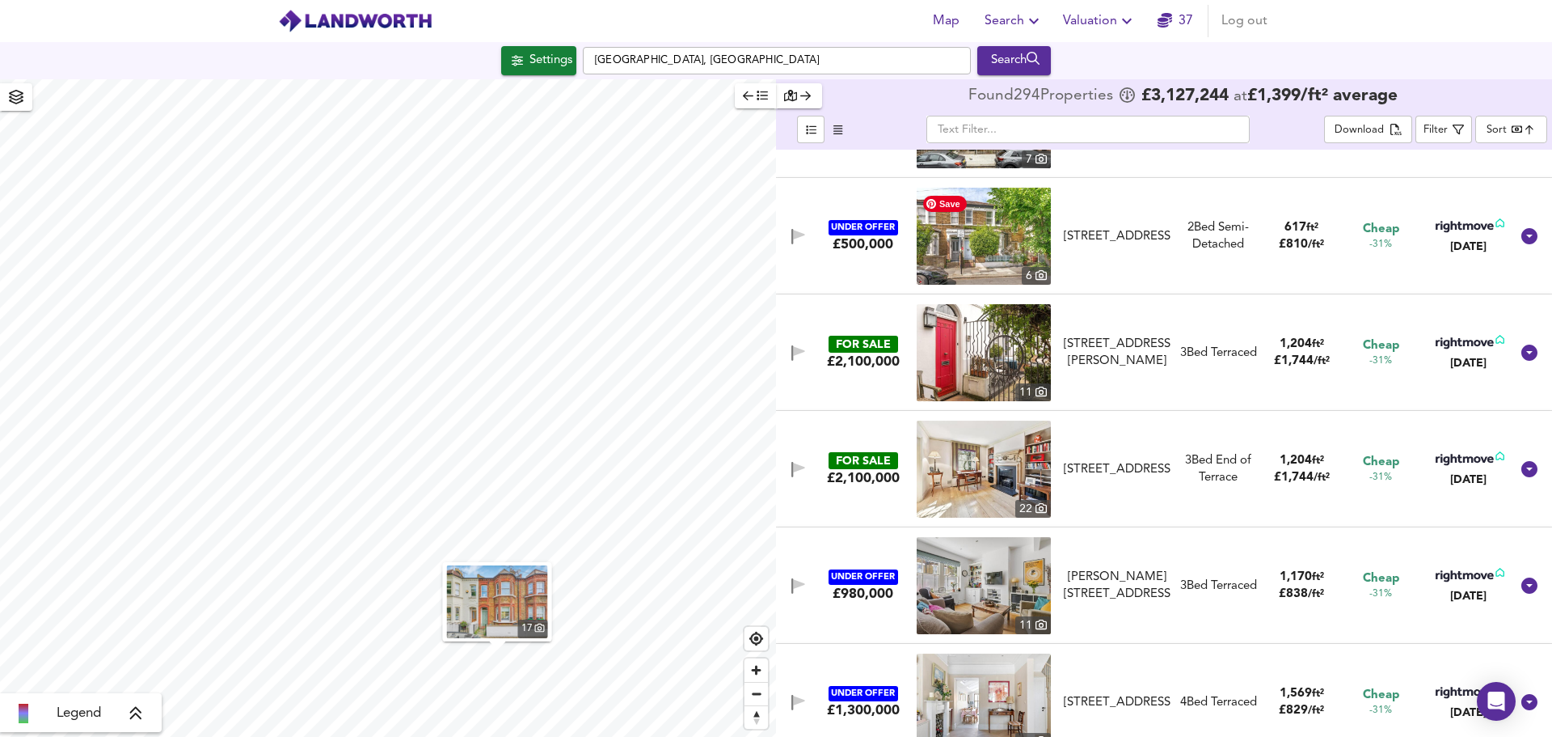
click at [974, 239] on img at bounding box center [984, 236] width 134 height 97
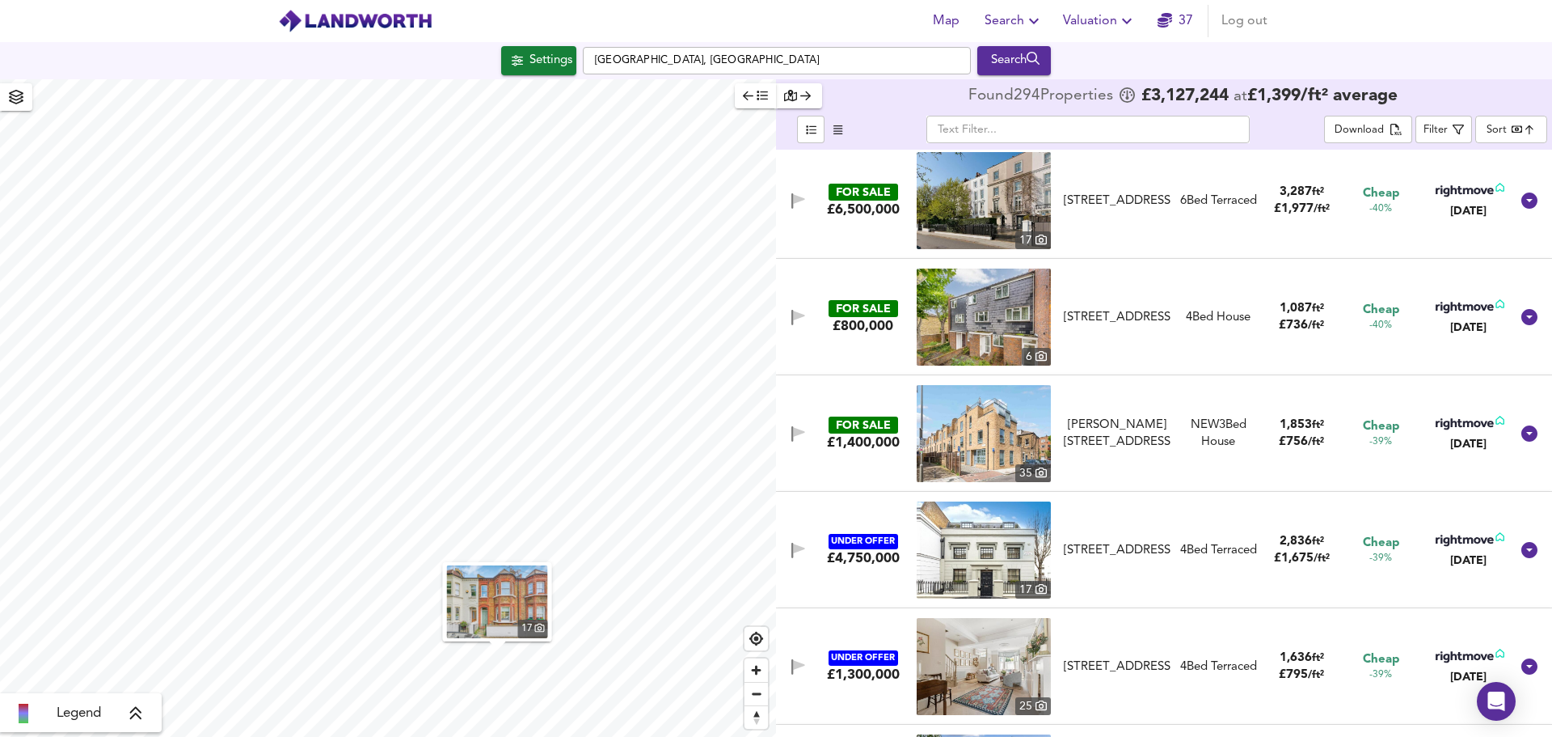
scroll to position [0, 0]
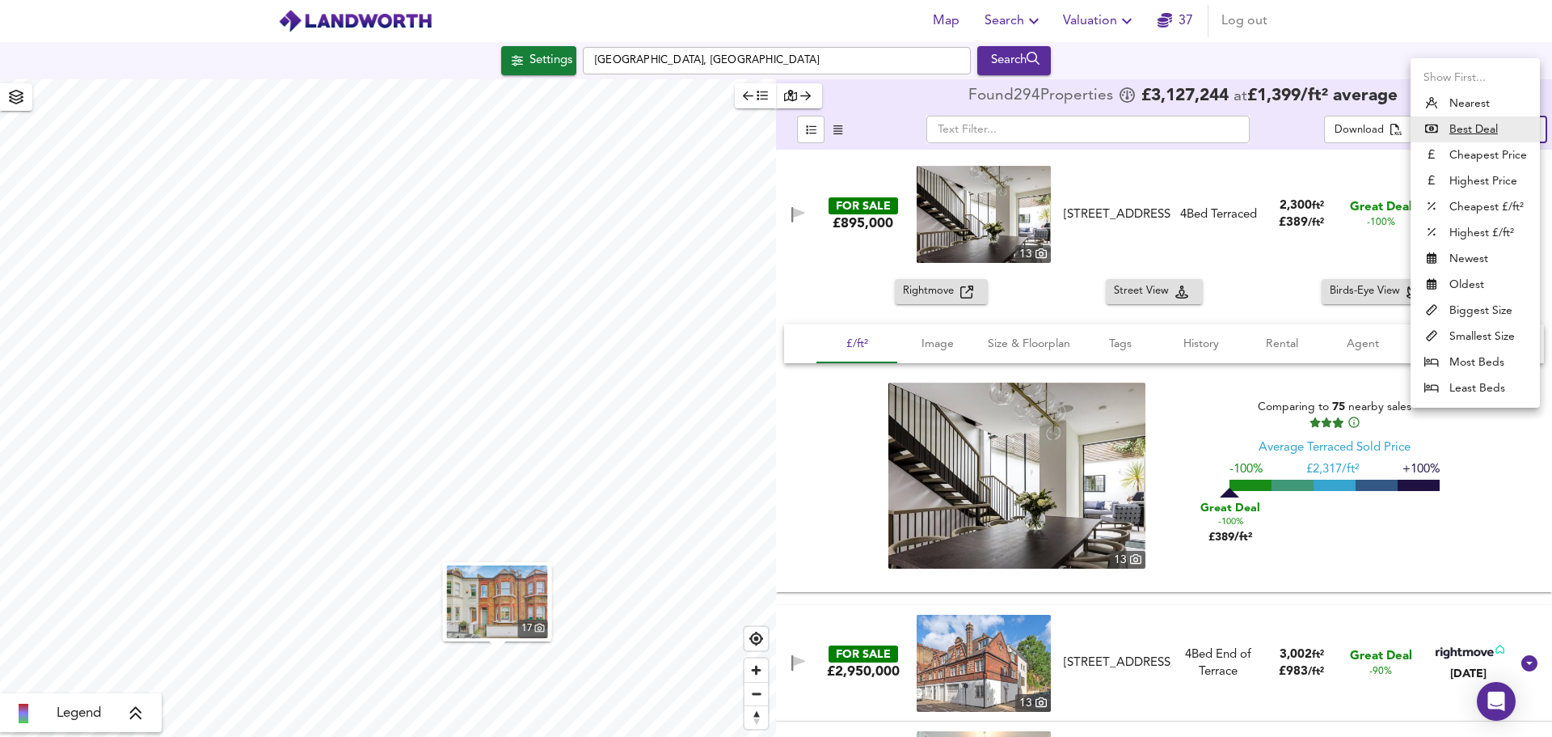
click at [1485, 130] on body "Map Search Valuation 37 Log out Settings [GEOGRAPHIC_DATA], [GEOGRAPHIC_DATA] S…" at bounding box center [776, 368] width 1552 height 737
click at [1478, 309] on li "Biggest Size" at bounding box center [1475, 311] width 129 height 26
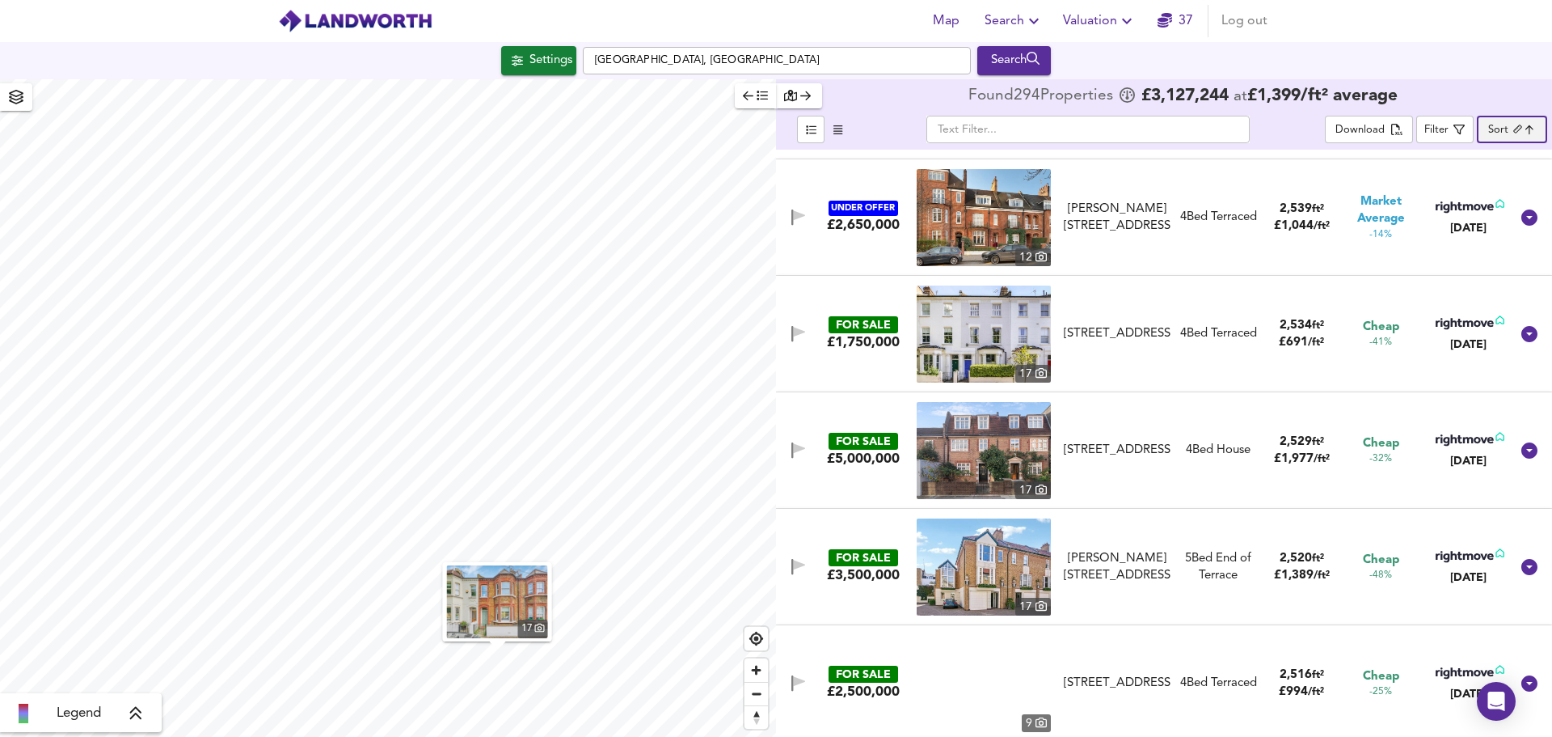
scroll to position [7681, 0]
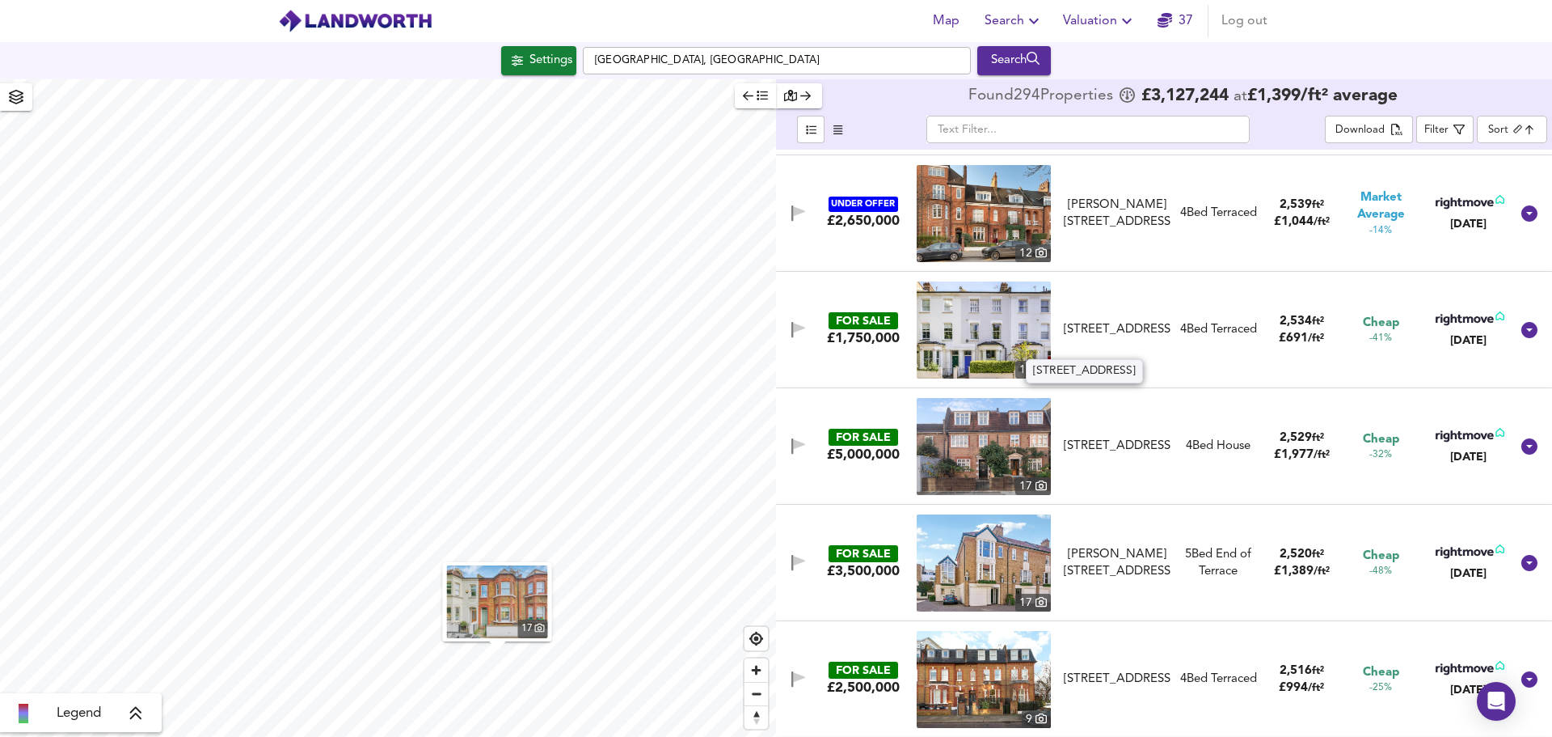
click at [1083, 321] on div "[STREET_ADDRESS]" at bounding box center [1117, 329] width 107 height 17
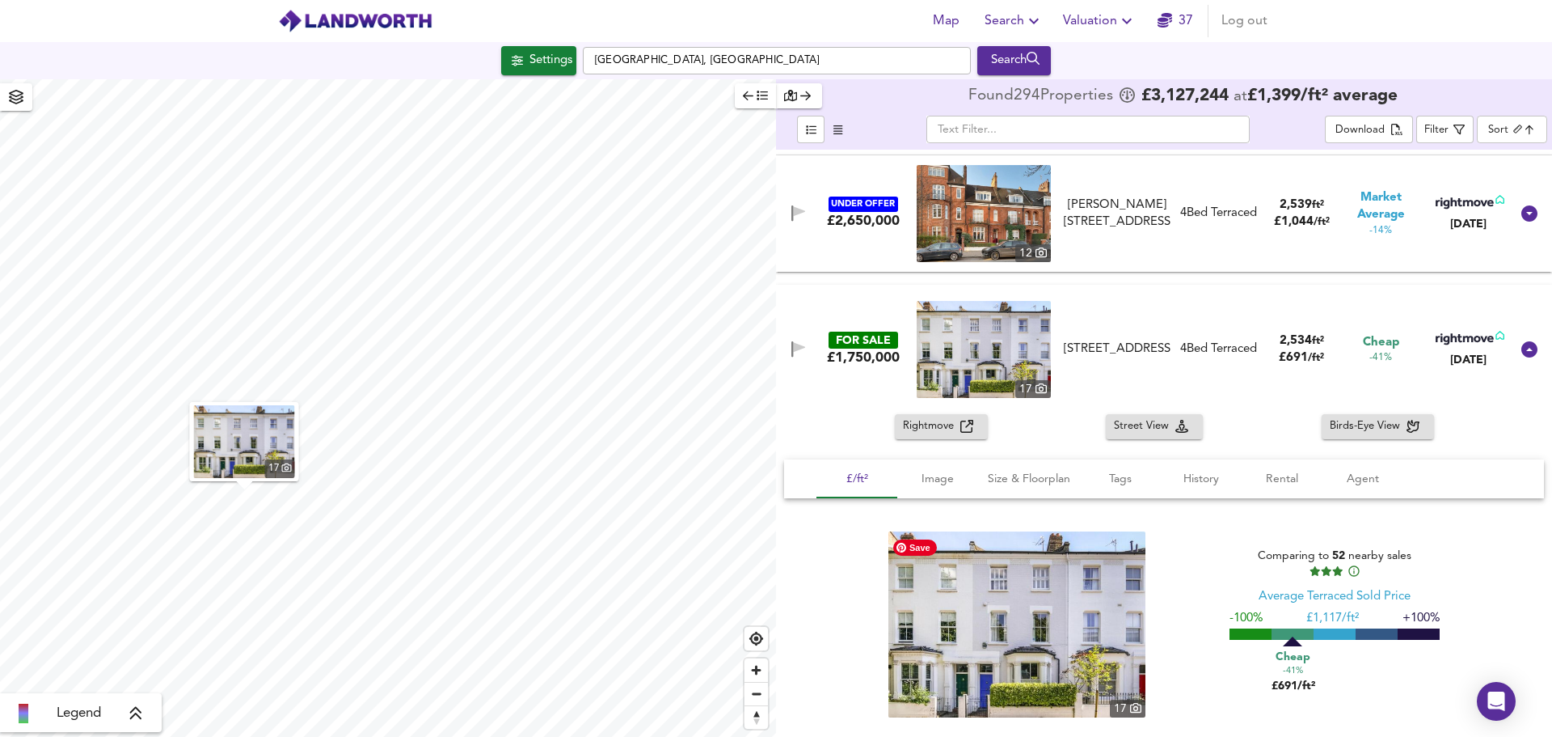
click at [1006, 634] on img at bounding box center [1017, 624] width 257 height 186
click at [1522, 348] on icon at bounding box center [1530, 349] width 16 height 16
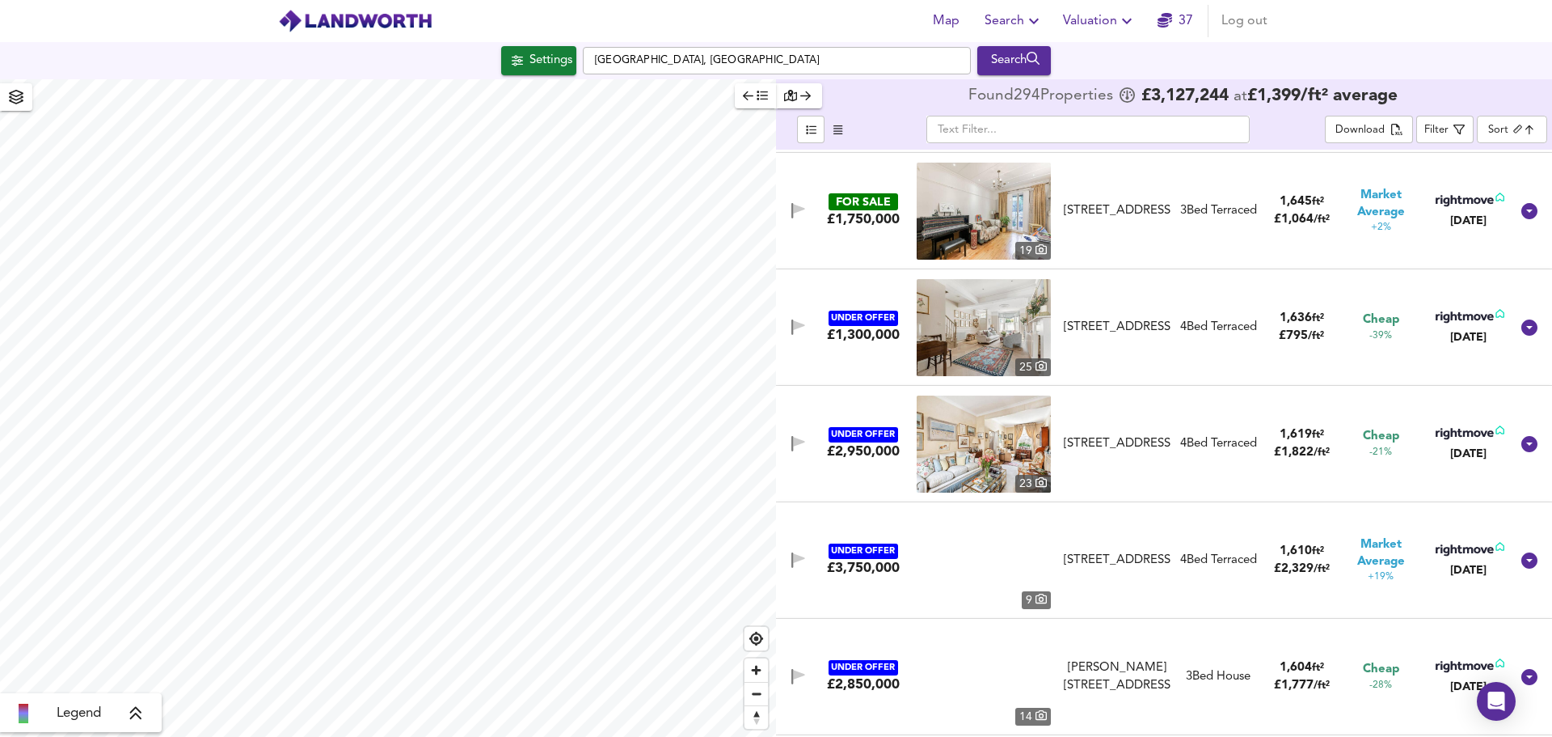
scroll to position [18355, 0]
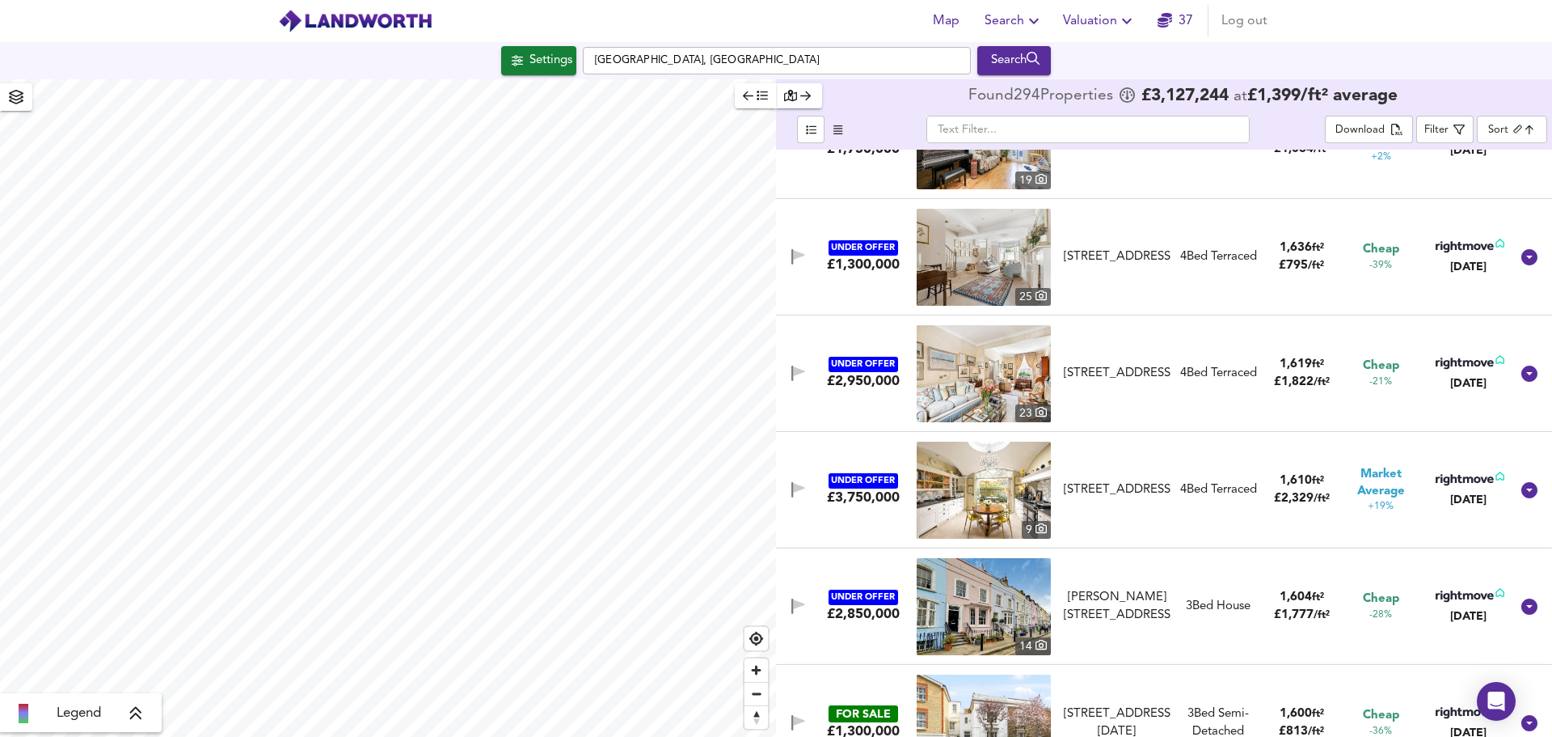
click at [1498, 133] on body "Map Search Valuation 37 Log out Settings [GEOGRAPHIC_DATA], [GEOGRAPHIC_DATA] S…" at bounding box center [776, 368] width 1552 height 737
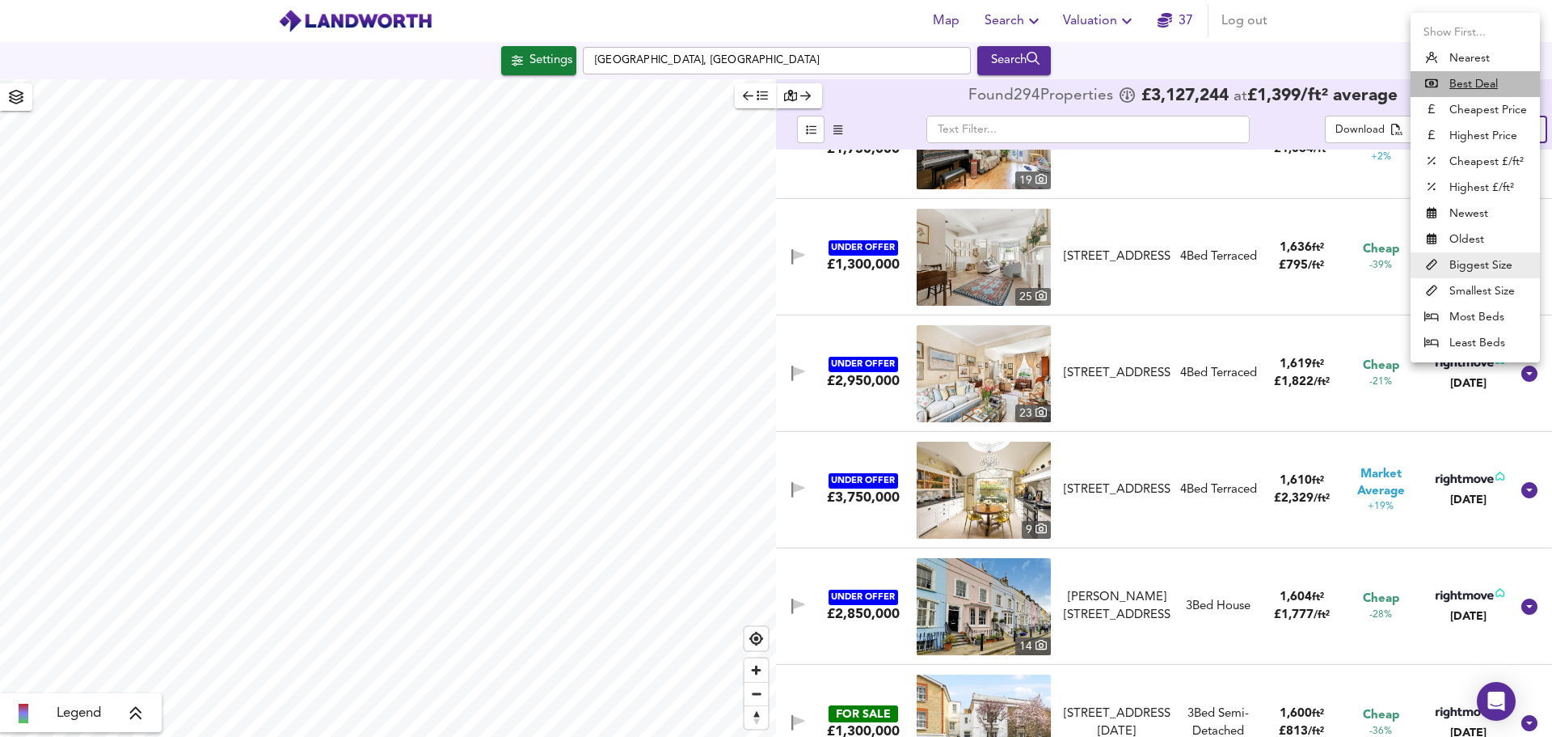
click at [1485, 84] on u "Best Deal" at bounding box center [1474, 84] width 49 height 16
type input "bestdeal"
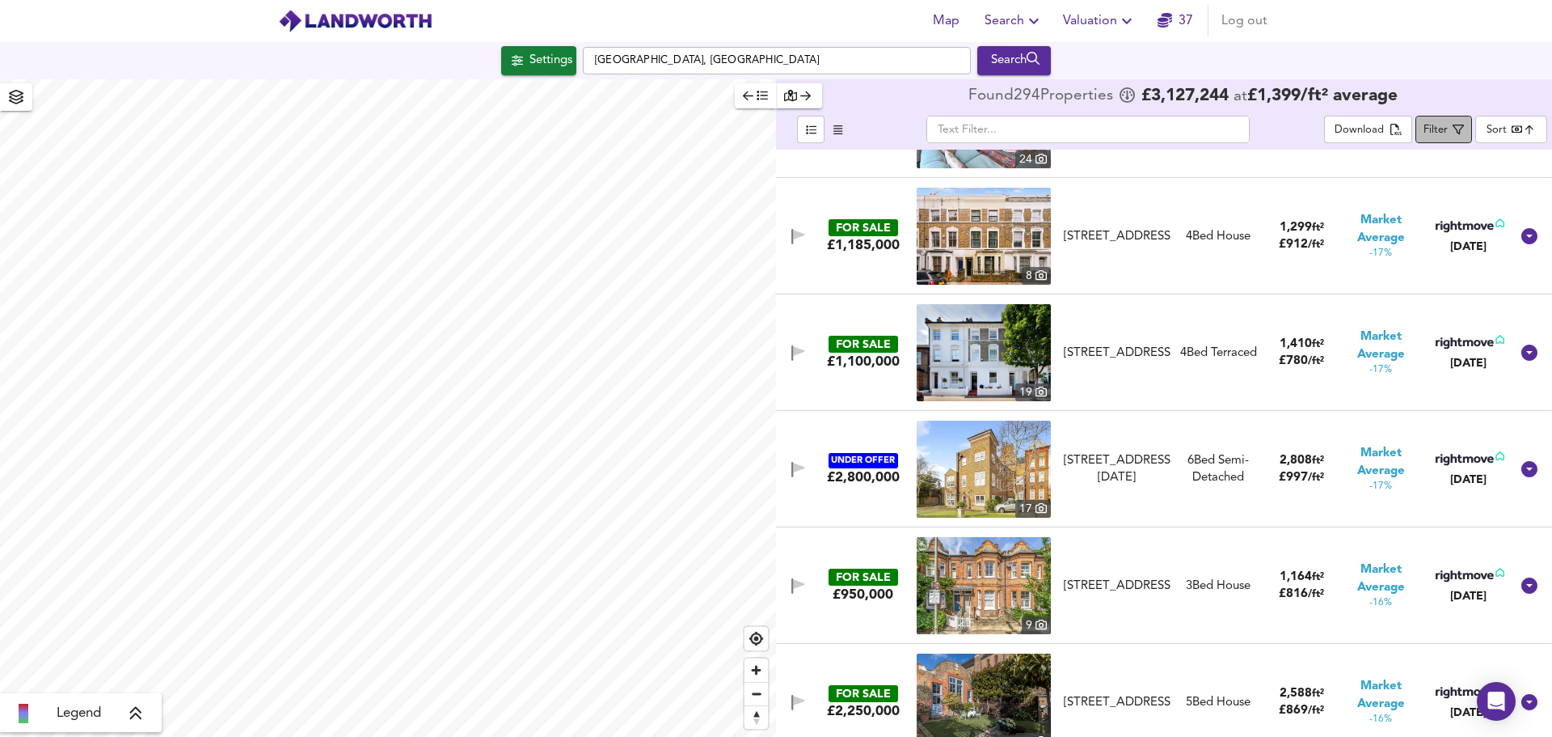
click at [1448, 135] on div "Filter" at bounding box center [1436, 130] width 24 height 19
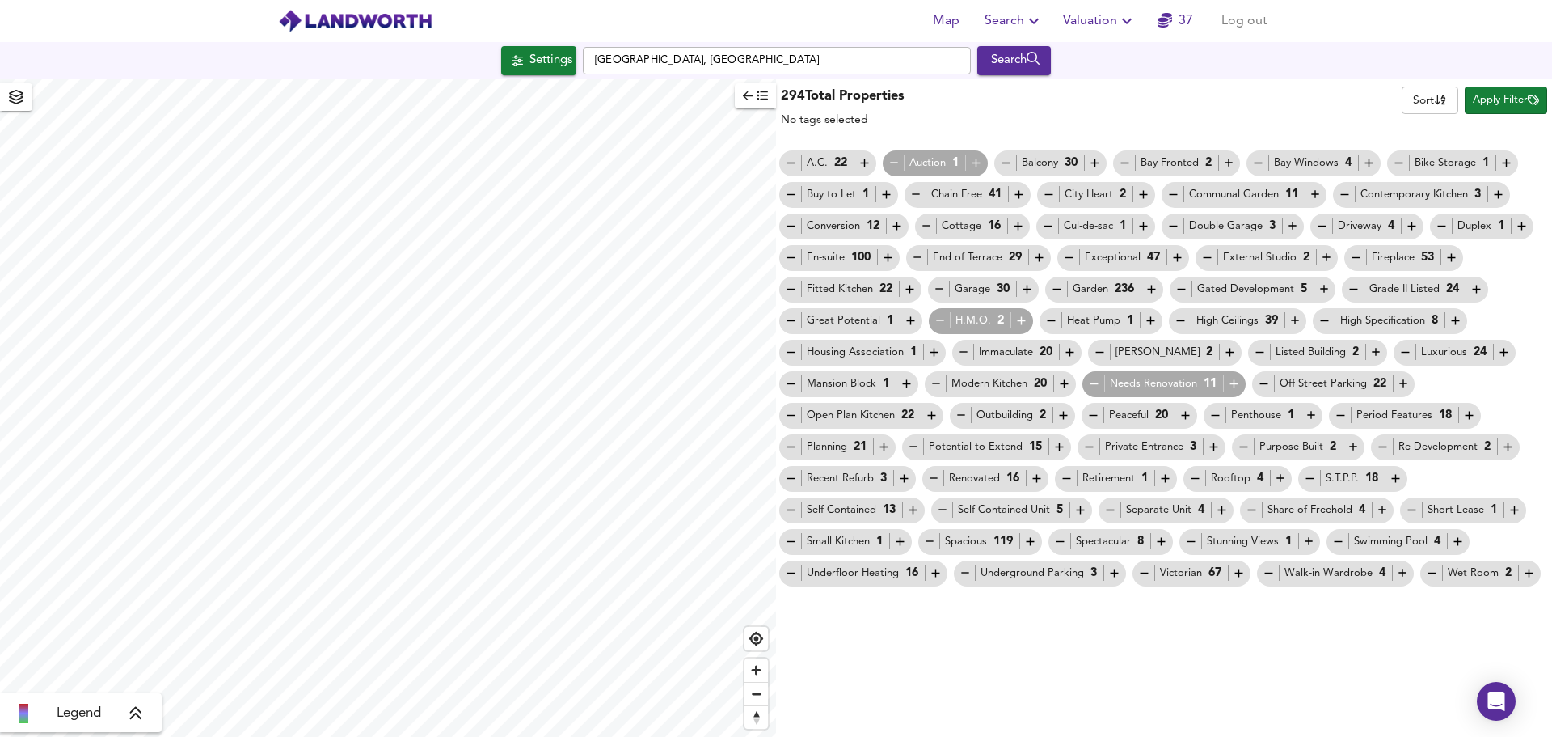
click at [1136, 380] on div "Needs Renovation 11" at bounding box center [1165, 383] width 154 height 17
click at [1240, 384] on icon "button" at bounding box center [1234, 384] width 14 height 14
click at [1019, 321] on icon "button" at bounding box center [1022, 321] width 8 height 8
click at [976, 164] on icon "button" at bounding box center [976, 163] width 14 height 14
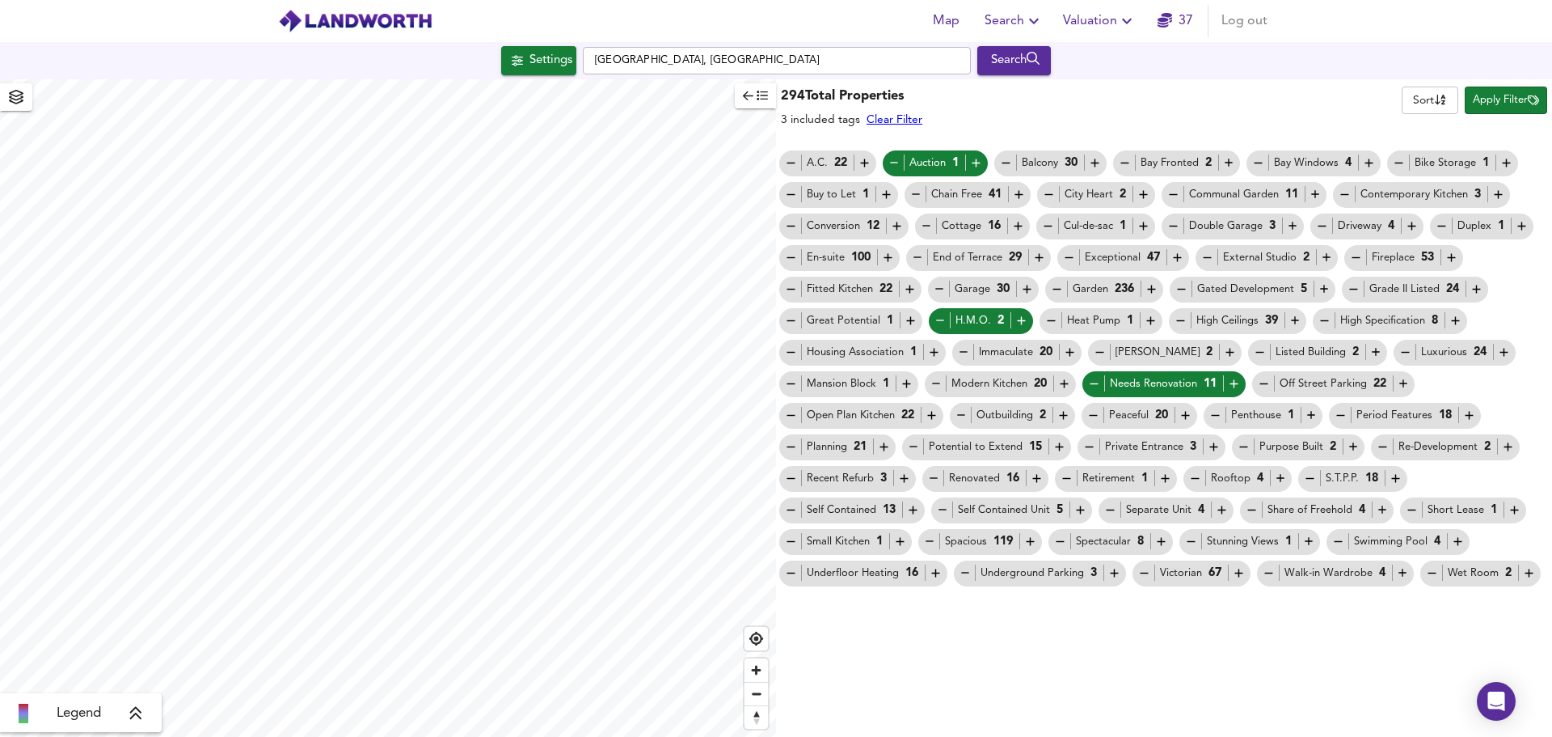
click at [1482, 98] on span "Apply Filter" at bounding box center [1506, 100] width 66 height 19
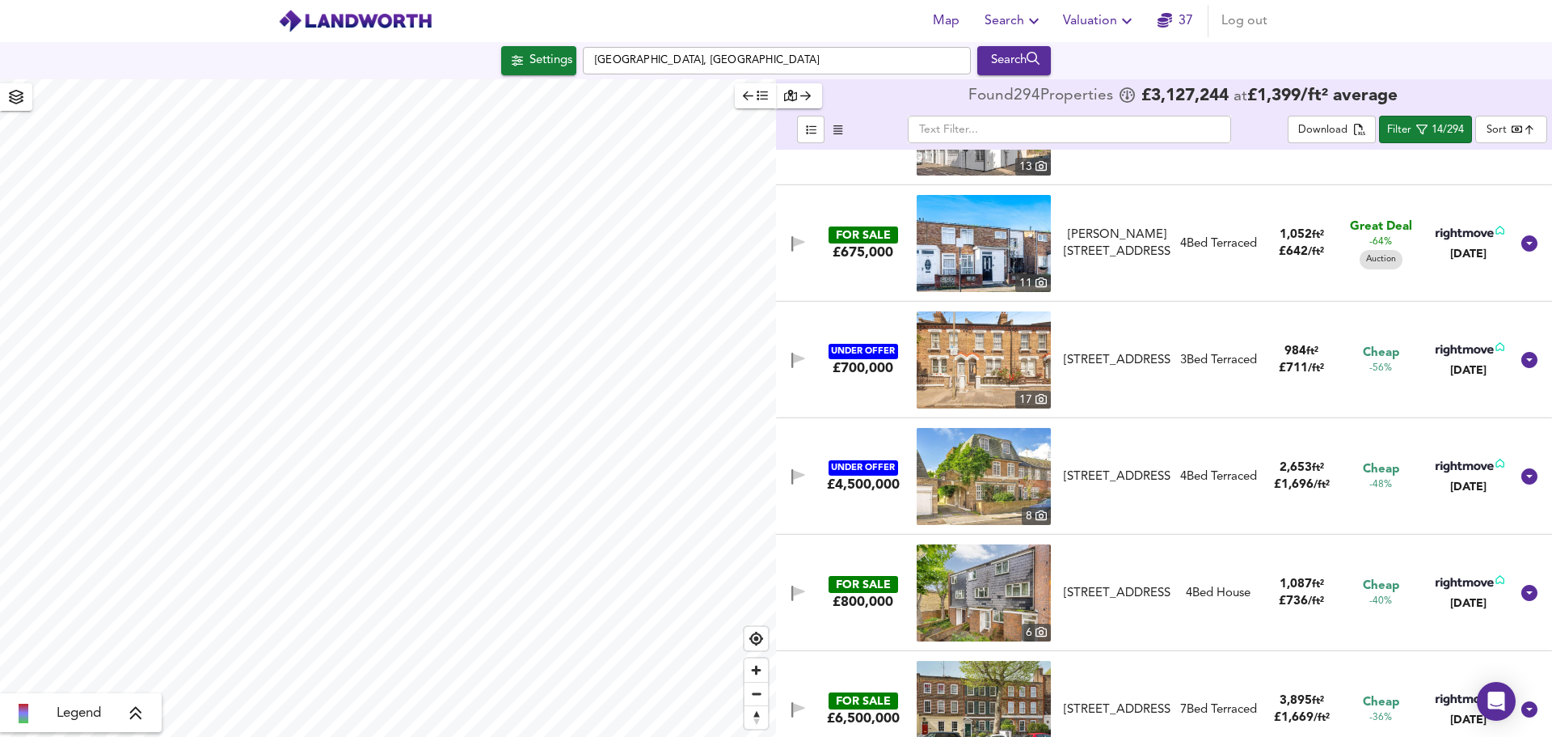
scroll to position [0, 0]
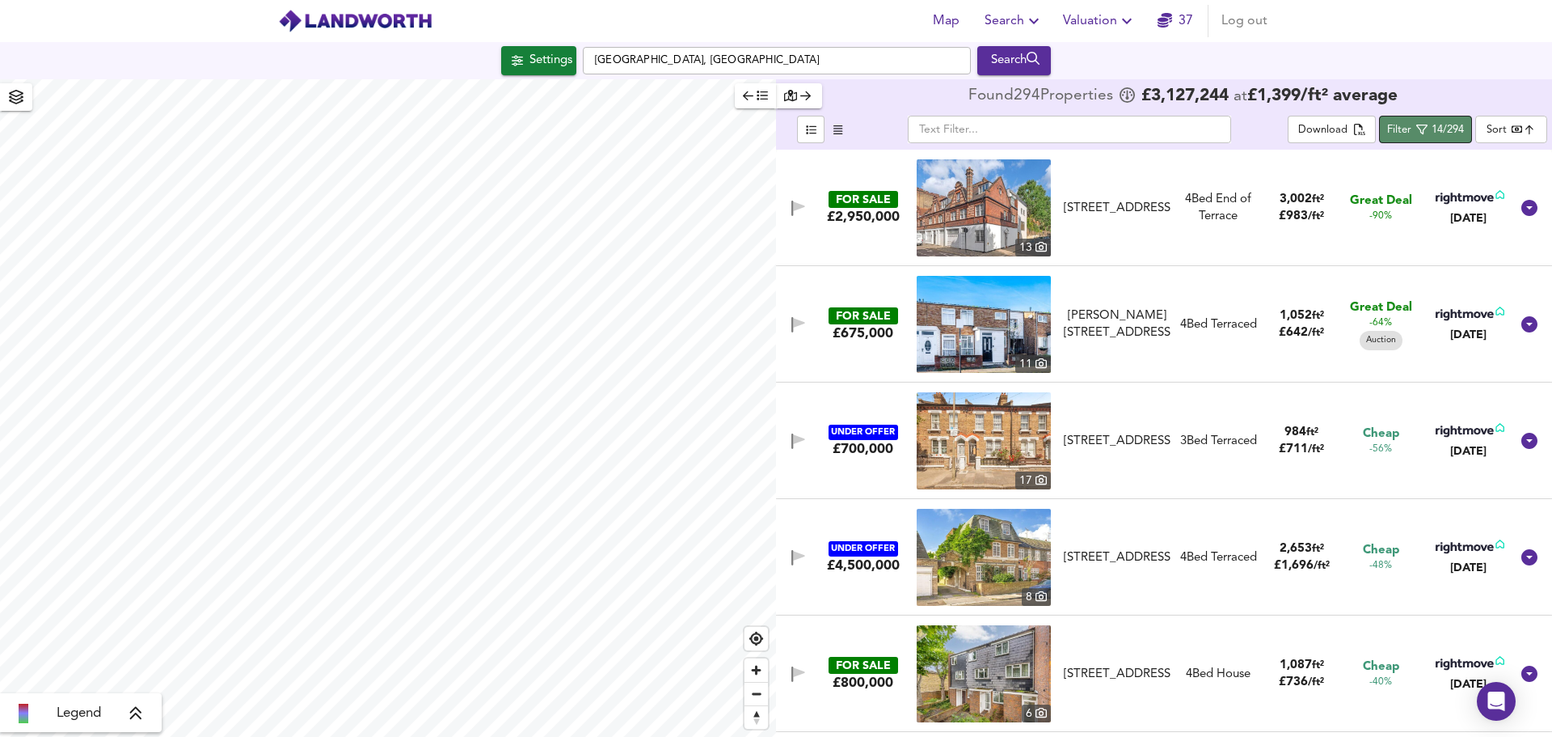
click at [1392, 130] on div "Filter" at bounding box center [1400, 130] width 24 height 19
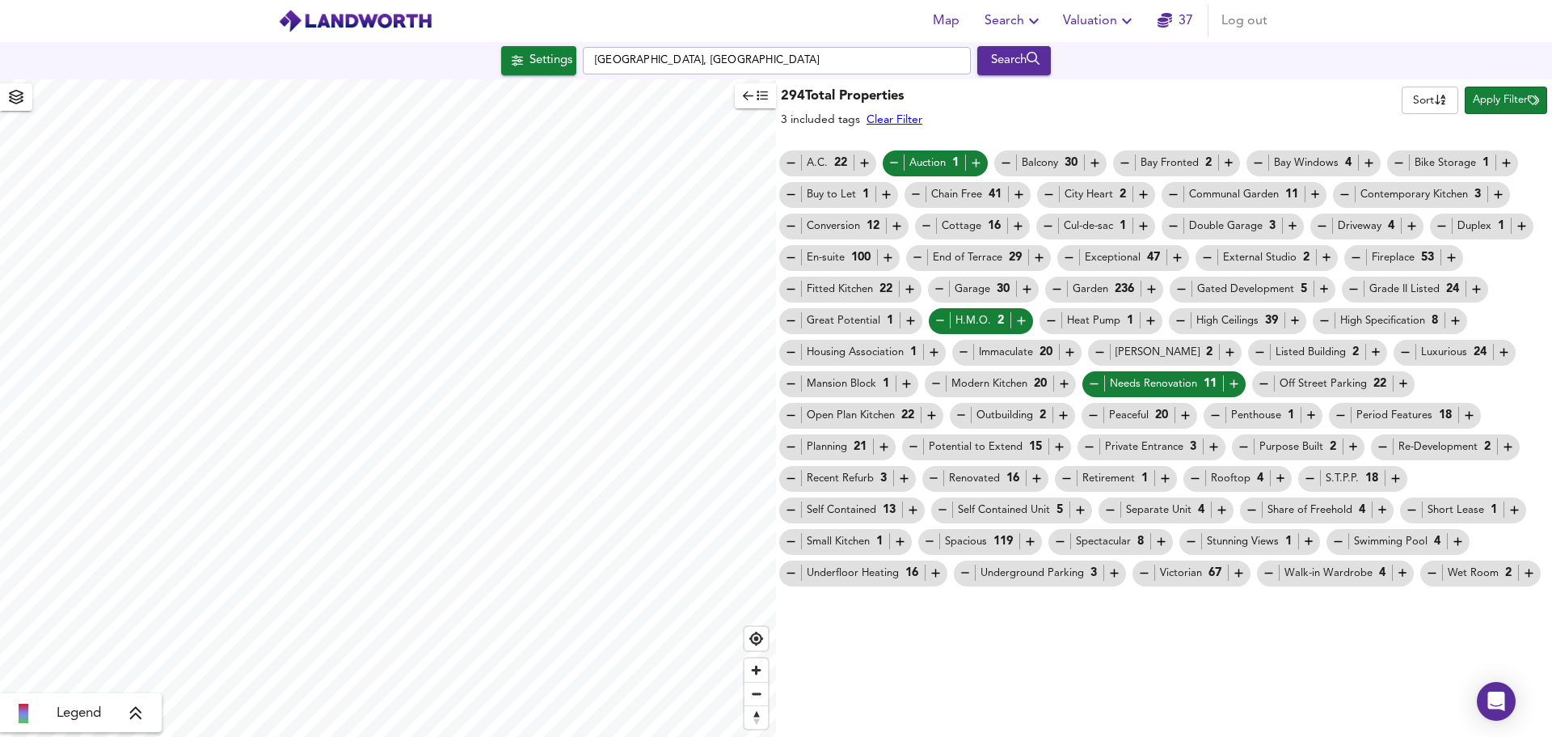
click at [893, 160] on icon "button" at bounding box center [895, 163] width 14 height 14
click at [930, 163] on div "Auction 1" at bounding box center [936, 162] width 96 height 17
click at [979, 163] on icon "button" at bounding box center [977, 163] width 8 height 8
click at [939, 318] on icon "button" at bounding box center [941, 321] width 14 height 14
click at [1054, 120] on link "Clear Filter" at bounding box center [1037, 119] width 56 height 11
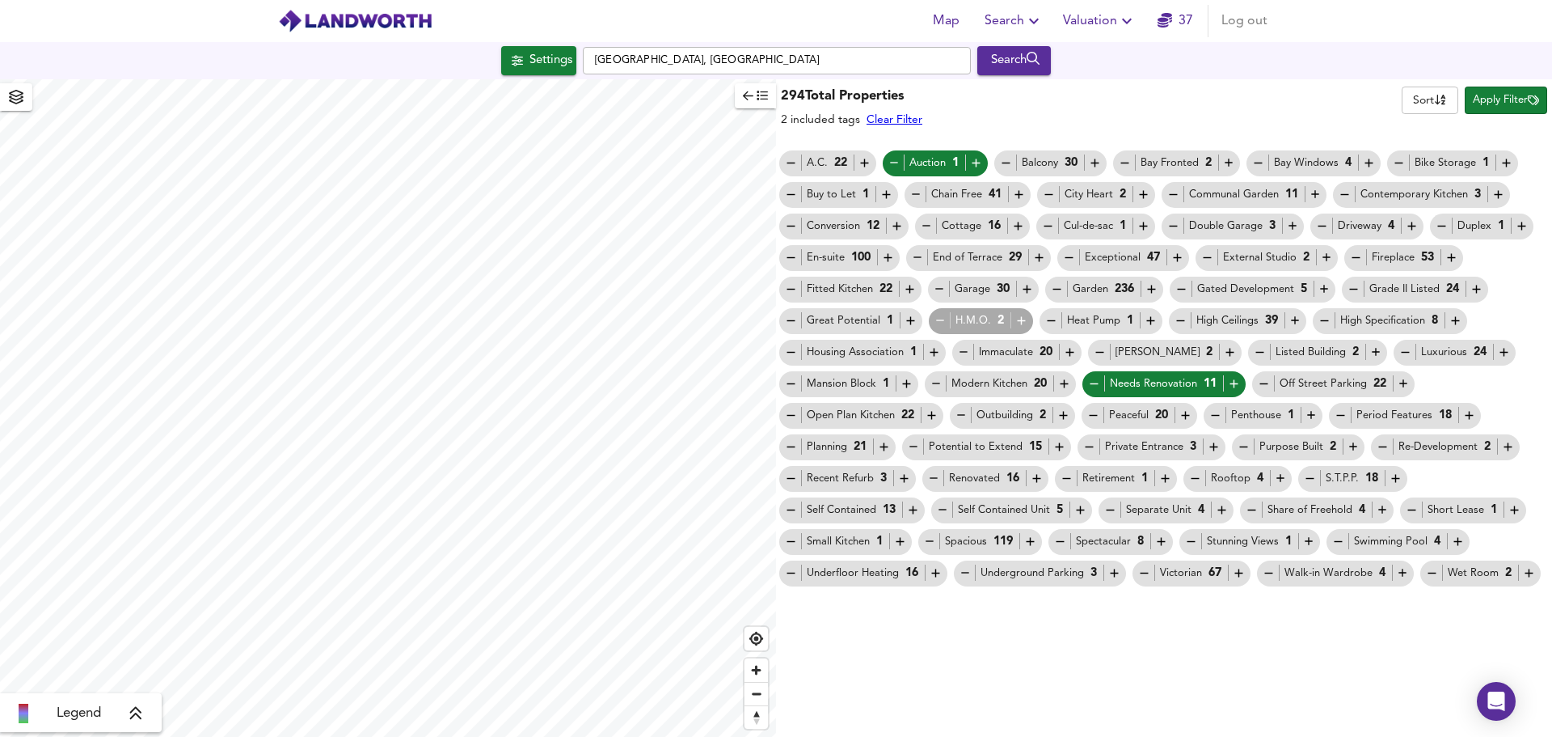
click at [914, 119] on link "Clear Filter" at bounding box center [895, 119] width 56 height 11
click at [1236, 385] on icon "button" at bounding box center [1234, 384] width 14 height 14
click at [1495, 99] on span "Apply Filter" at bounding box center [1506, 100] width 66 height 19
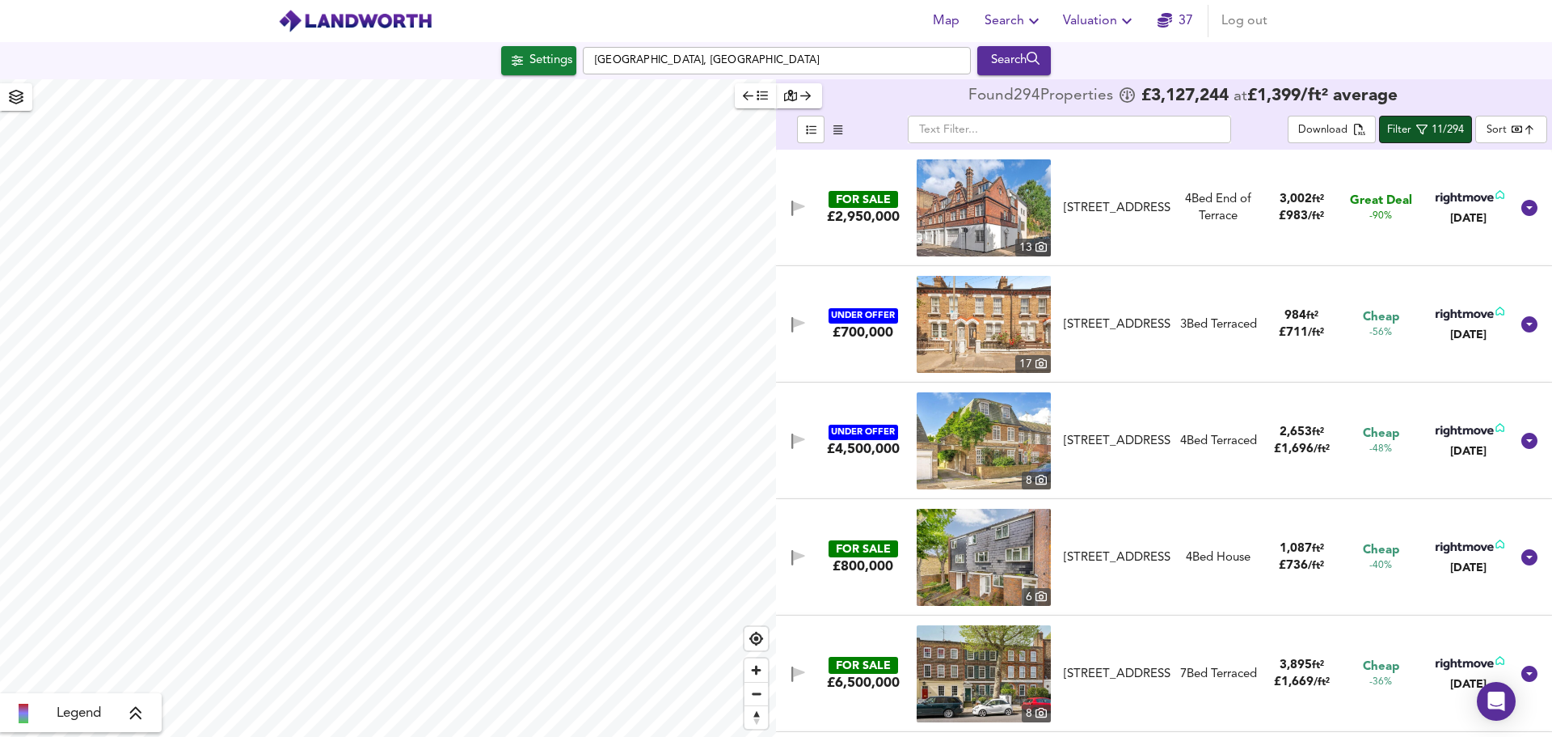
click at [1426, 130] on icon "button" at bounding box center [1422, 129] width 11 height 11
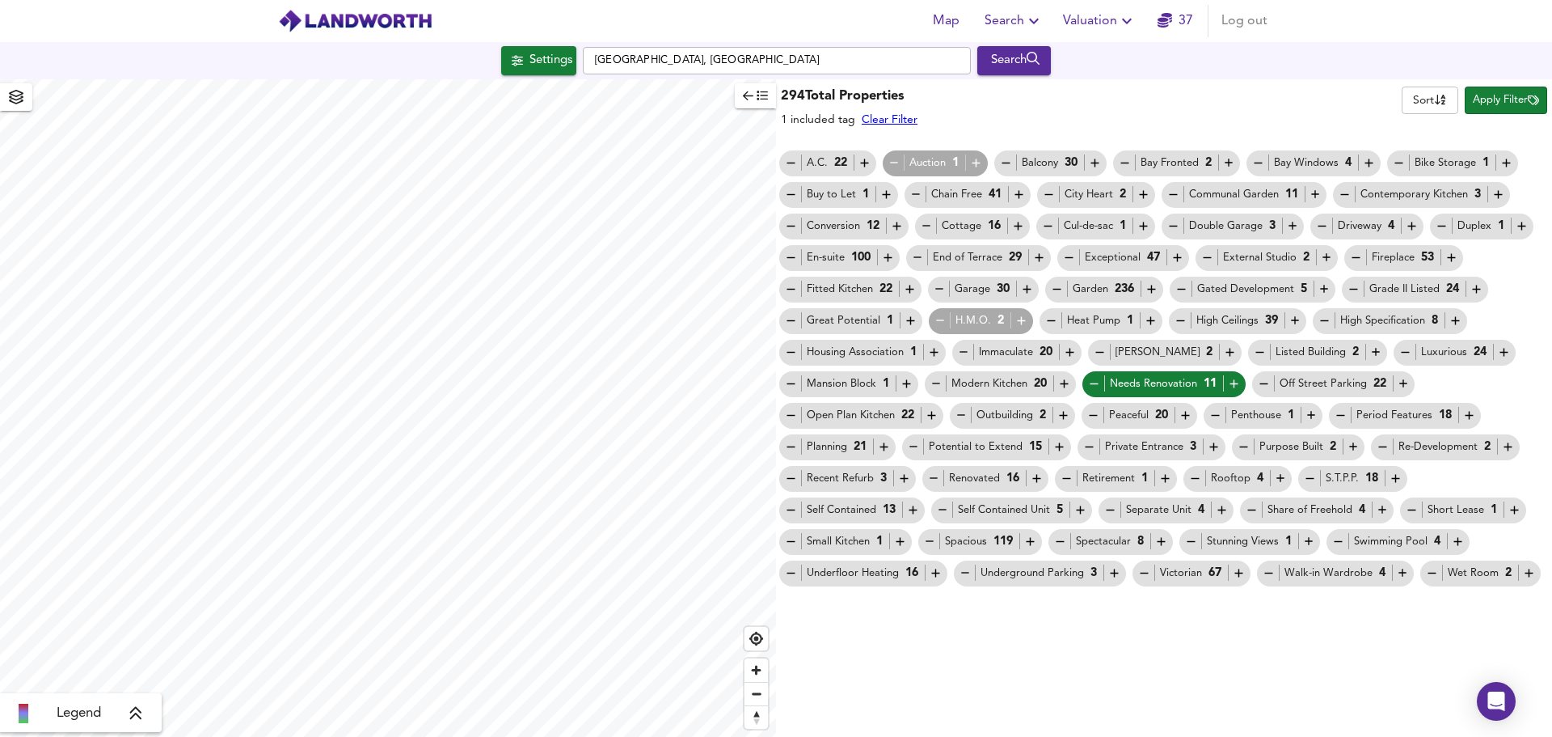
click at [881, 123] on link "Clear Filter" at bounding box center [890, 119] width 56 height 11
click at [1420, 91] on body "Map Search Valuation 37 Log out Settings [GEOGRAPHIC_DATA], [GEOGRAPHIC_DATA] S…" at bounding box center [776, 368] width 1552 height 737
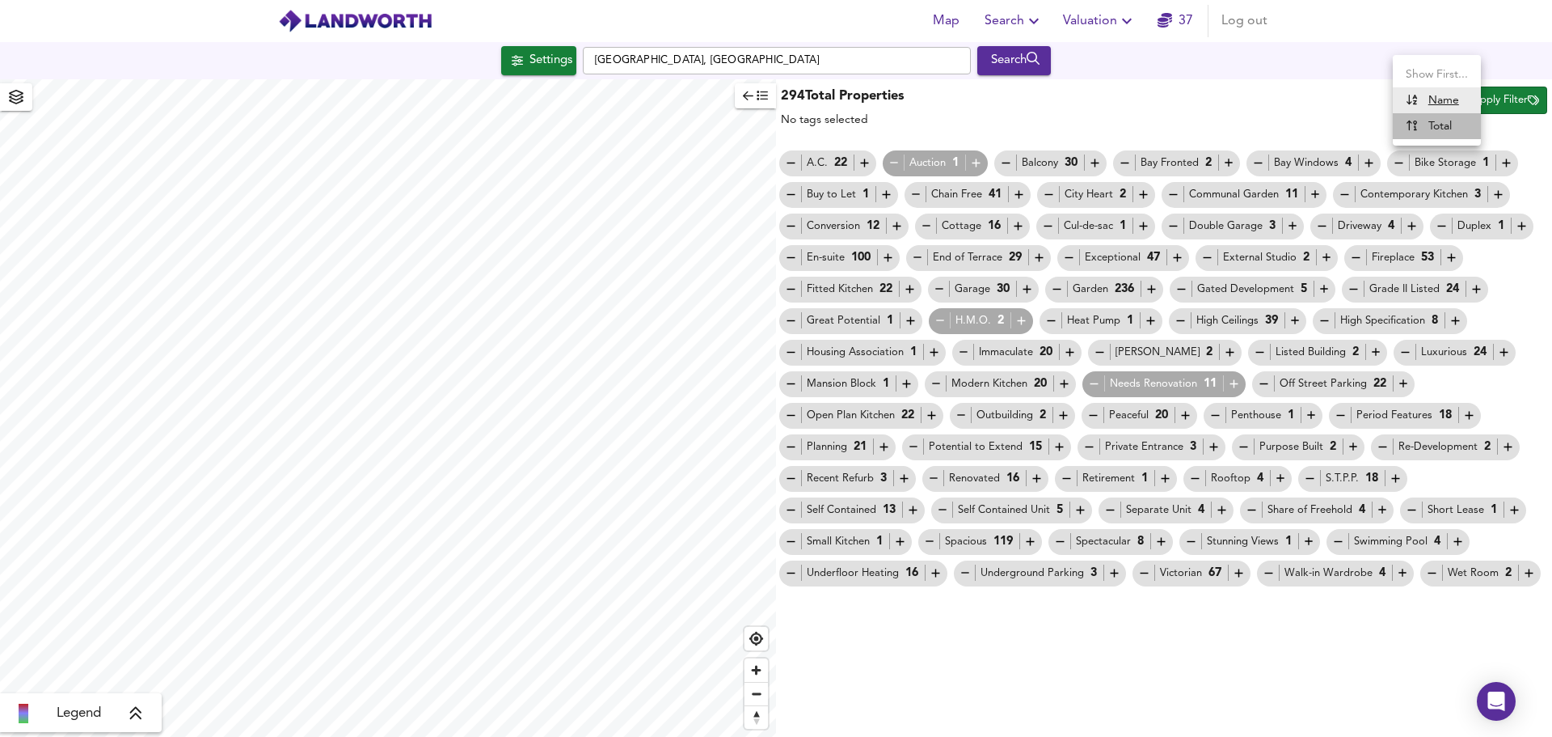
click at [1434, 126] on div "Total" at bounding box center [1429, 126] width 46 height 16
type input "total"
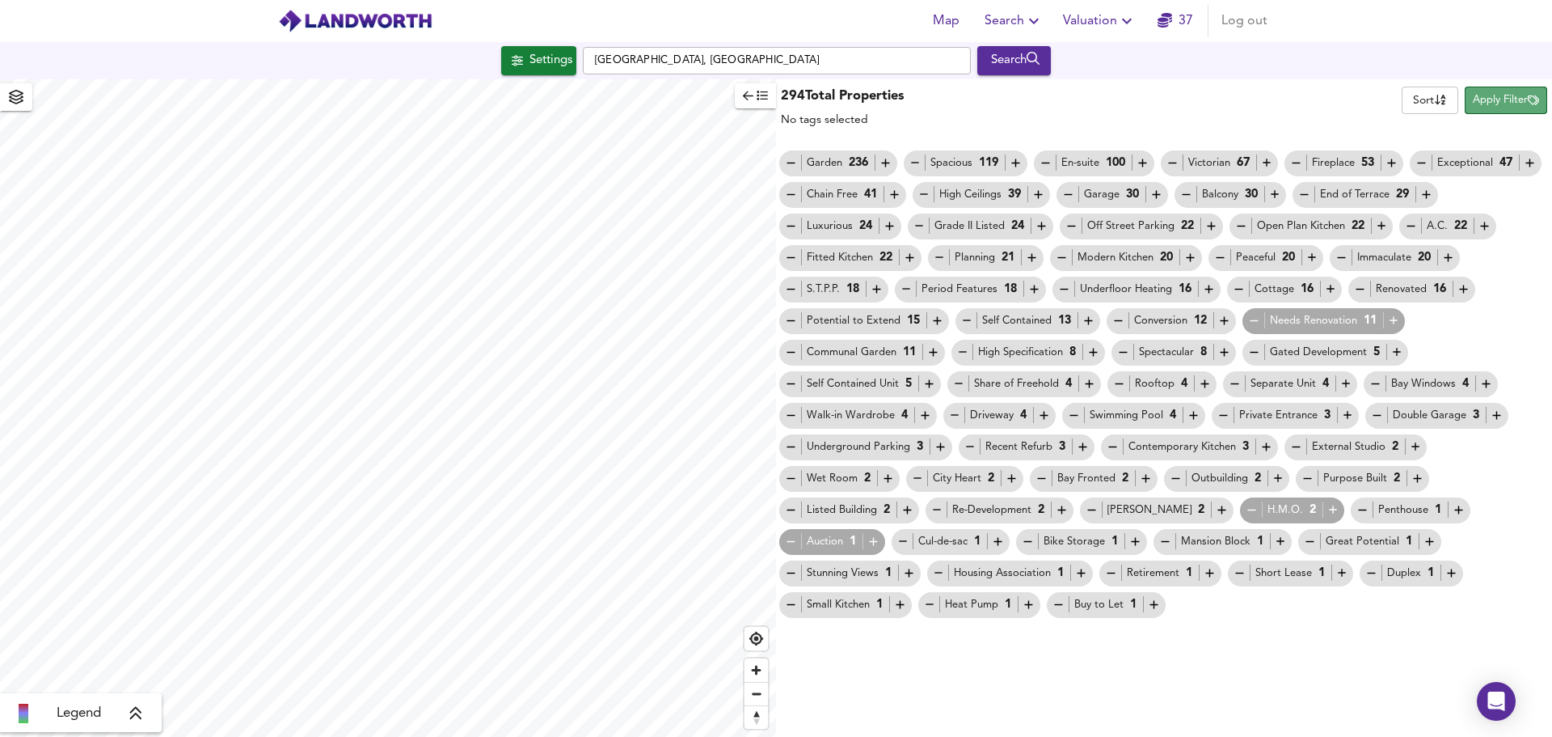
click at [1503, 103] on span "Apply Filter" at bounding box center [1506, 100] width 66 height 19
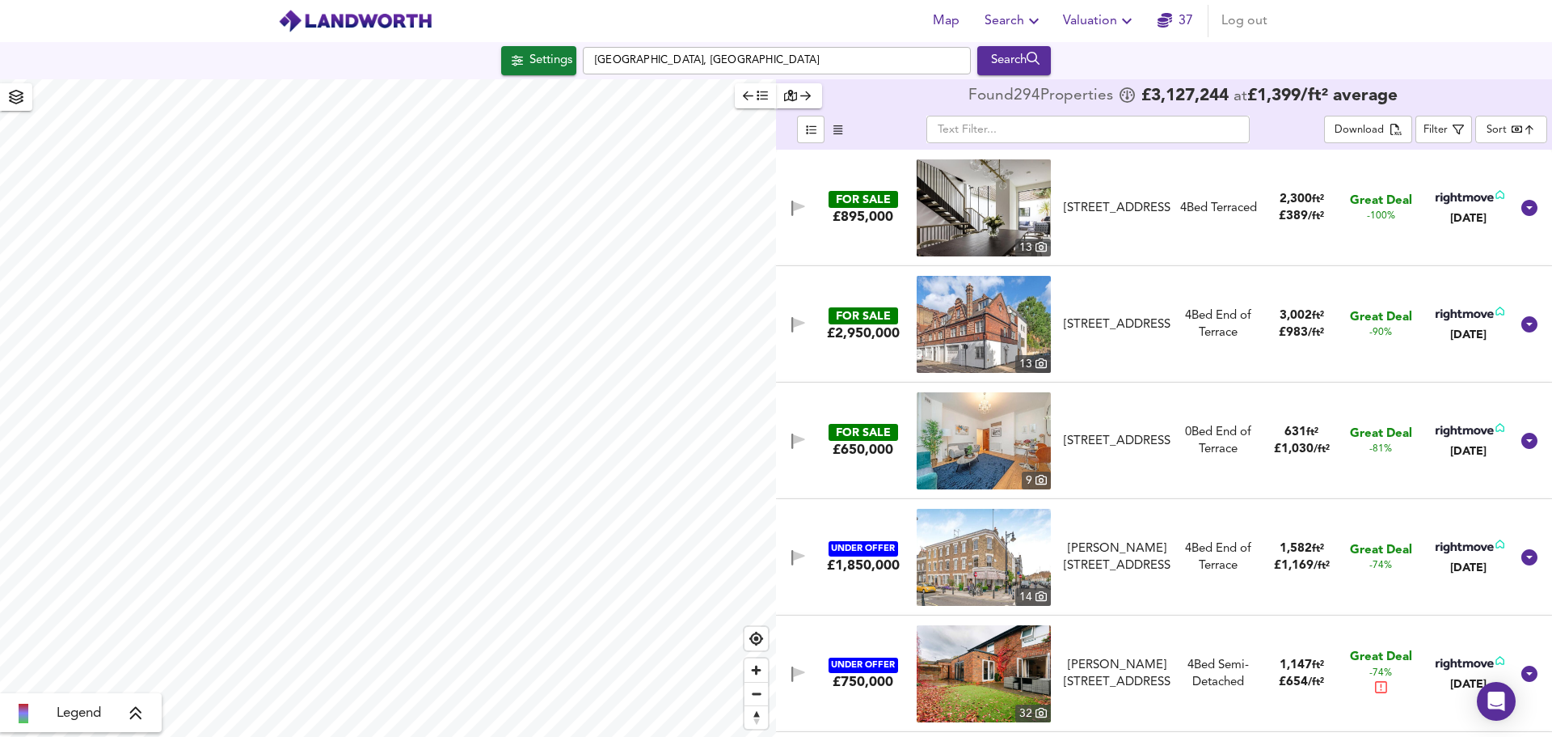
click at [1514, 130] on body "Map Search Valuation 37 Log out Settings [GEOGRAPHIC_DATA], [GEOGRAPHIC_DATA] S…" at bounding box center [776, 368] width 1552 height 737
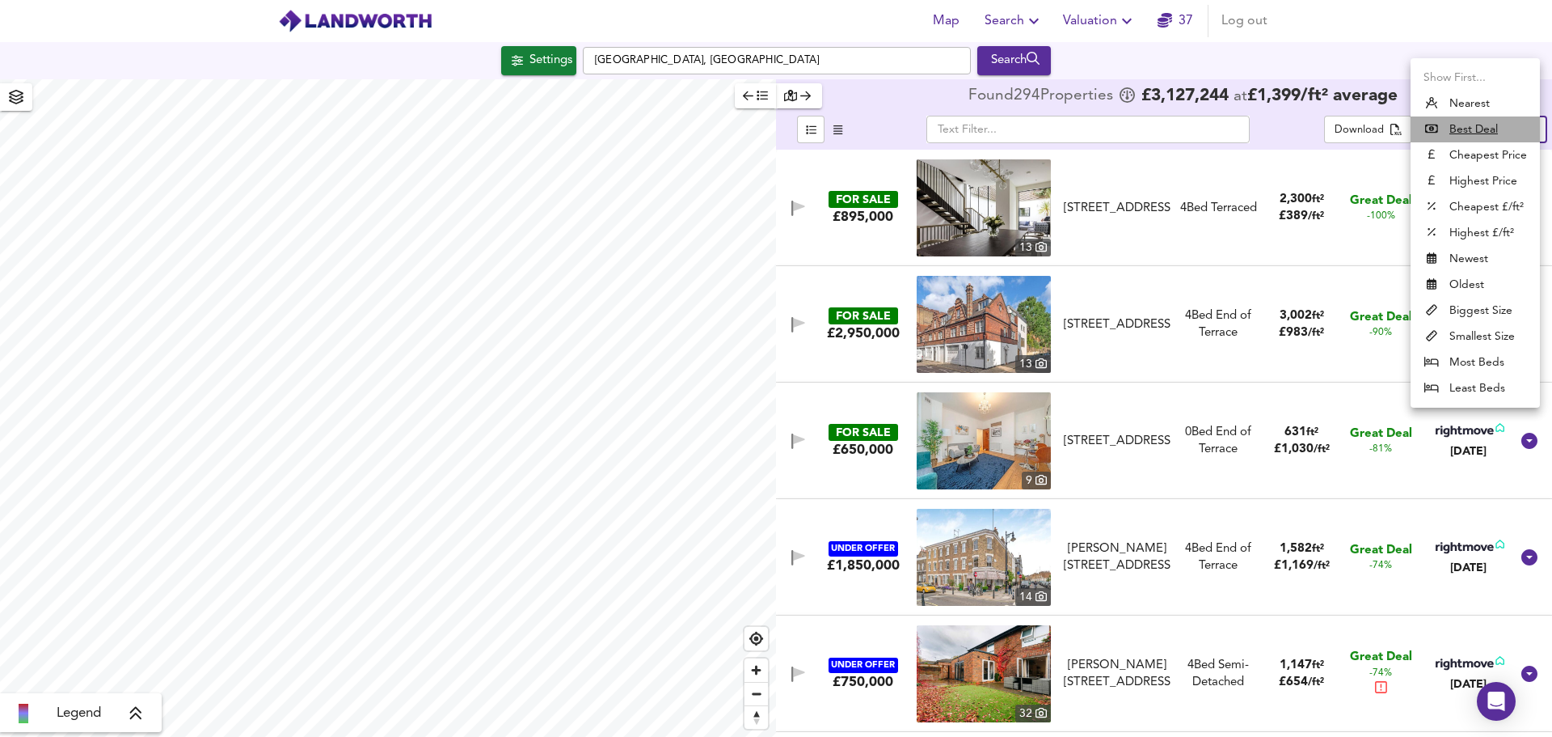
click at [1492, 130] on u "Best Deal" at bounding box center [1474, 129] width 49 height 16
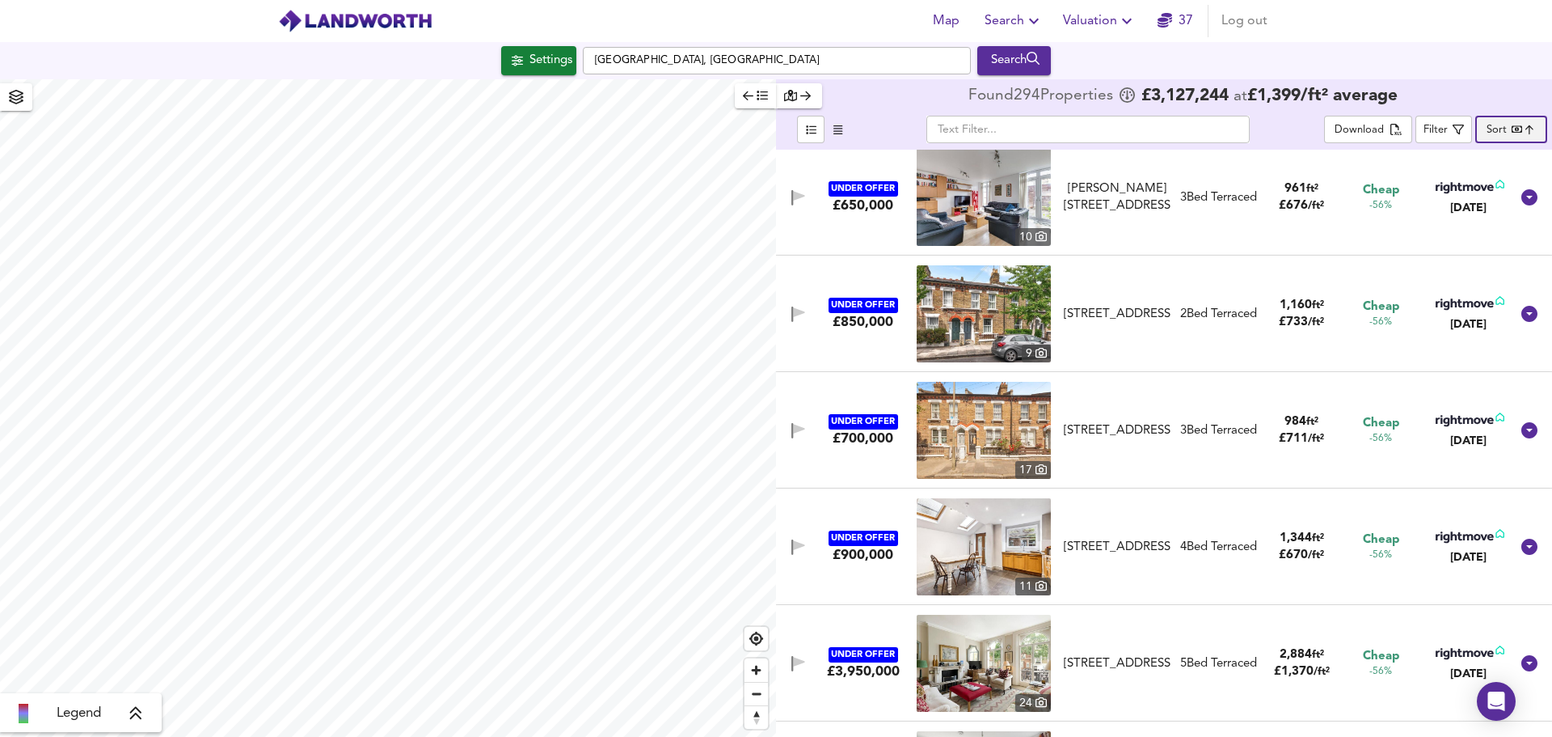
scroll to position [1294, 0]
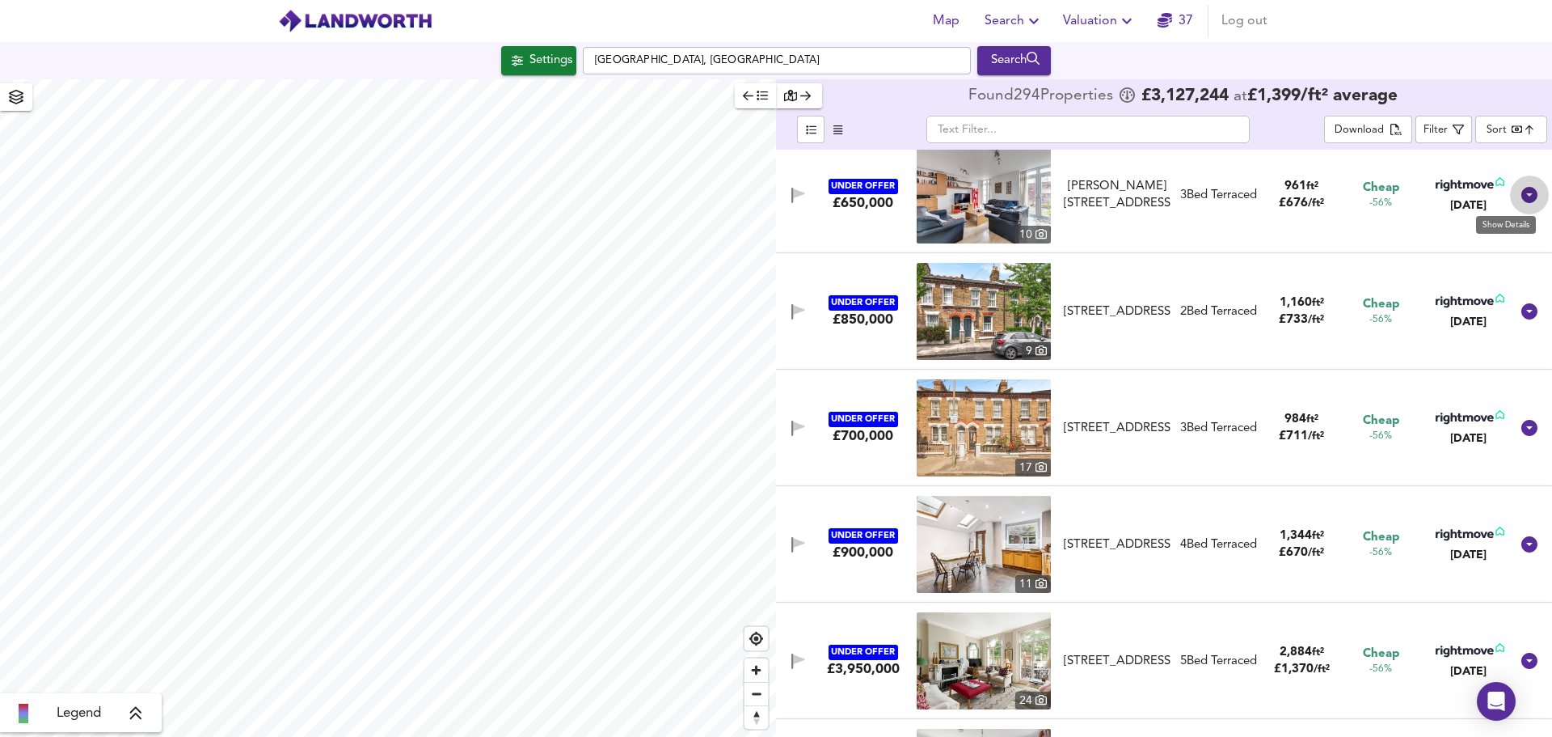
click at [1523, 191] on icon at bounding box center [1530, 195] width 16 height 16
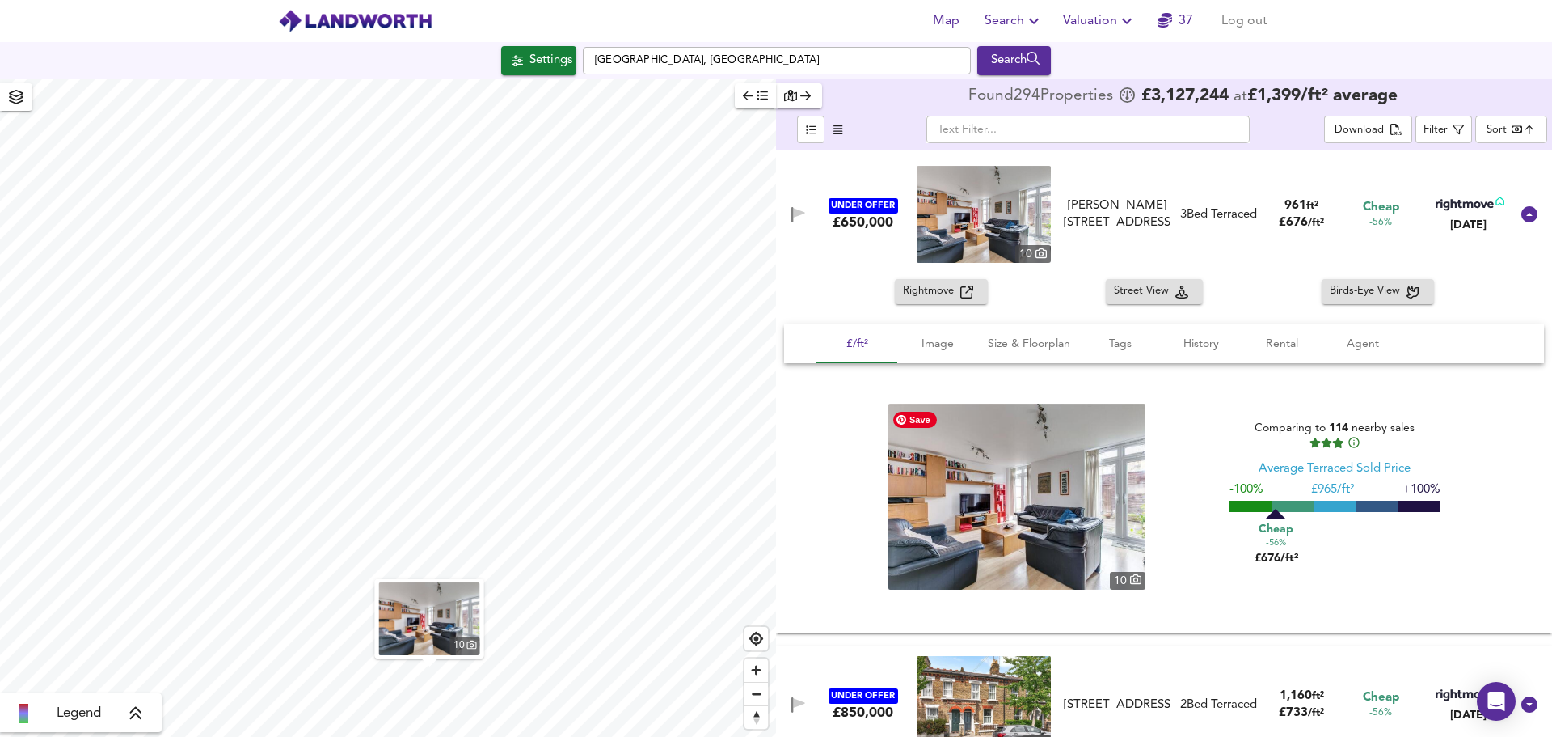
click at [962, 481] on img at bounding box center [1017, 496] width 257 height 186
click at [1522, 207] on icon at bounding box center [1530, 214] width 16 height 16
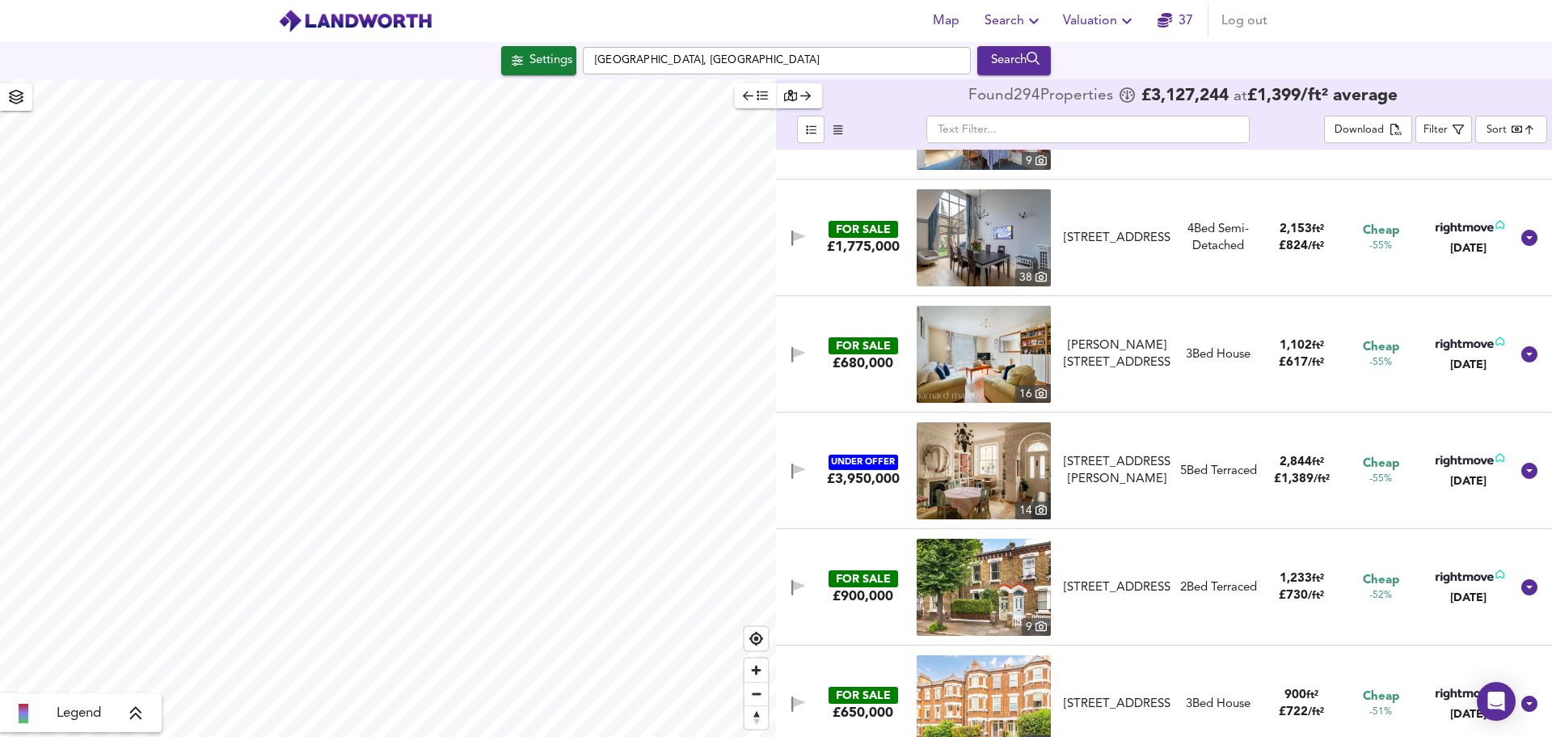
scroll to position [2021, 0]
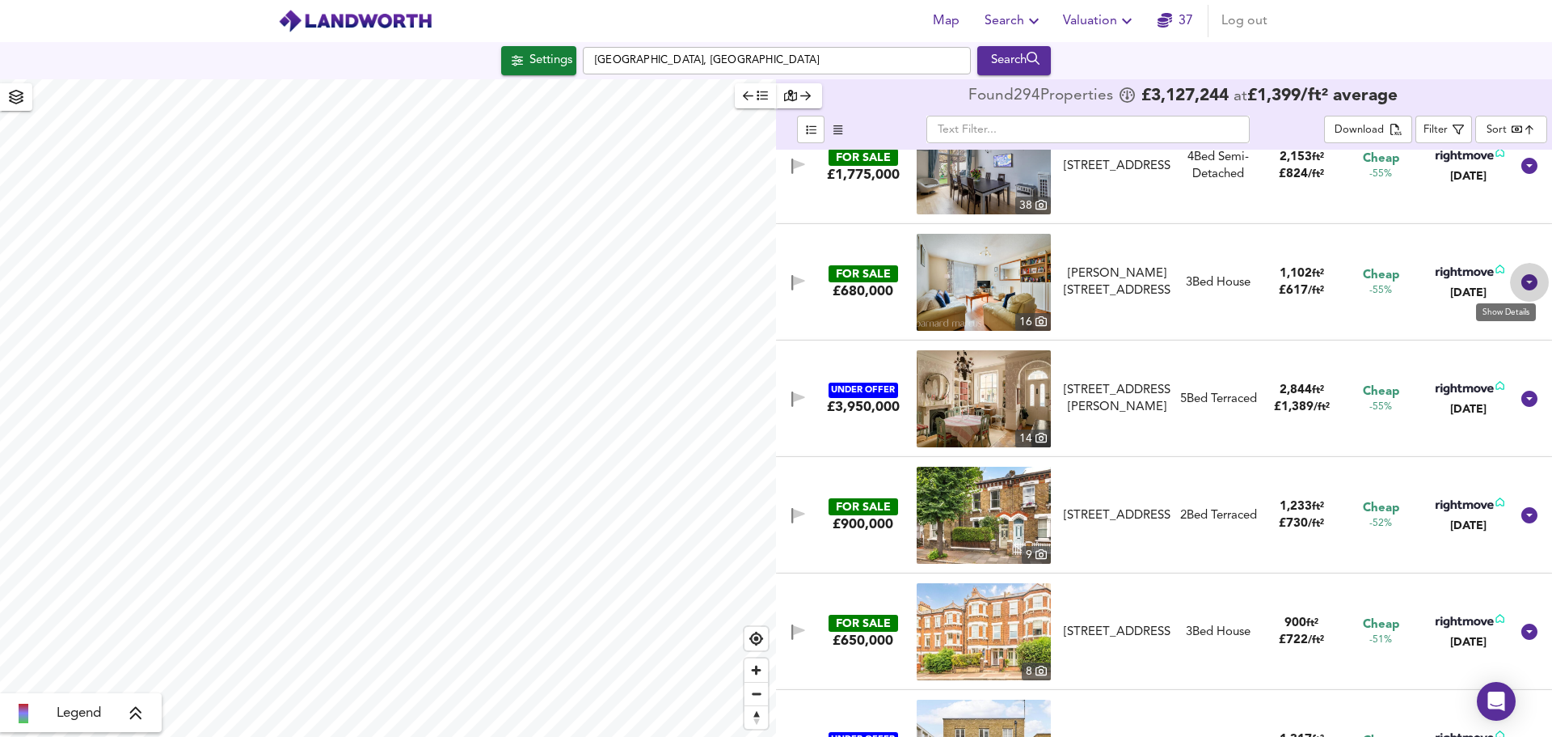
click at [1522, 281] on icon at bounding box center [1530, 282] width 16 height 16
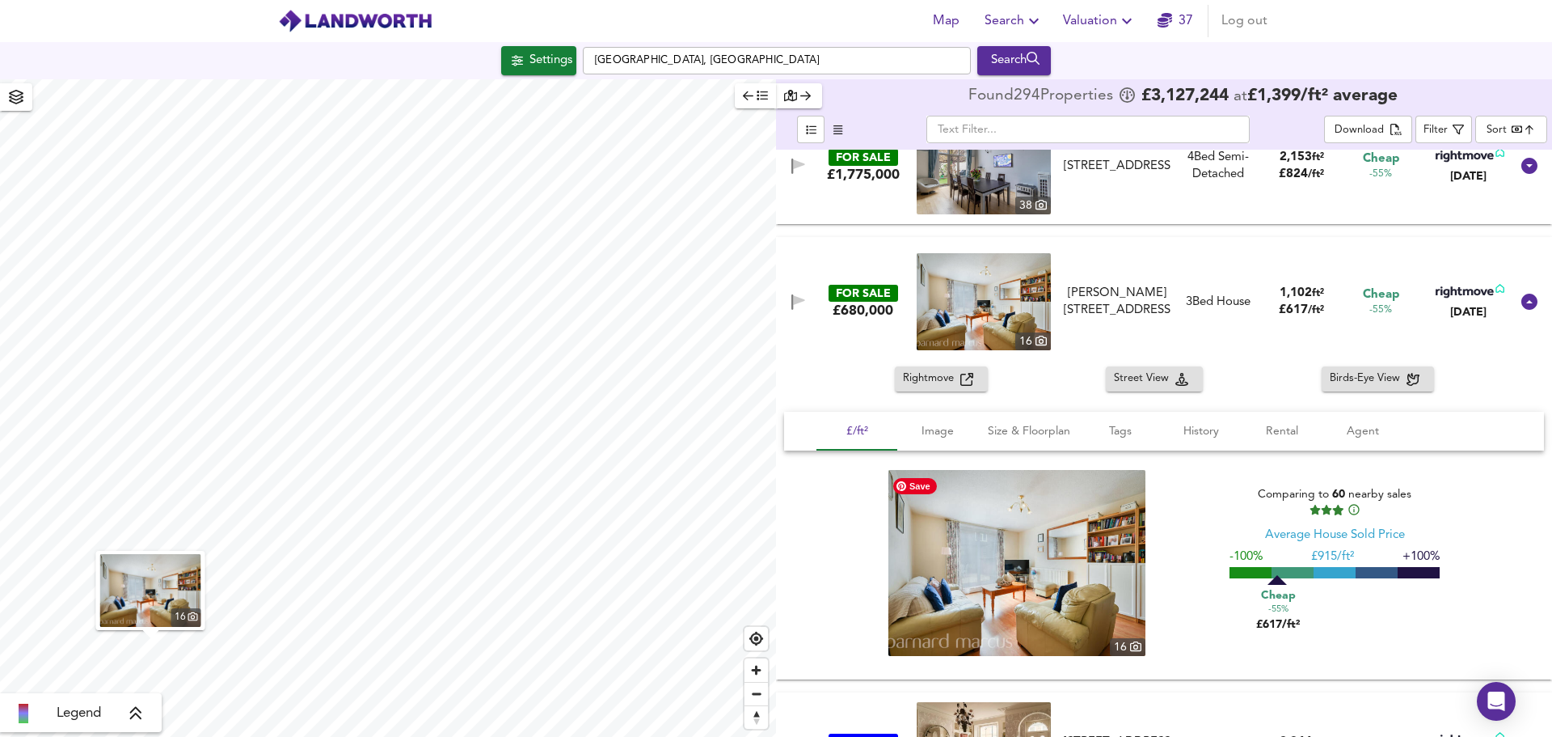
click at [1105, 550] on img at bounding box center [1017, 563] width 257 height 186
click at [1522, 298] on icon at bounding box center [1530, 302] width 16 height 16
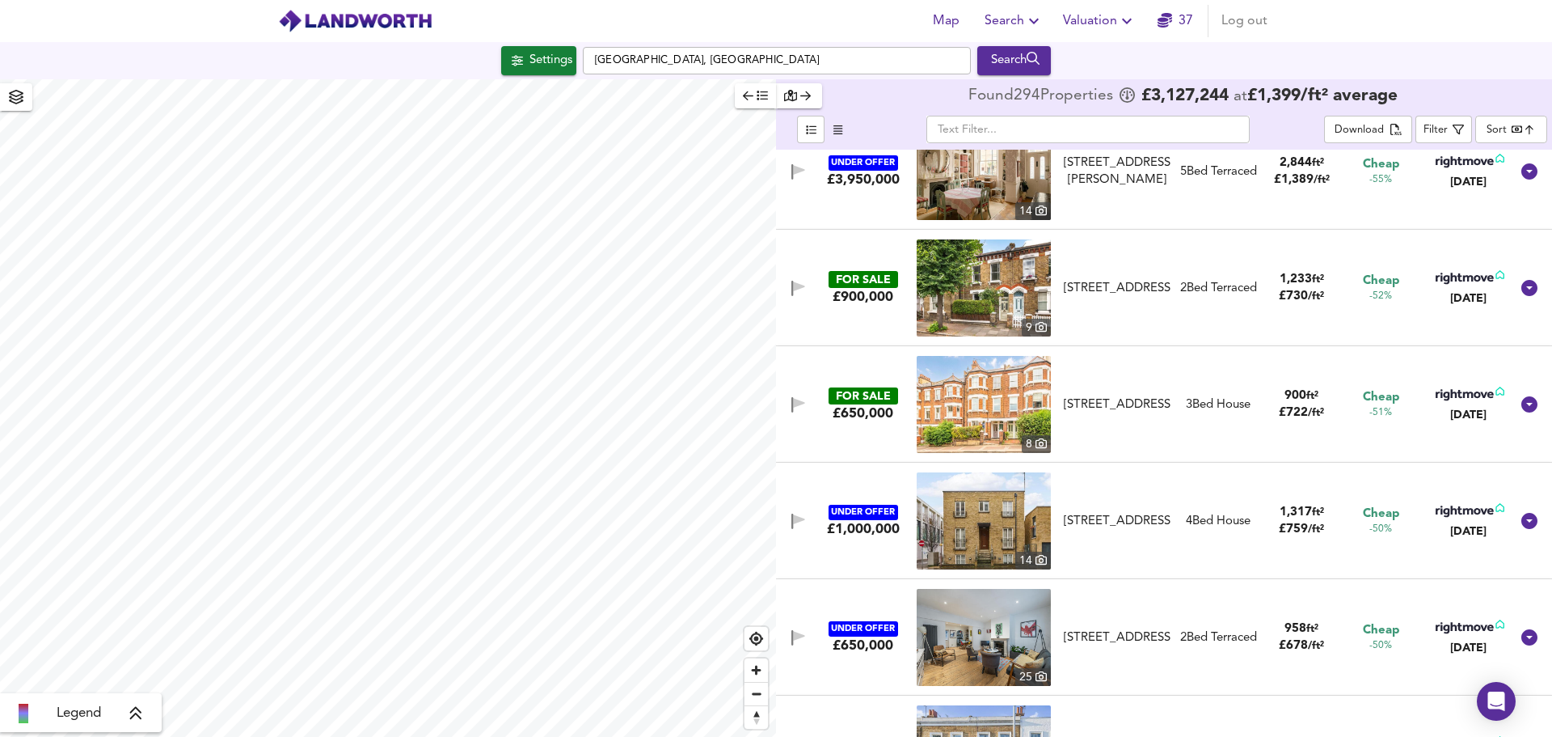
scroll to position [2345, 0]
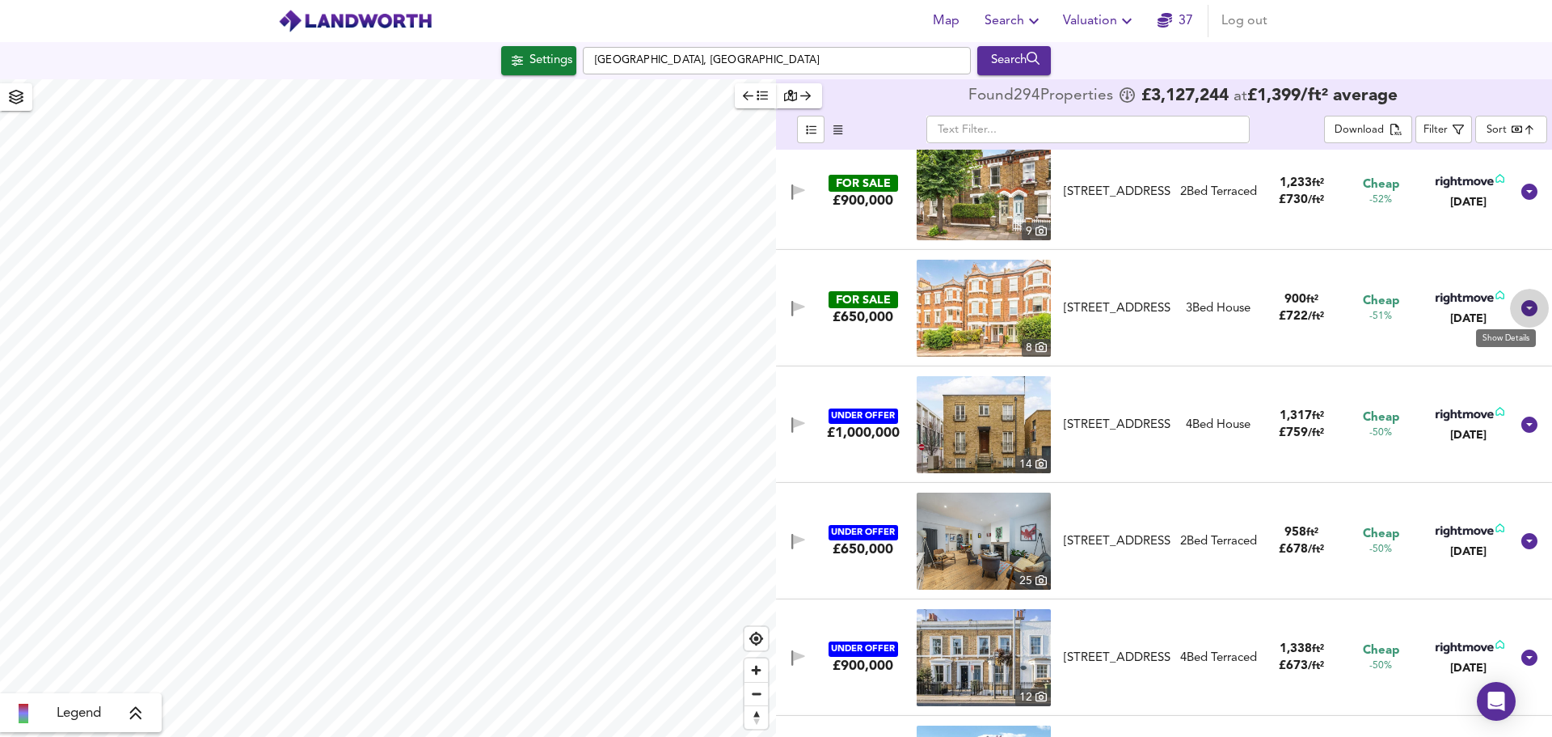
click at [1522, 306] on icon at bounding box center [1530, 308] width 16 height 16
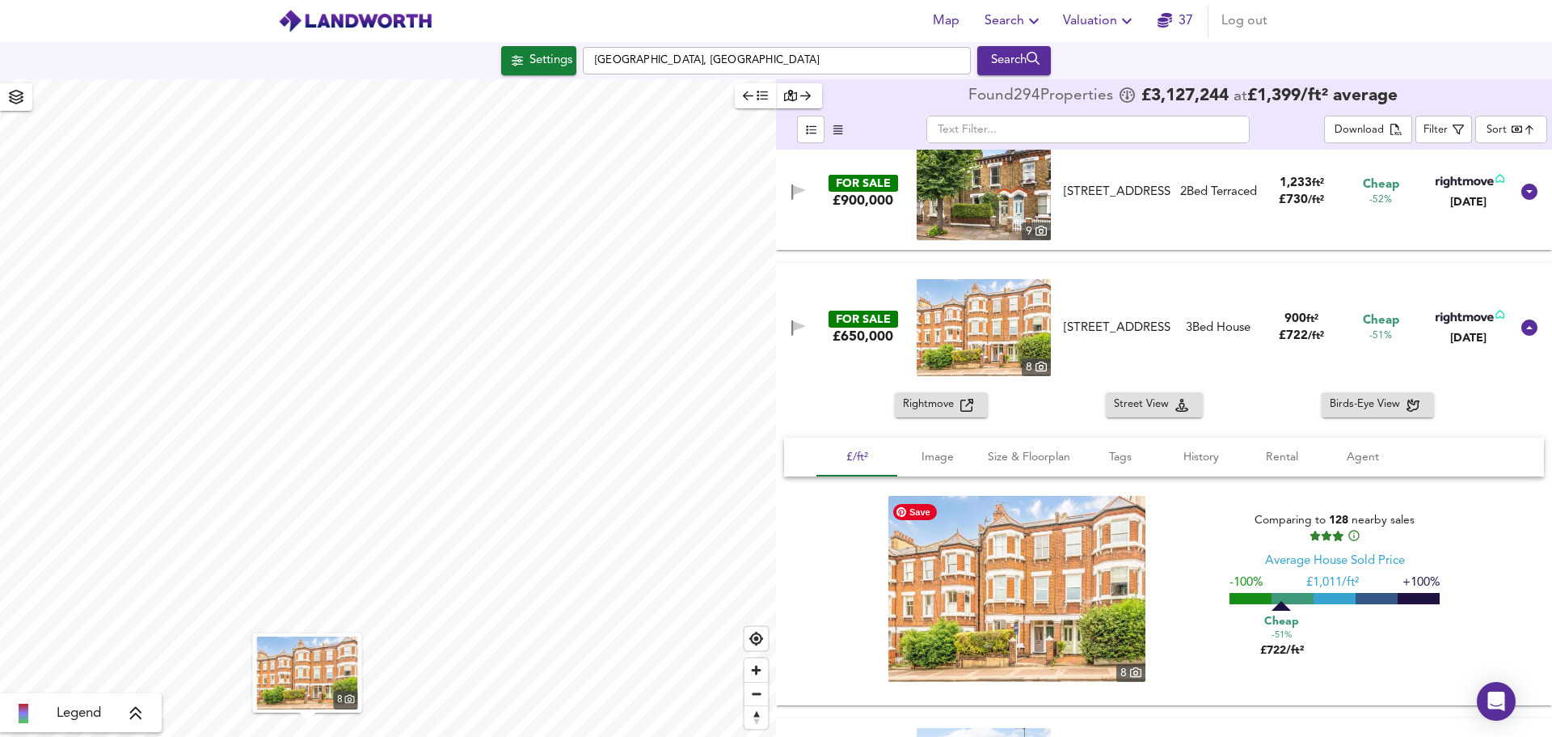
click at [1039, 551] on img at bounding box center [1017, 589] width 257 height 186
click at [1525, 326] on icon at bounding box center [1530, 327] width 16 height 16
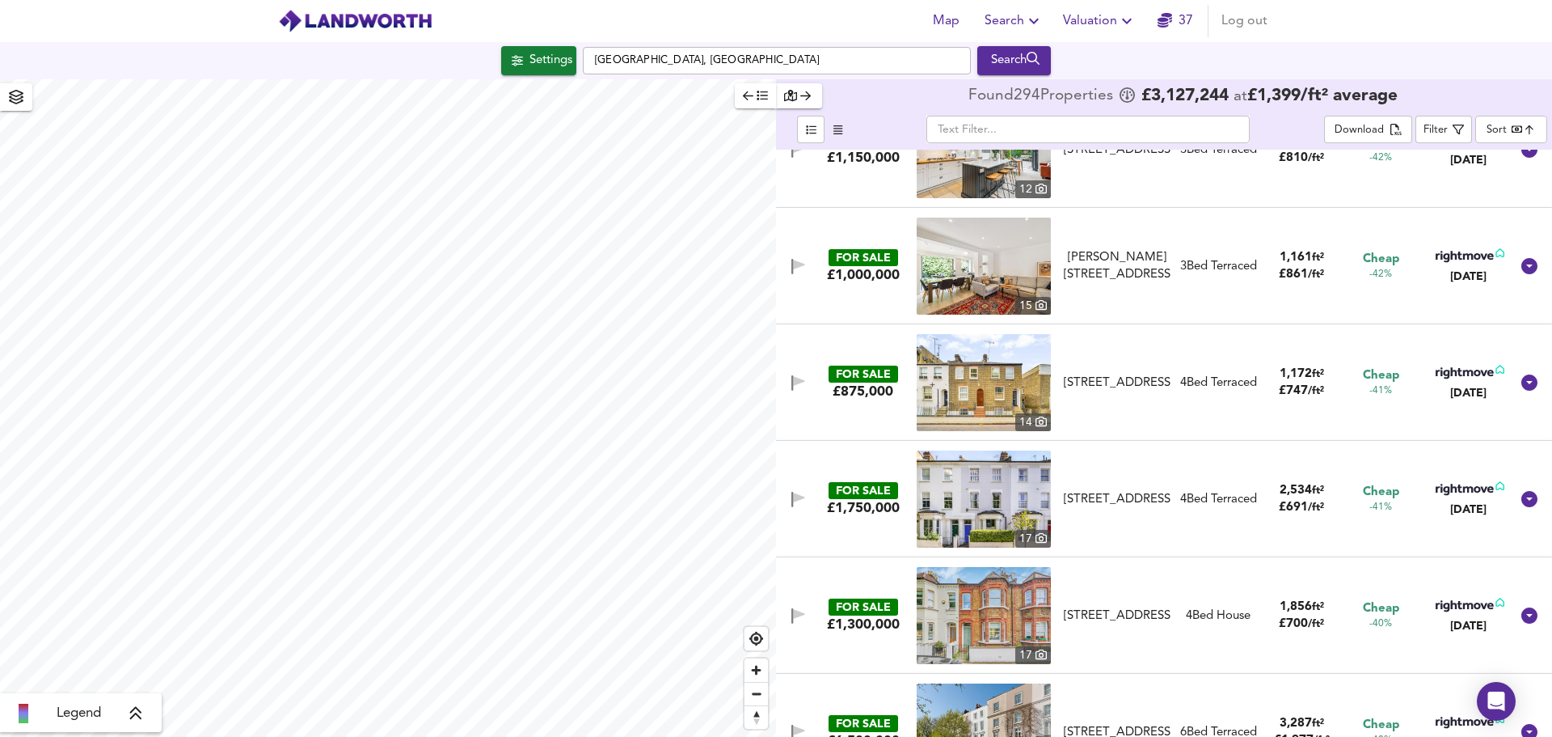
scroll to position [0, 0]
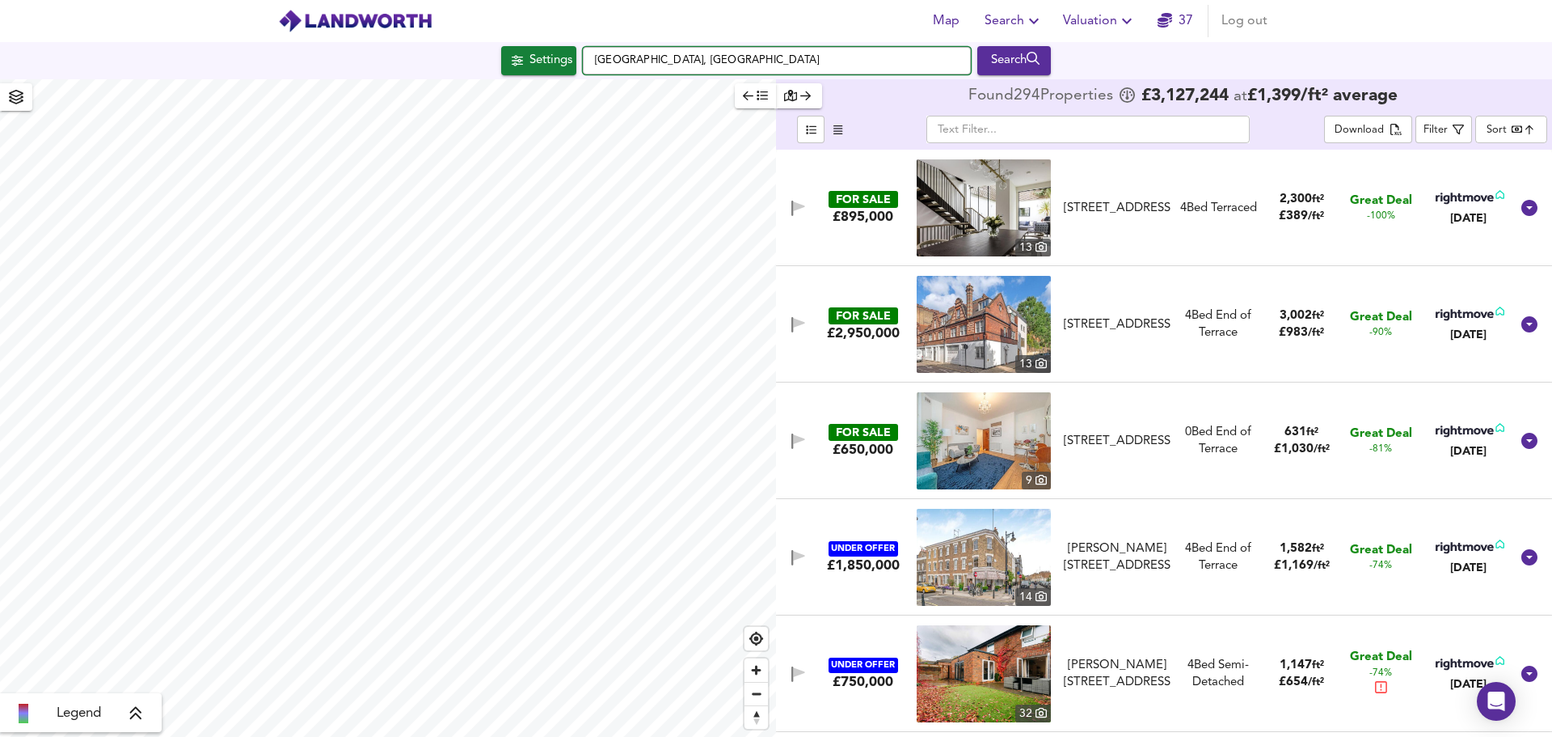
drag, startPoint x: 717, startPoint y: 62, endPoint x: 565, endPoint y: 45, distance: 153.0
click at [565, 45] on div "Settings [GEOGRAPHIC_DATA], [GEOGRAPHIC_DATA] Search" at bounding box center [776, 60] width 1552 height 37
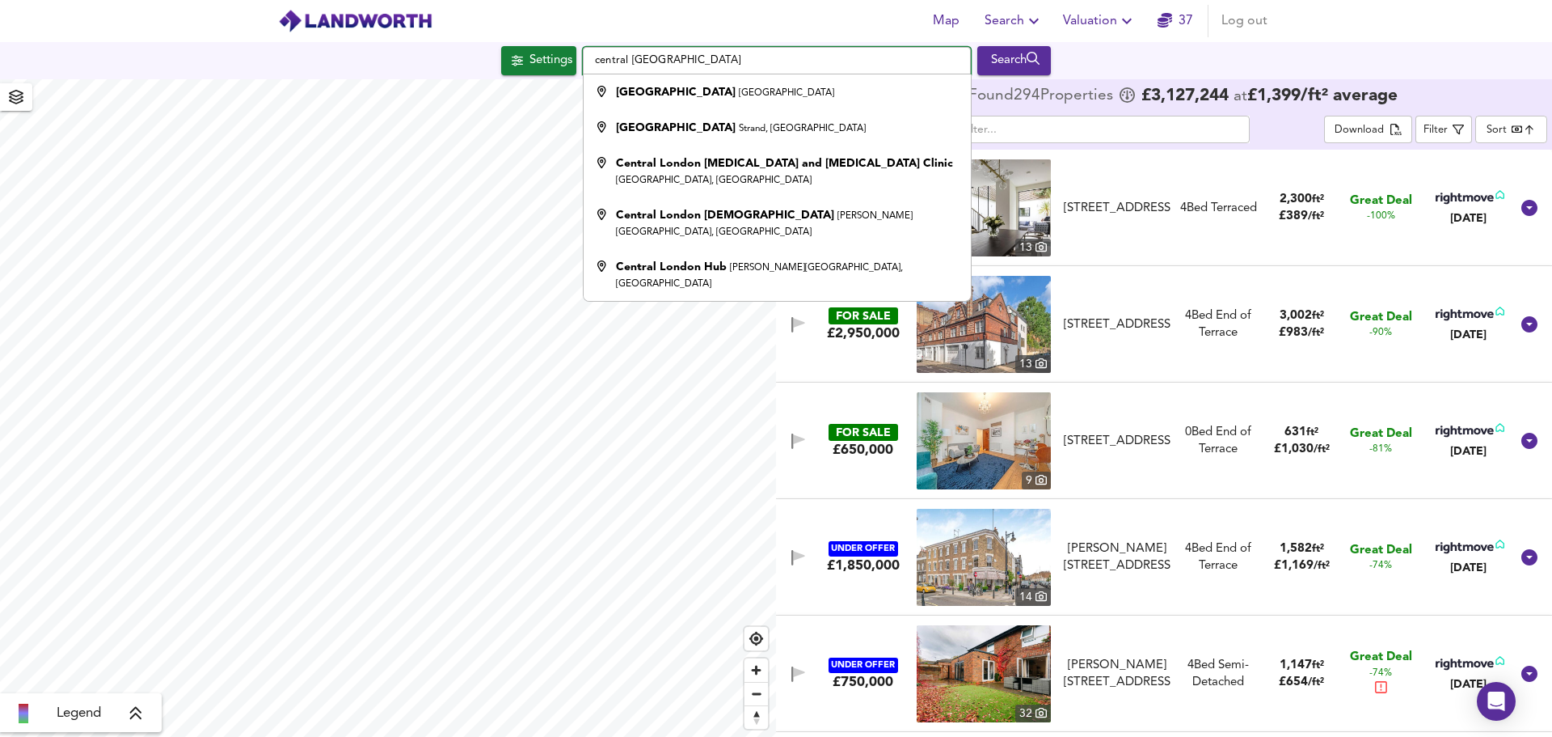
type input "central [GEOGRAPHIC_DATA]"
click at [771, 27] on div "Map Search Valuation 37 Log out" at bounding box center [776, 21] width 1035 height 40
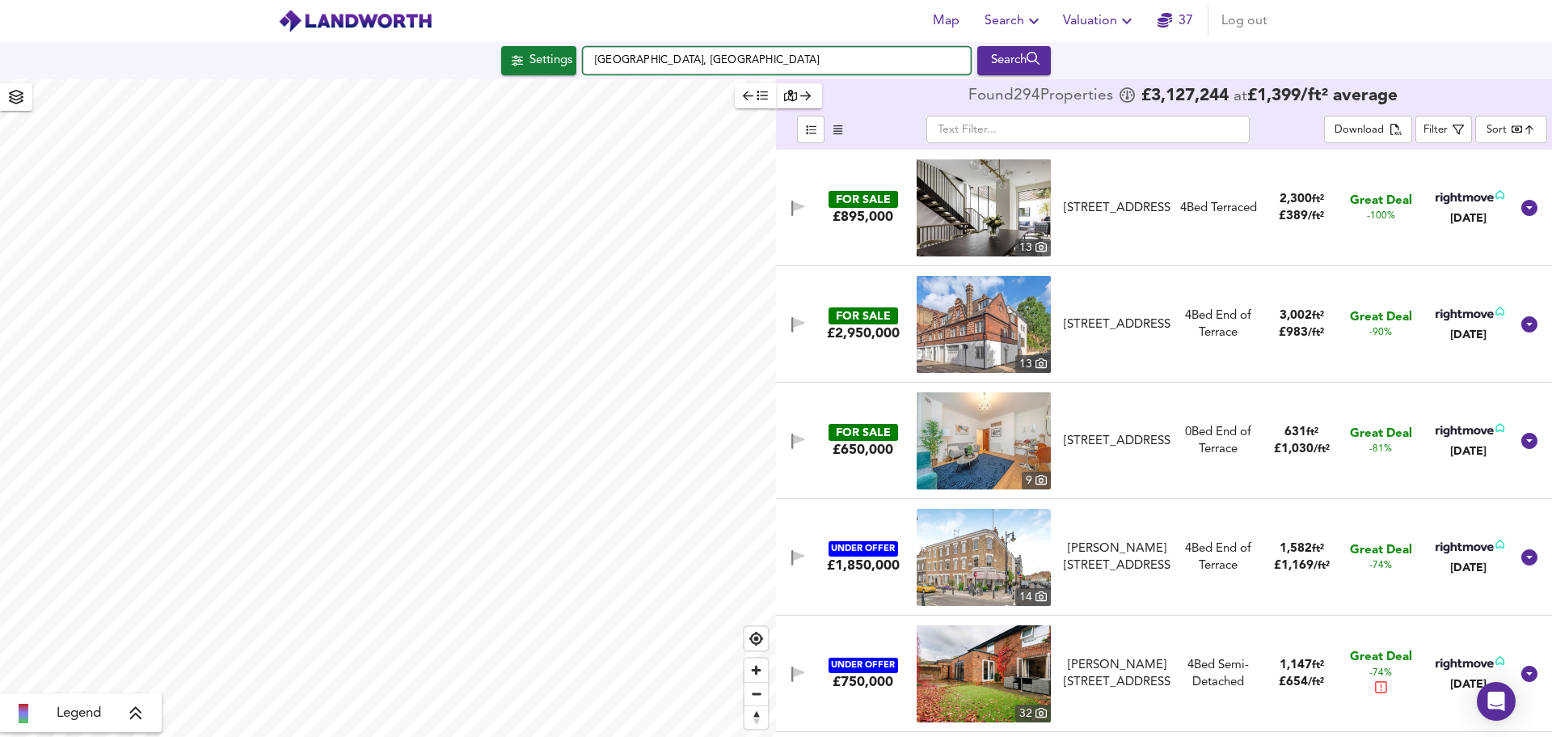
click at [597, 61] on input "[GEOGRAPHIC_DATA], [GEOGRAPHIC_DATA]" at bounding box center [777, 60] width 388 height 27
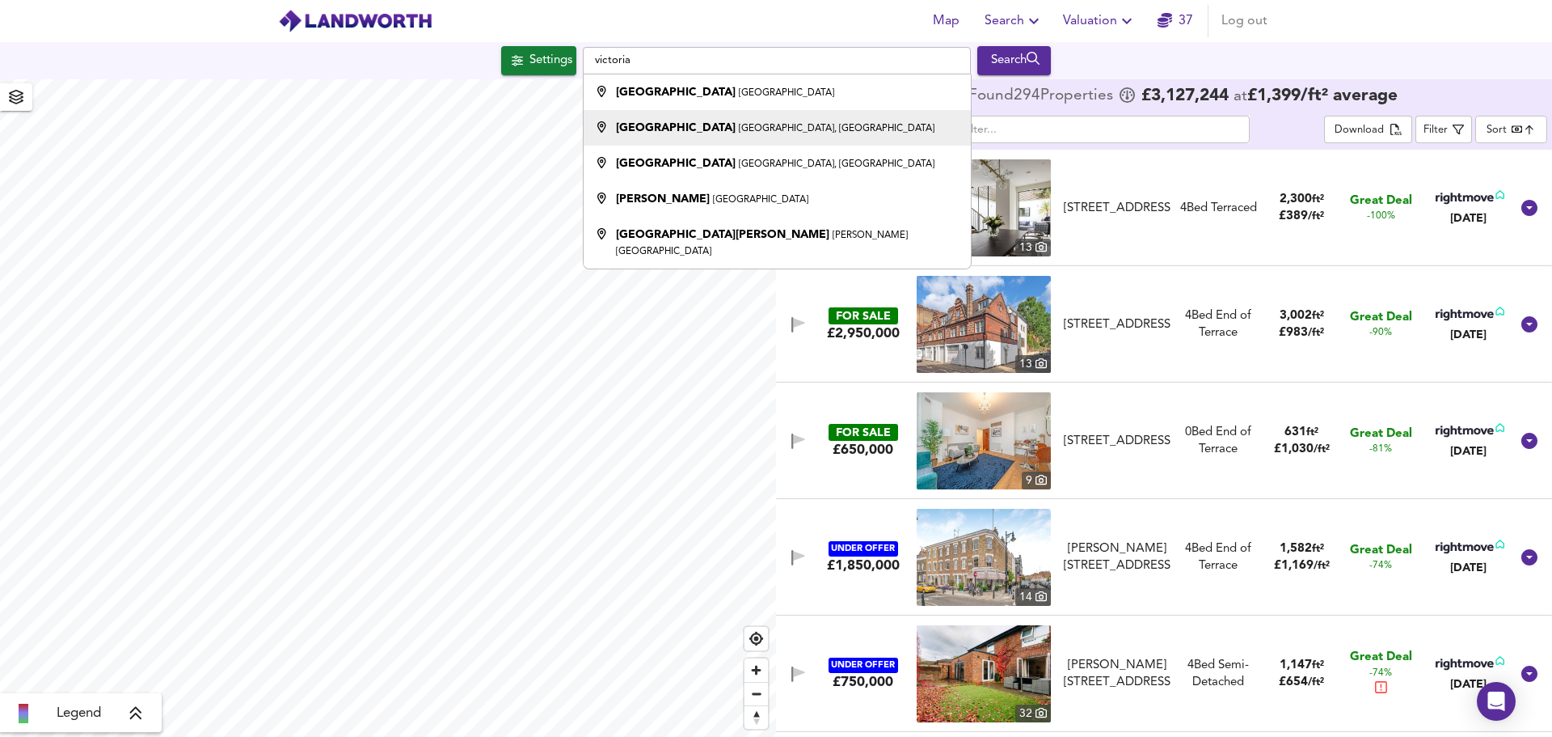
click at [709, 125] on strong "[GEOGRAPHIC_DATA]" at bounding box center [676, 127] width 120 height 11
type input "[GEOGRAPHIC_DATA], [GEOGRAPHIC_DATA], [GEOGRAPHIC_DATA]"
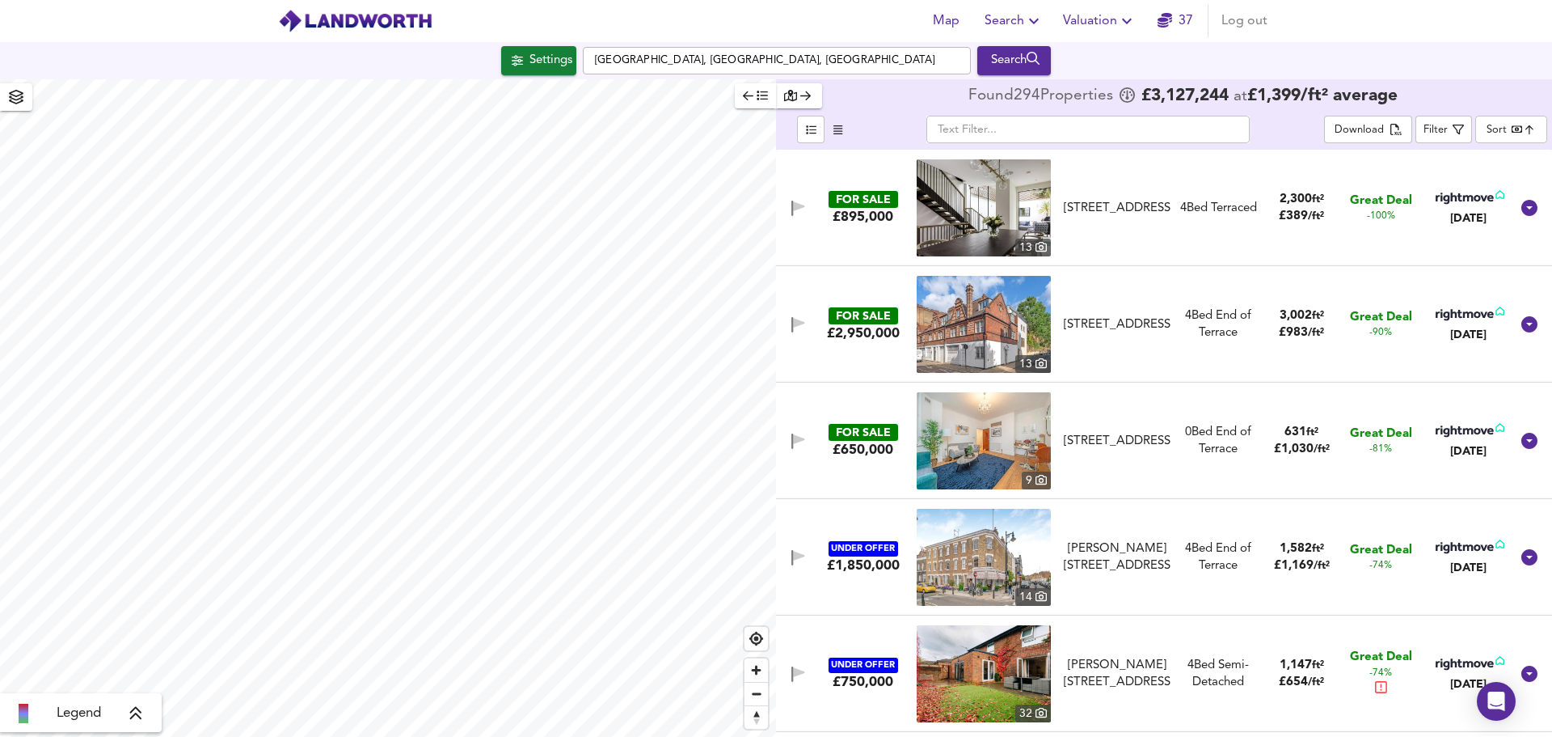
click at [455, 736] on html "Map Search Valuation 37 Log out Settings [GEOGRAPHIC_DATA], [STREET_ADDRESS] Se…" at bounding box center [776, 368] width 1552 height 737
type input "2870"
click at [1485, 127] on body "Map Search Valuation 37 Log out Settings [GEOGRAPHIC_DATA], [STREET_ADDRESS] Se…" at bounding box center [776, 368] width 1552 height 737
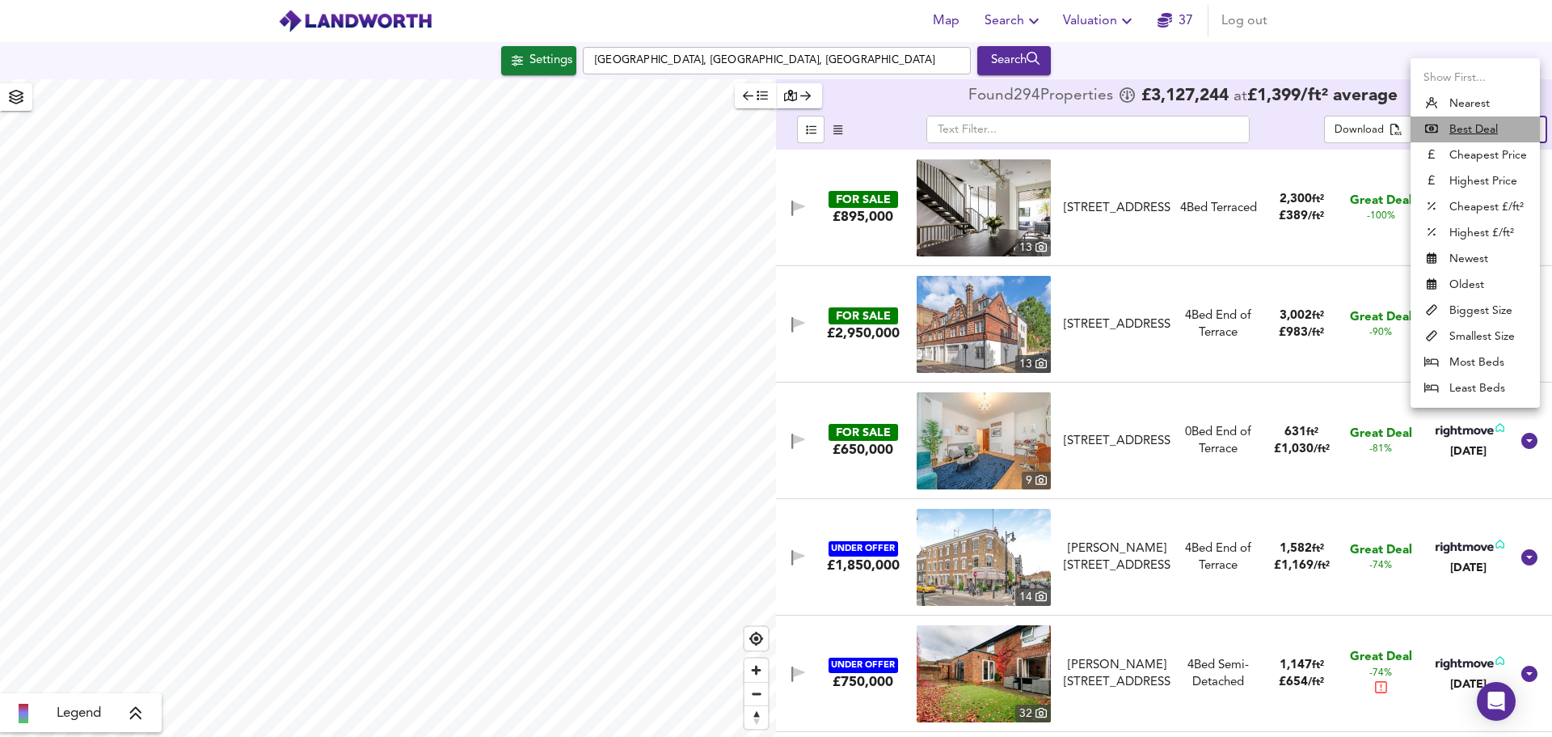
click at [1485, 127] on u "Best Deal" at bounding box center [1474, 129] width 49 height 16
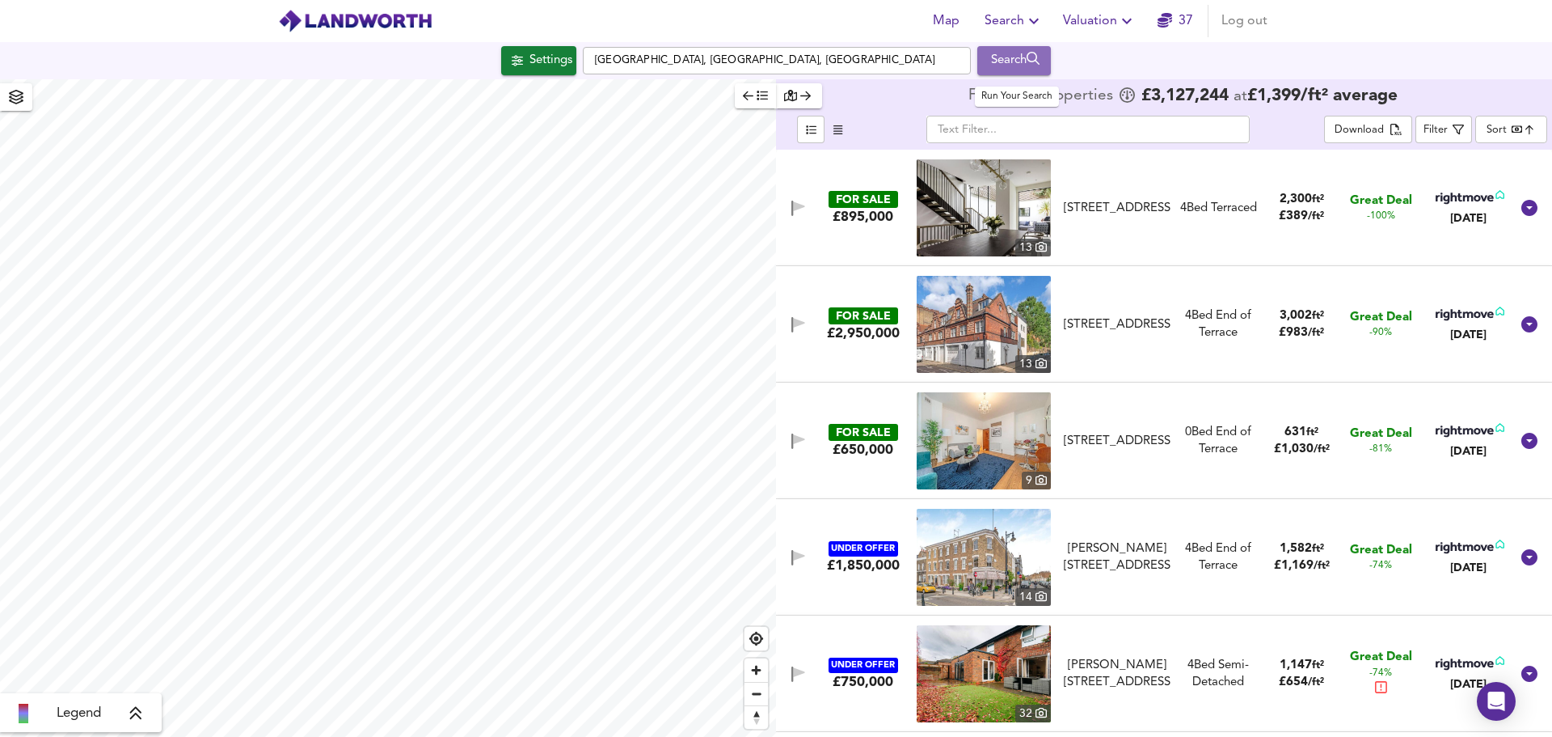
click at [995, 65] on div "Search" at bounding box center [1014, 60] width 65 height 21
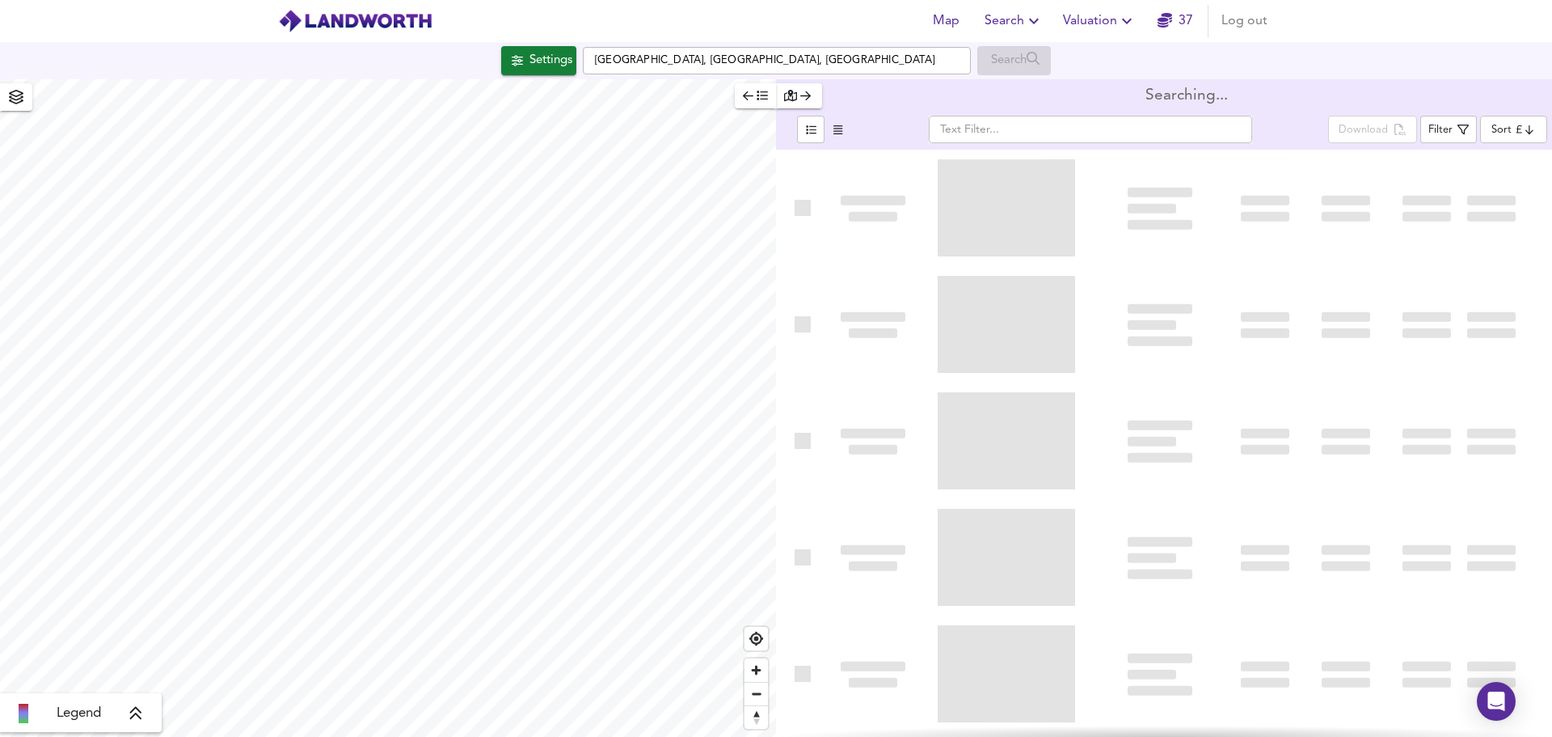
type input "bestdeal"
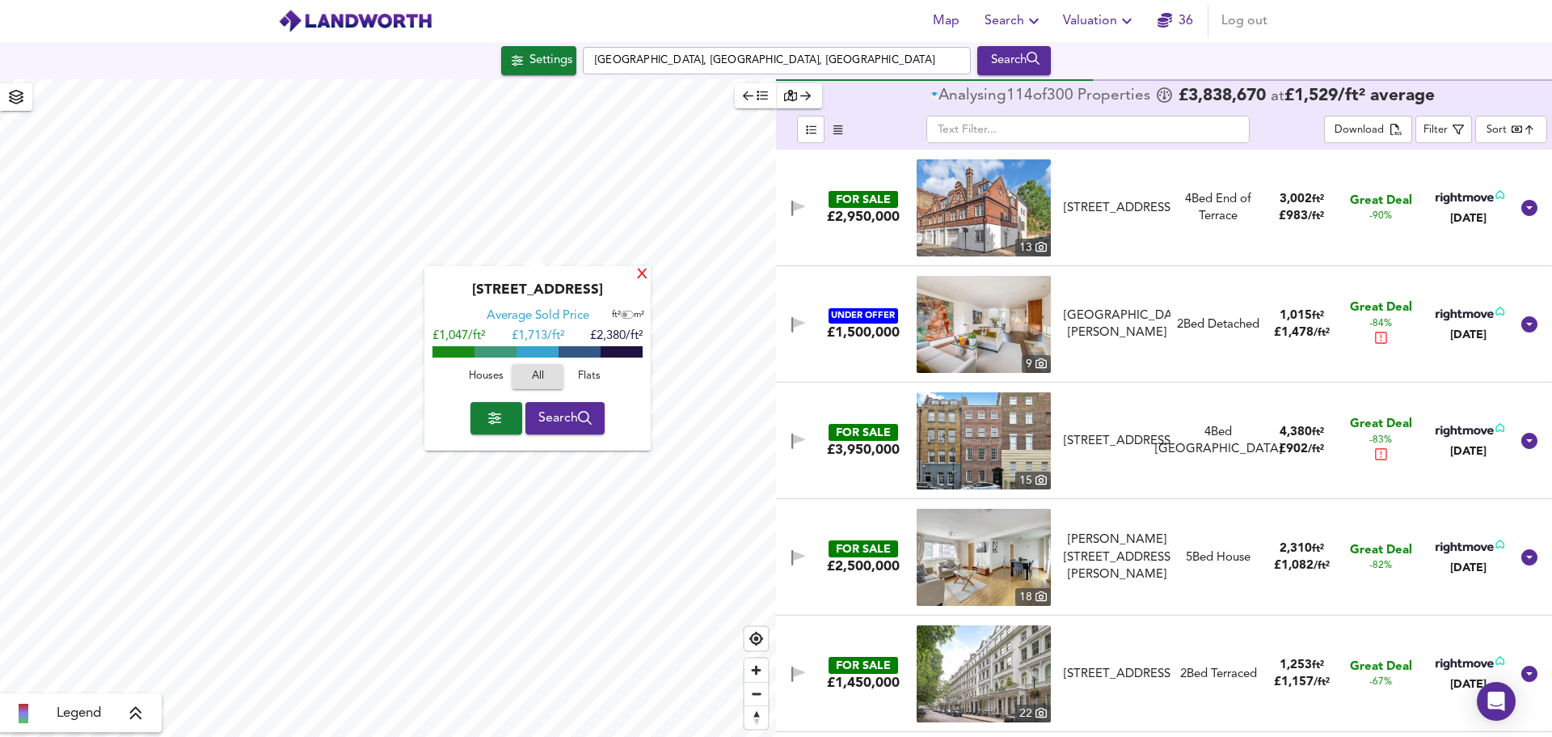
click at [642, 269] on div "X" at bounding box center [643, 275] width 14 height 15
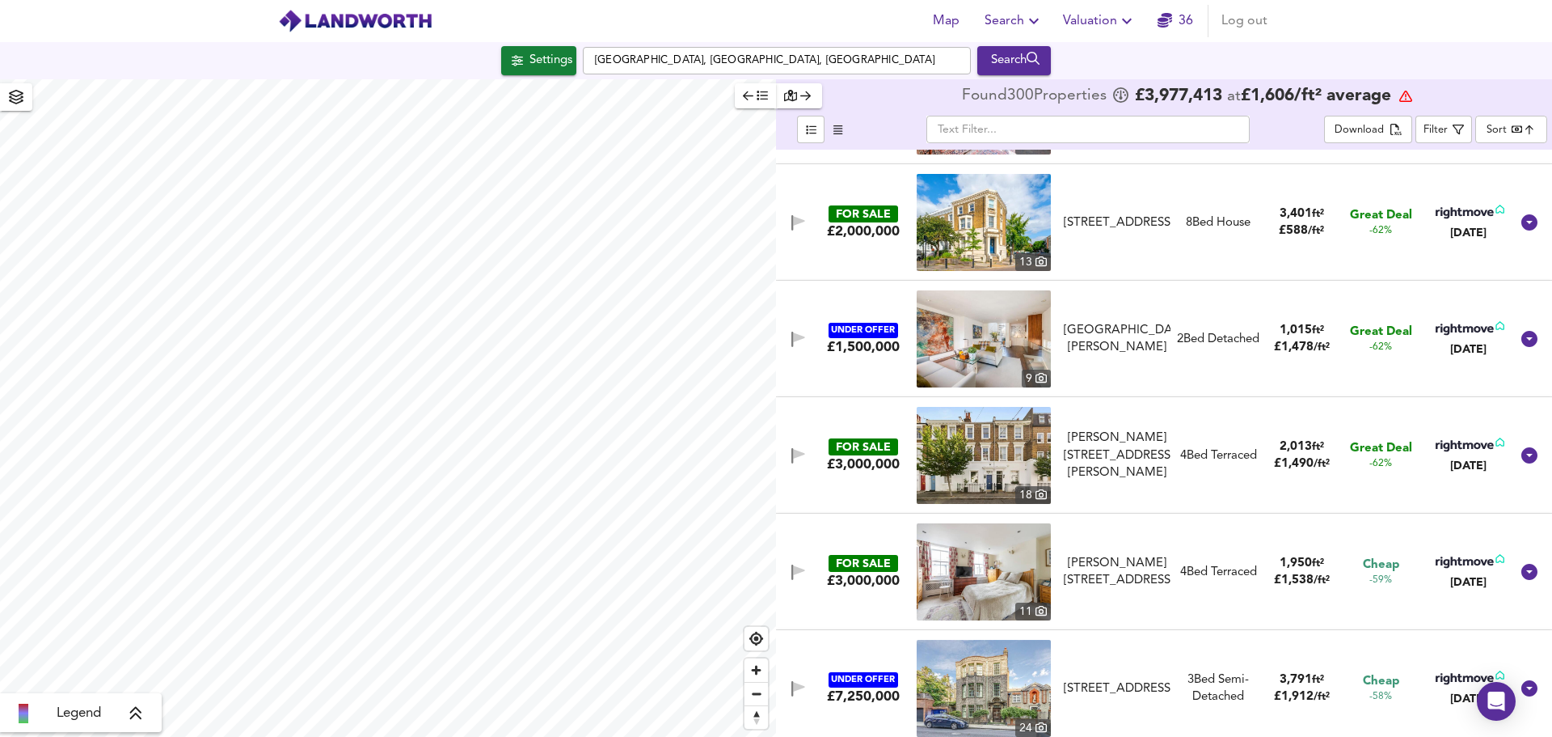
scroll to position [1051, 0]
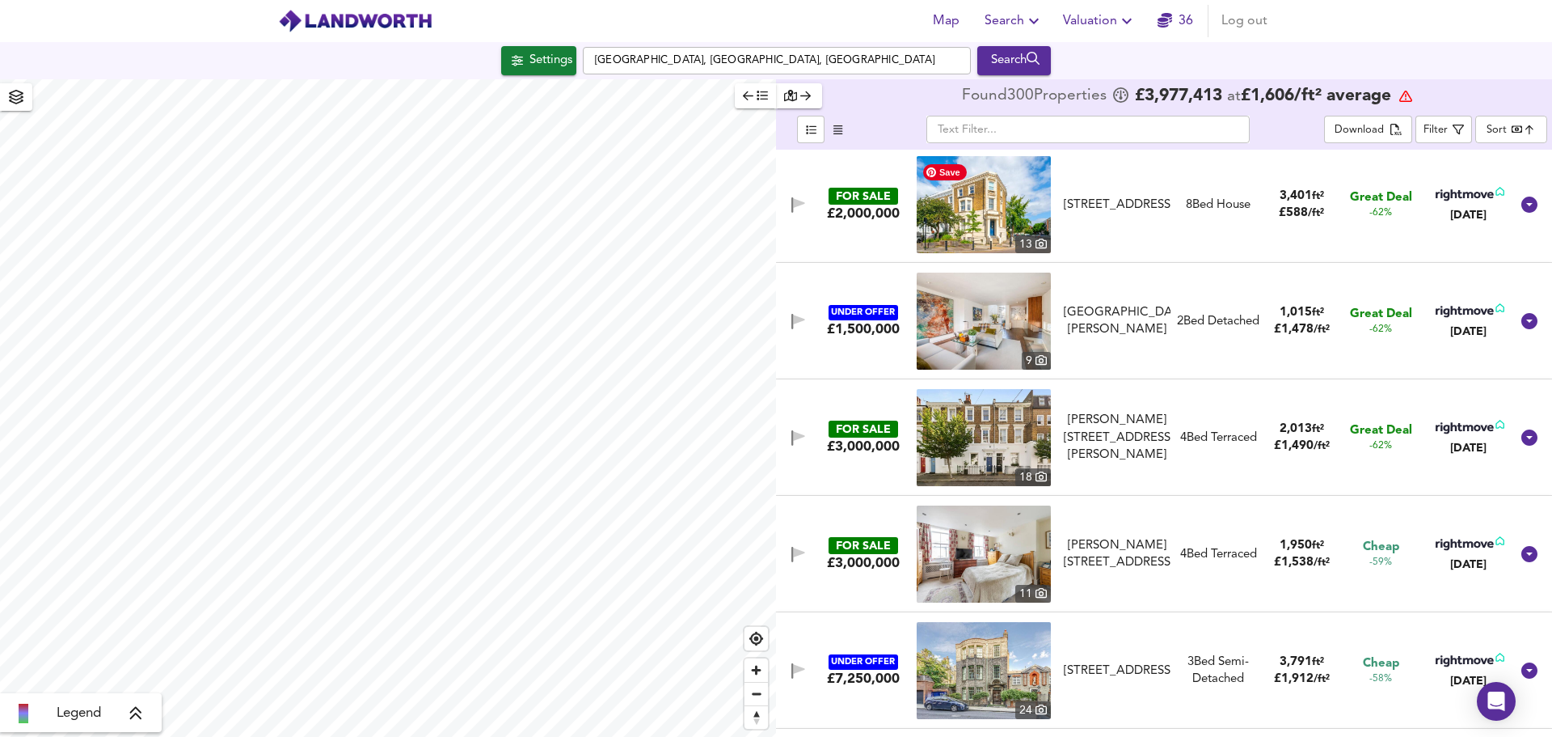
click at [989, 219] on img at bounding box center [984, 204] width 134 height 97
click at [1017, 226] on img at bounding box center [984, 204] width 134 height 97
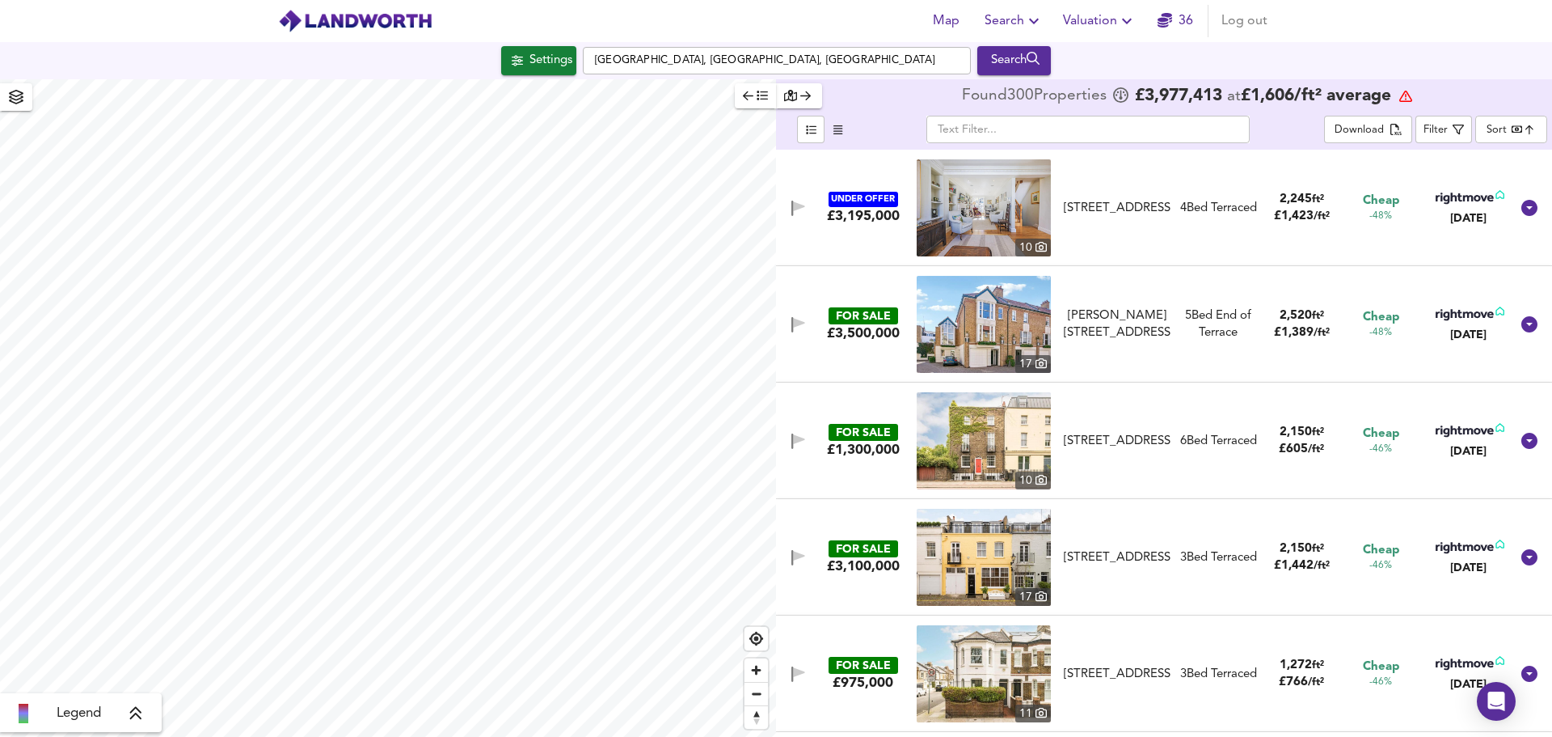
scroll to position [2992, 0]
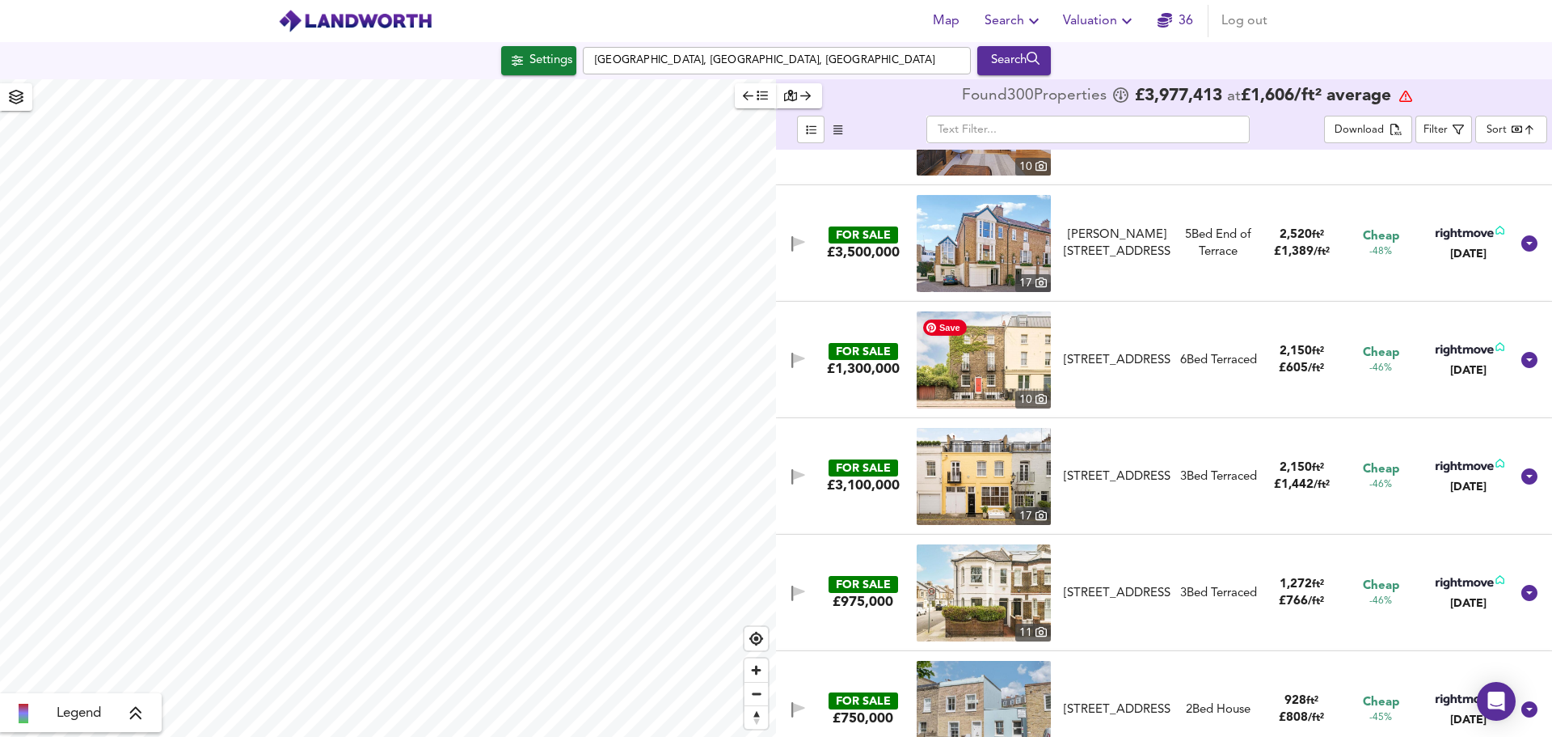
click at [982, 361] on img at bounding box center [984, 359] width 134 height 97
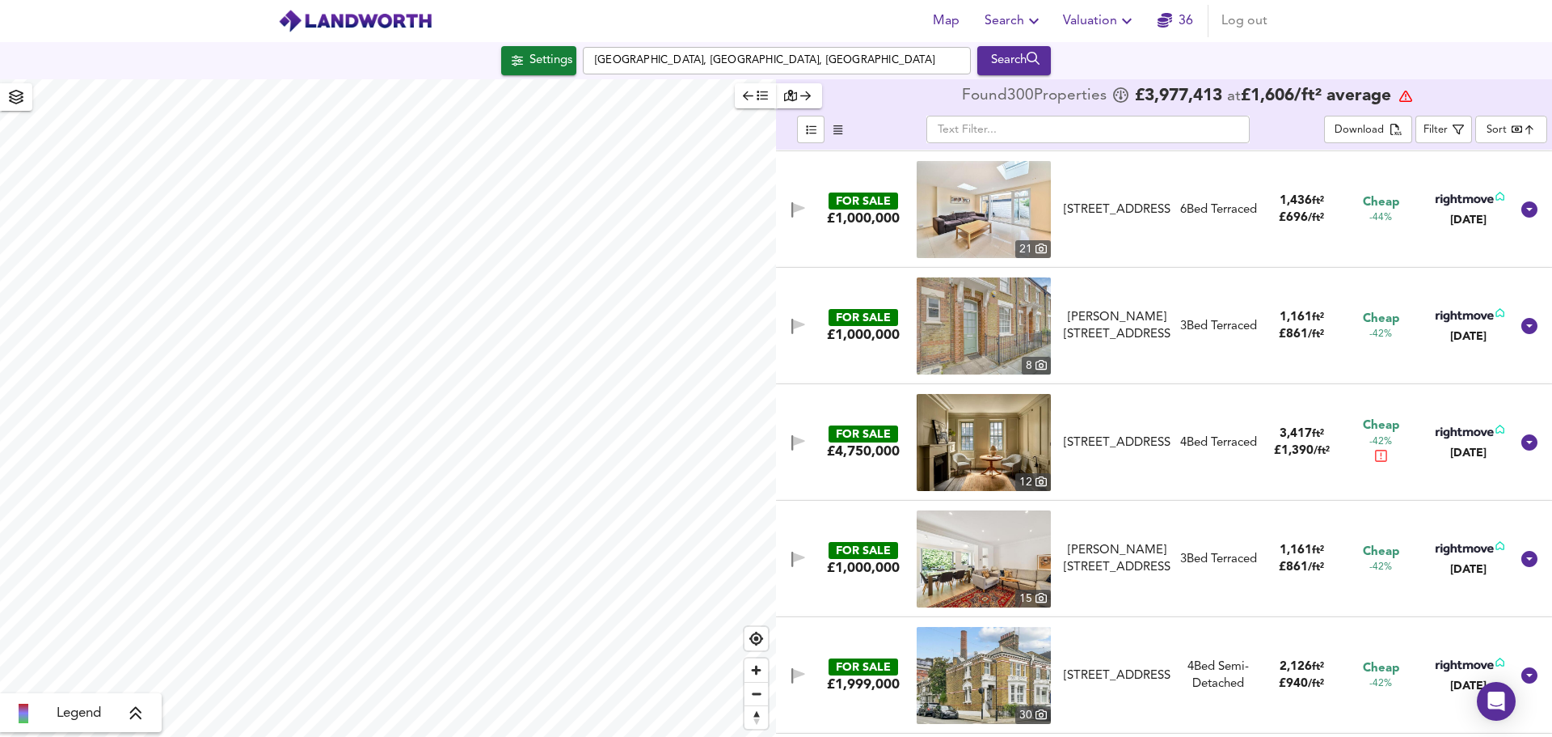
scroll to position [3639, 0]
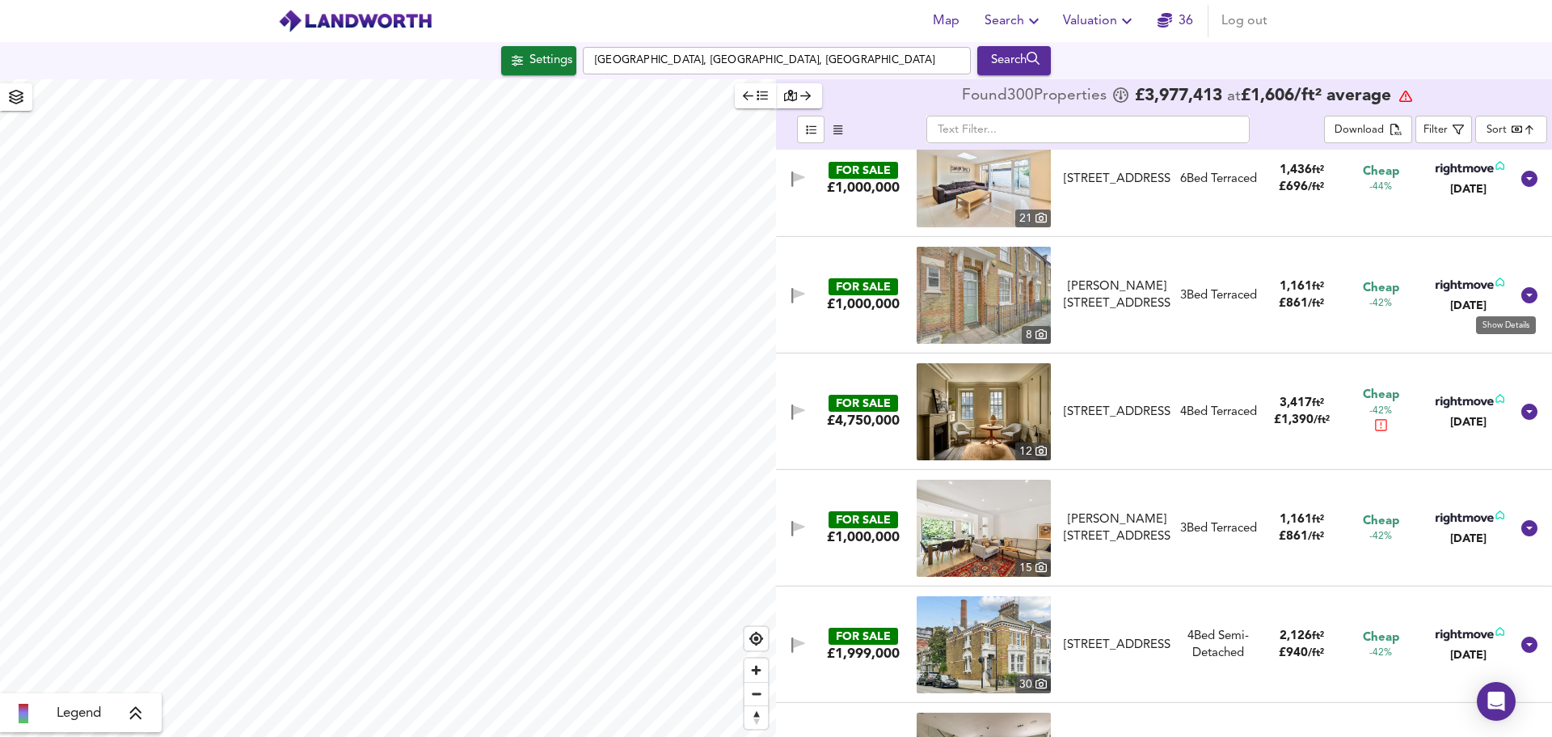
click at [1526, 298] on icon at bounding box center [1530, 295] width 16 height 16
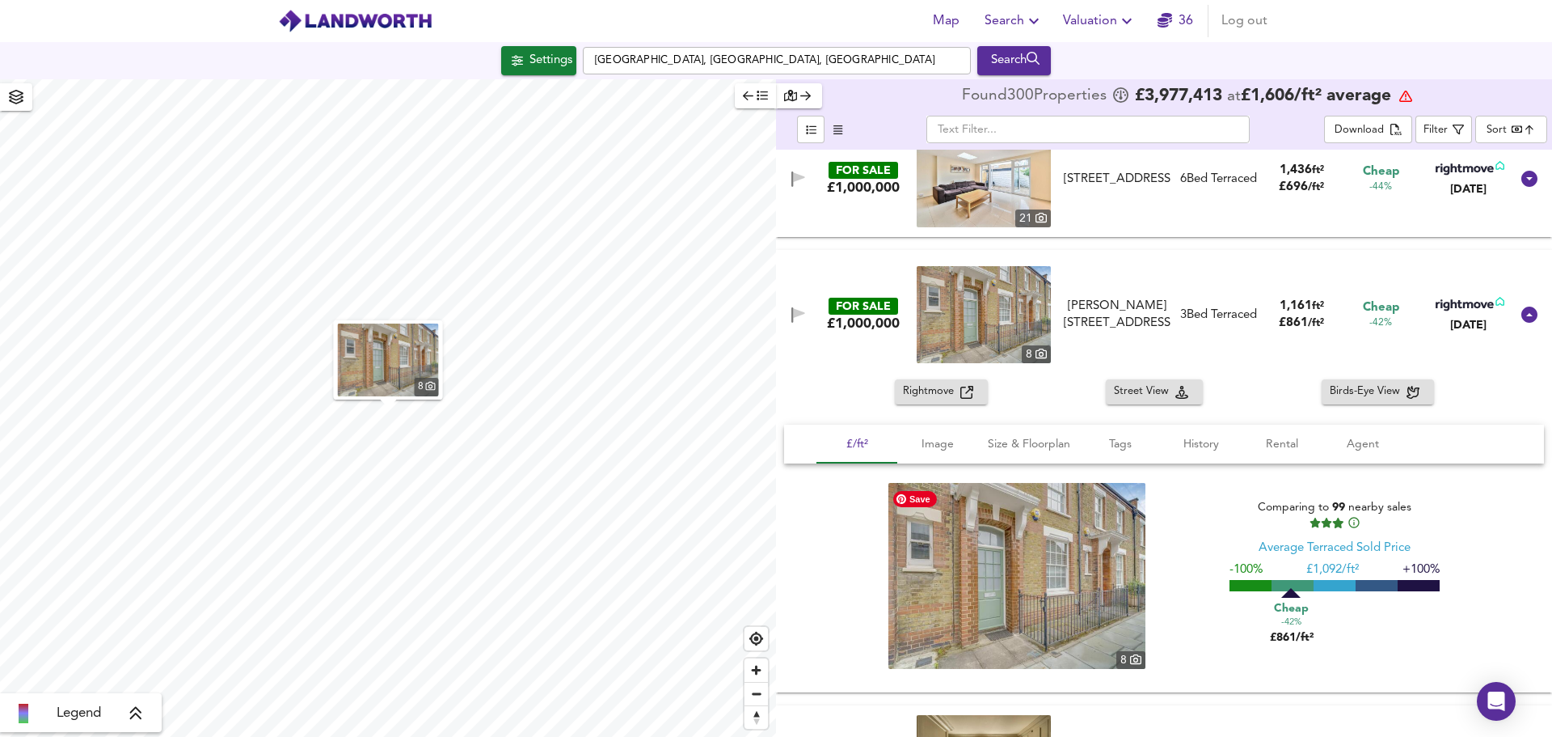
click at [1030, 565] on img at bounding box center [1017, 576] width 257 height 186
click at [1526, 313] on icon at bounding box center [1530, 314] width 16 height 16
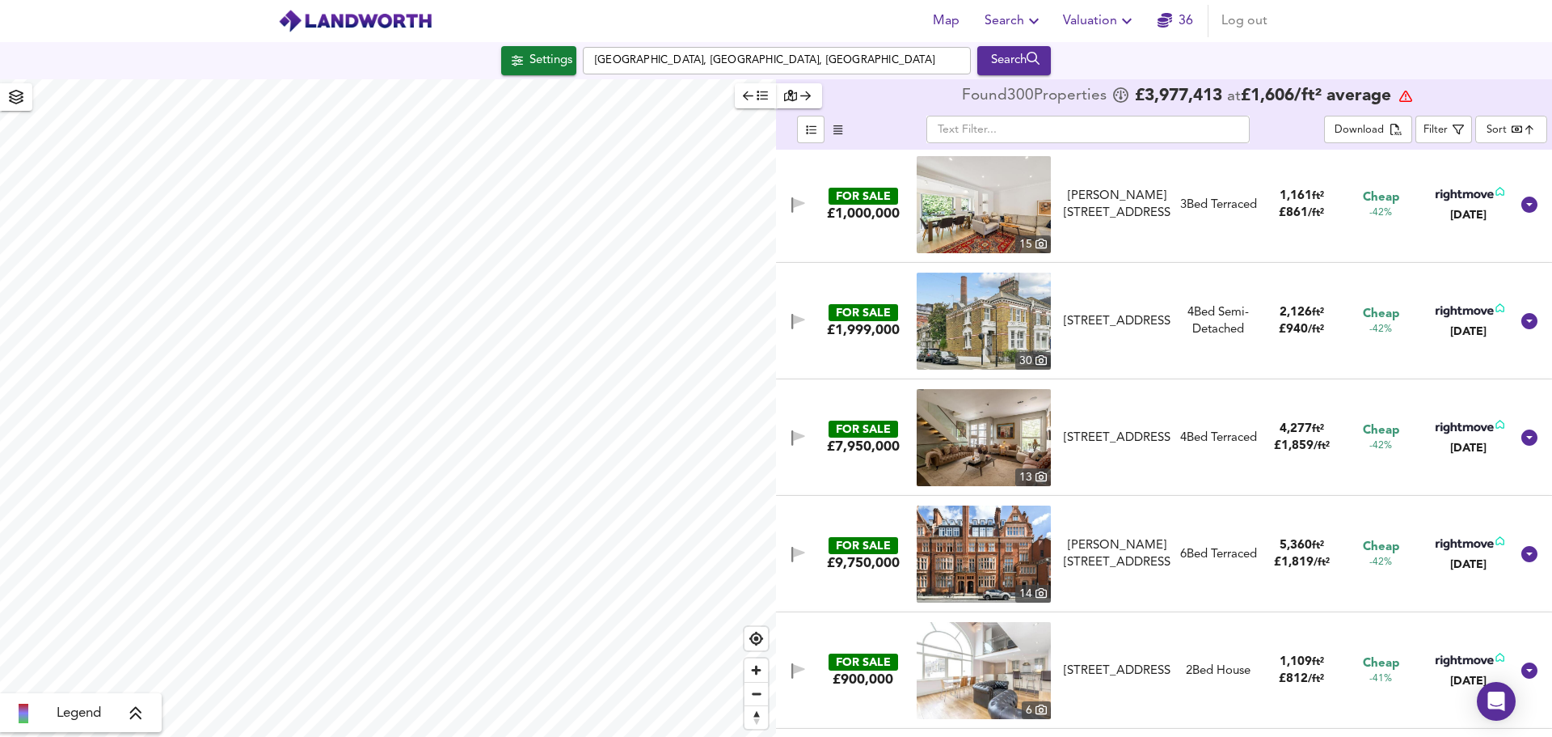
scroll to position [4043, 0]
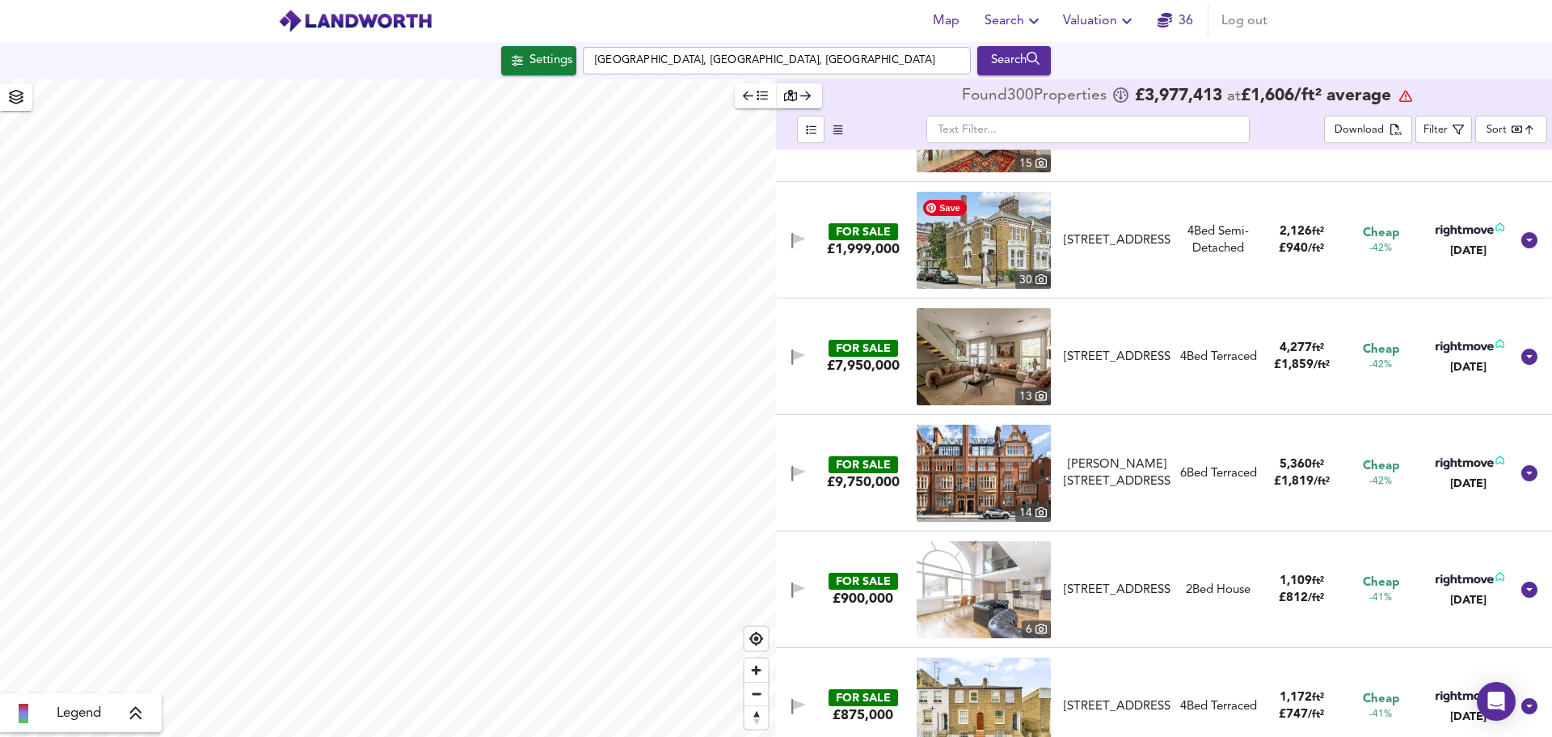
click at [1007, 262] on img at bounding box center [984, 240] width 134 height 97
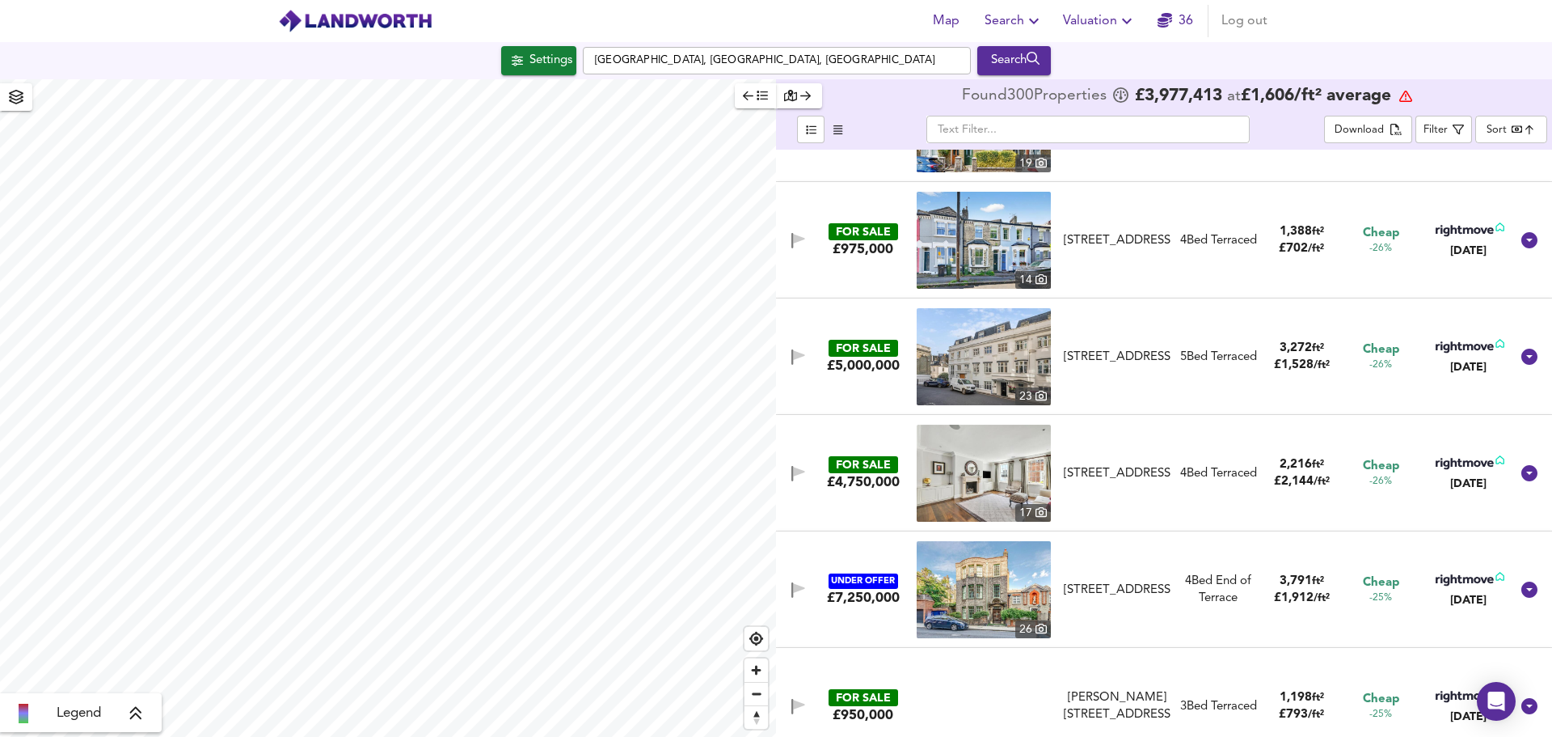
scroll to position [10350, 0]
